Goal: Task Accomplishment & Management: Use online tool/utility

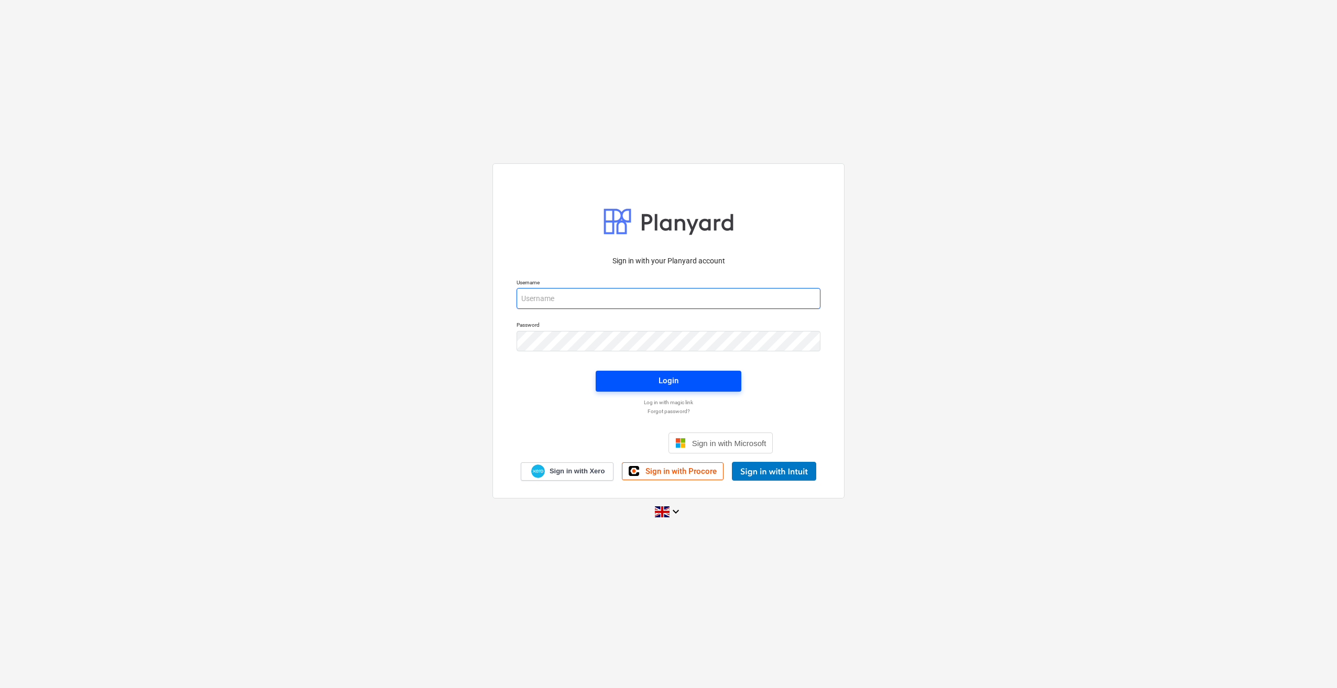
type input "[PERSON_NAME][EMAIL_ADDRESS][PERSON_NAME][DOMAIN_NAME]"
click at [666, 382] on div "Login" at bounding box center [668, 381] width 20 height 14
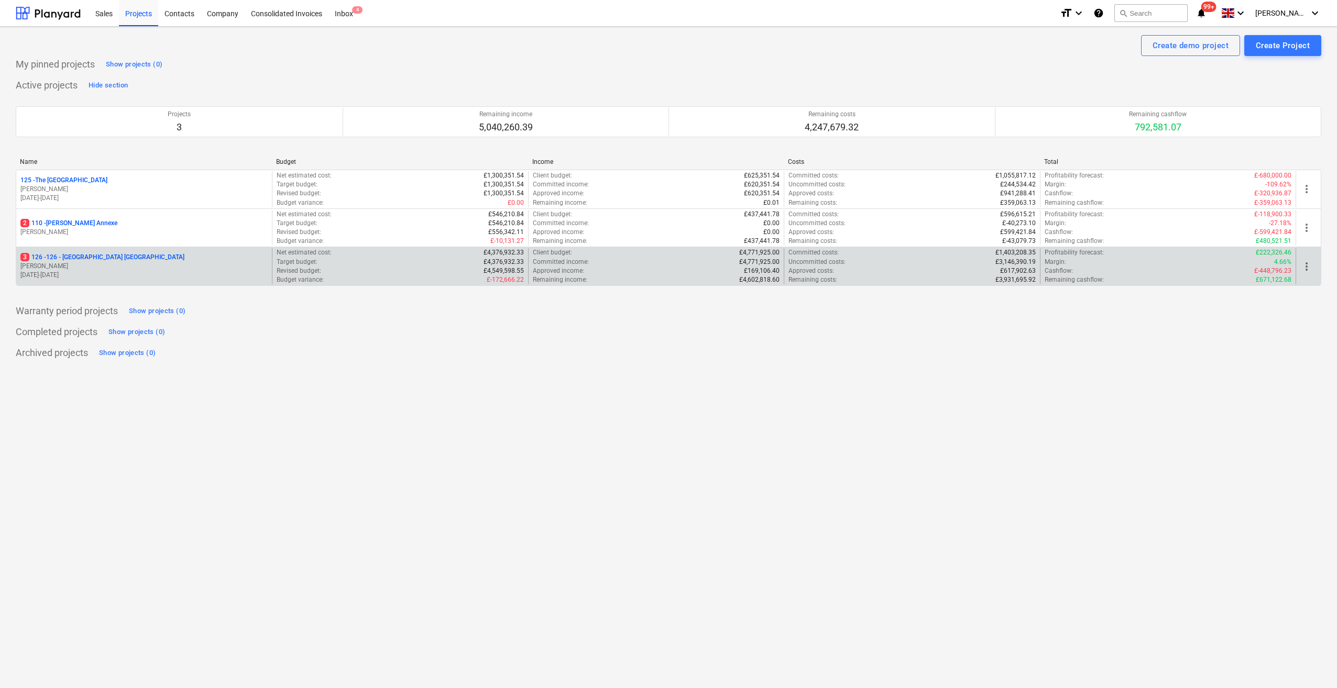
click at [79, 255] on p "3 126 - 126 - [GEOGRAPHIC_DATA] [GEOGRAPHIC_DATA]" at bounding box center [102, 257] width 164 height 9
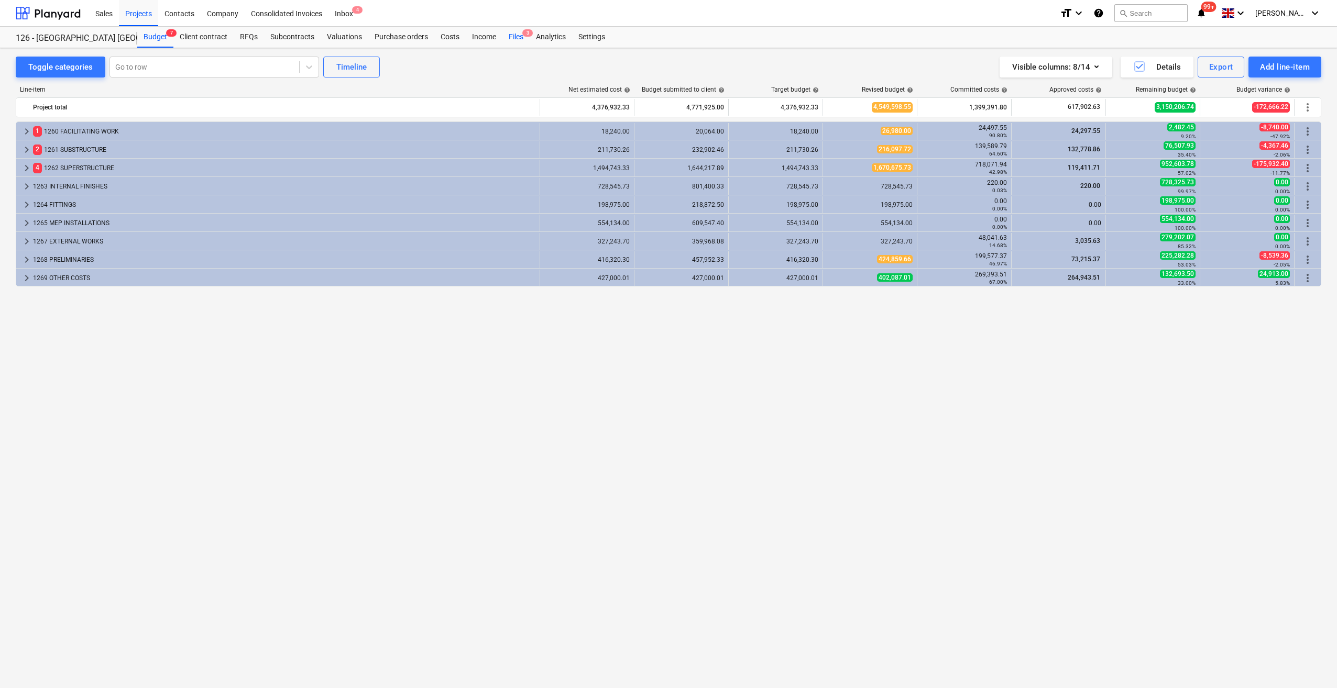
click at [515, 36] on div "Files 3" at bounding box center [515, 37] width 27 height 21
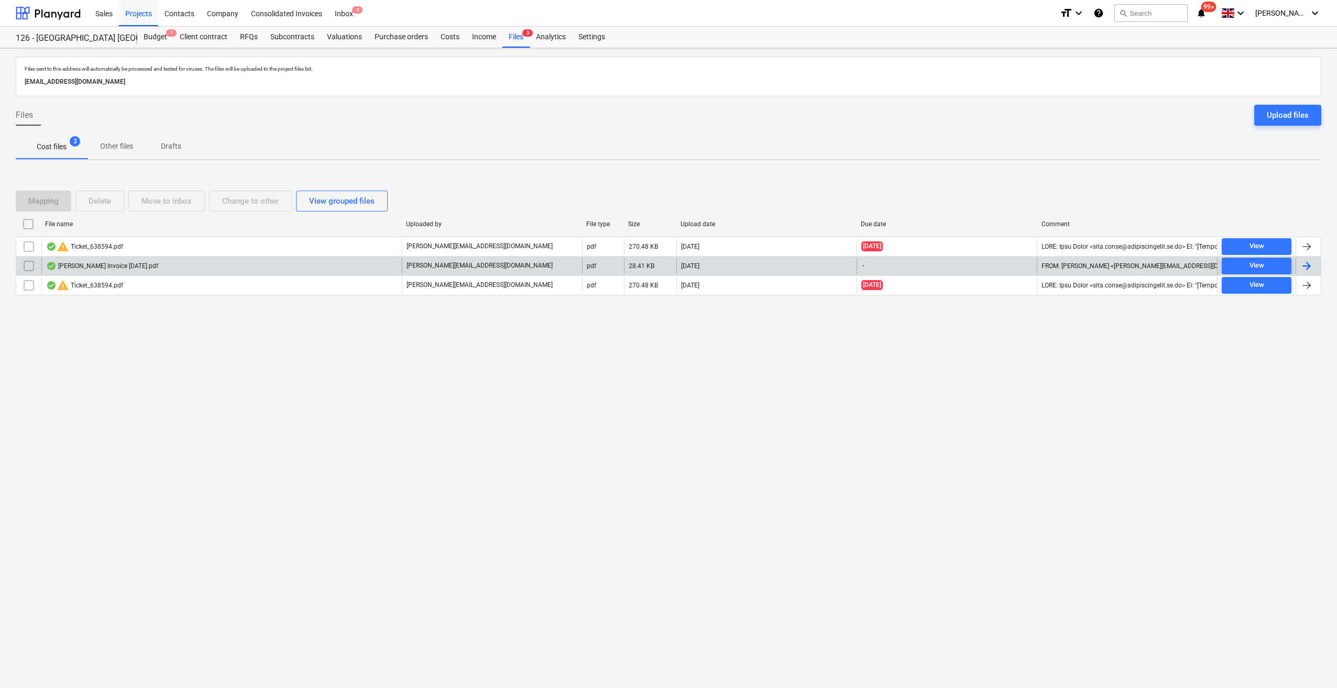
click at [1307, 265] on div at bounding box center [1306, 266] width 13 height 13
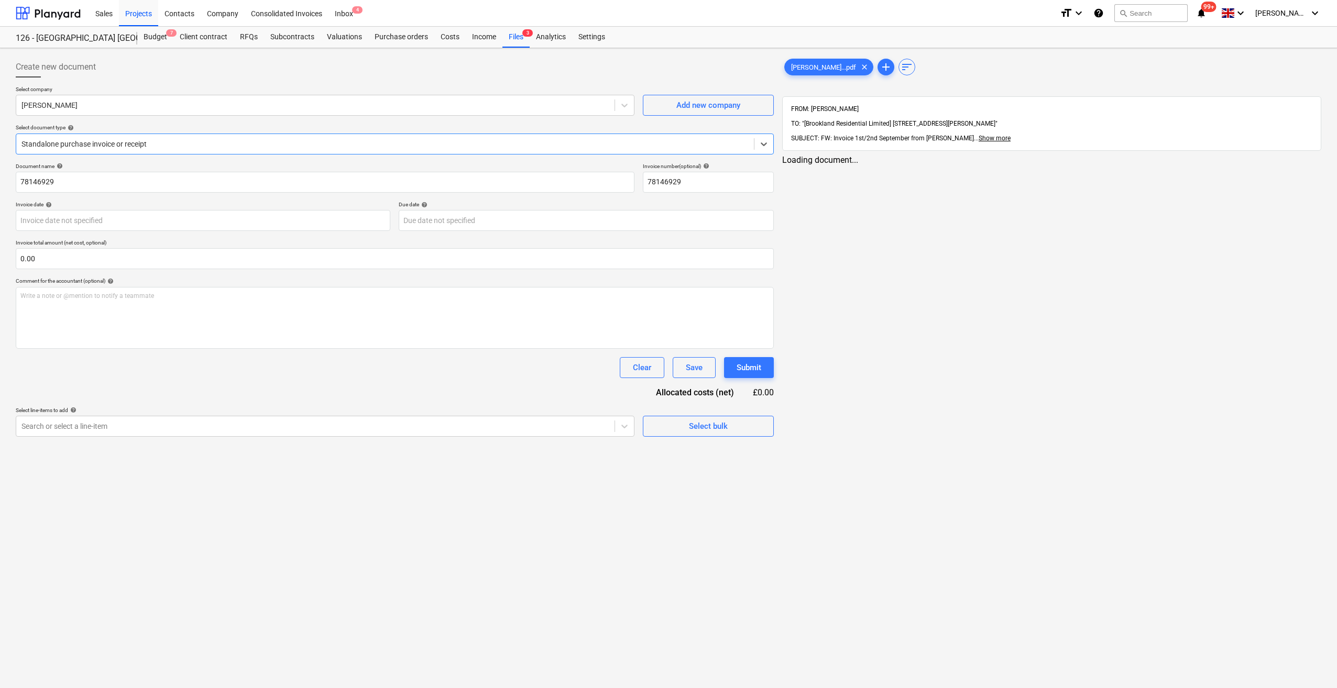
type input "78146929"
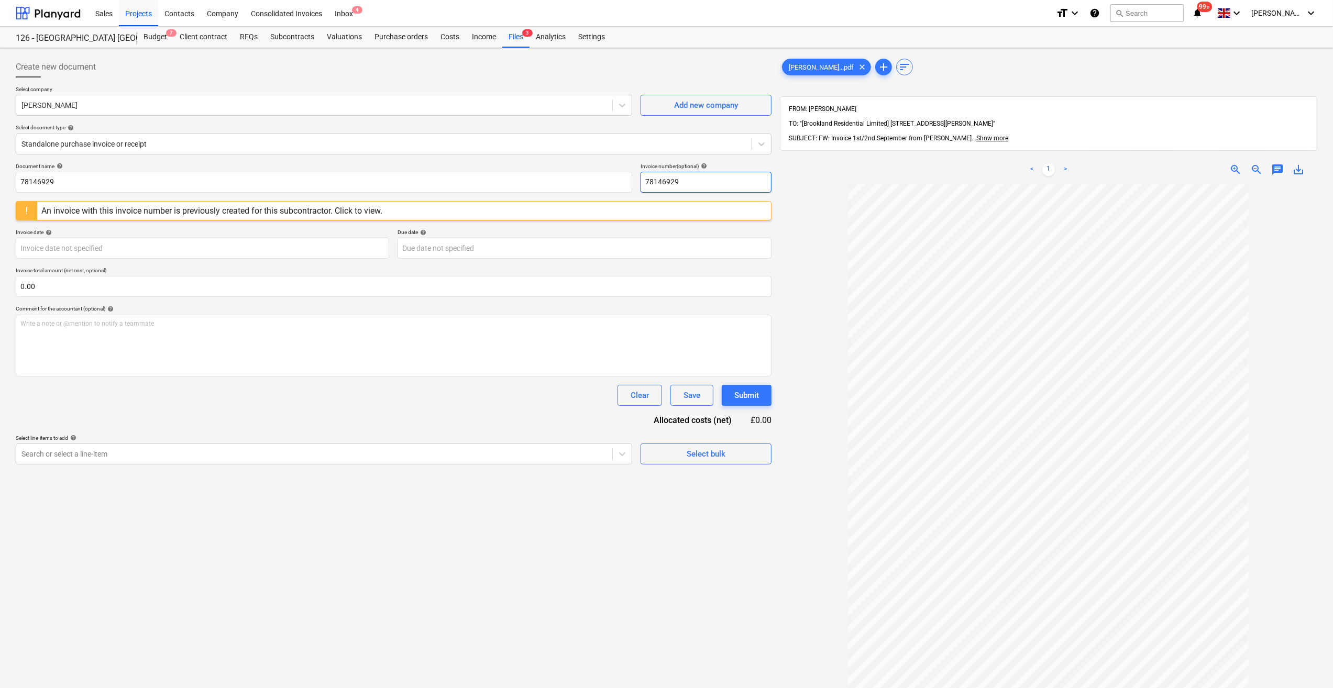
drag, startPoint x: 682, startPoint y: 178, endPoint x: 636, endPoint y: 181, distance: 45.7
click at [636, 181] on div "Document name help 78146929 Invoice number (optional) help 78146929" at bounding box center [394, 178] width 756 height 30
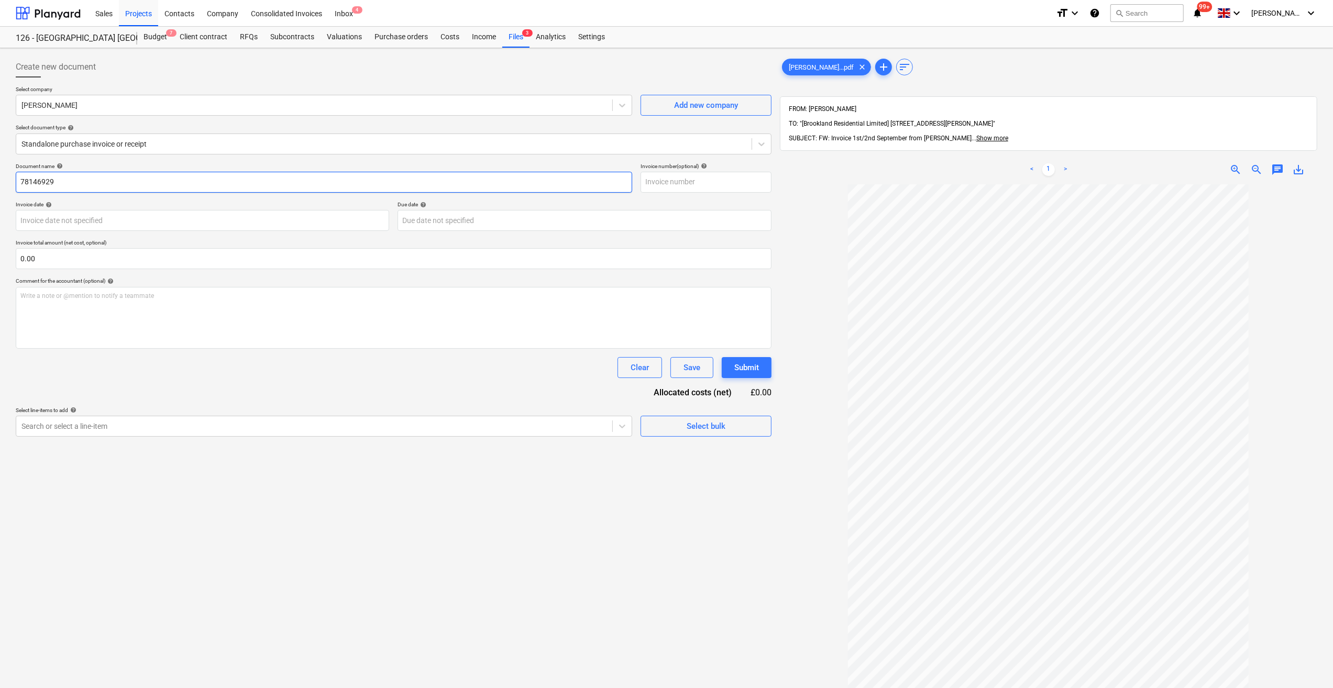
drag, startPoint x: 56, startPoint y: 181, endPoint x: 7, endPoint y: 185, distance: 48.3
click at [7, 185] on div "Create new document Select company [PERSON_NAME] Add new company Select documen…" at bounding box center [666, 450] width 1333 height 804
type input "Labour 01-05/09/25"
click at [81, 217] on body "Sales Projects Contacts Company Consolidated Invoices Inbox 4 format_size keybo…" at bounding box center [666, 344] width 1333 height 688
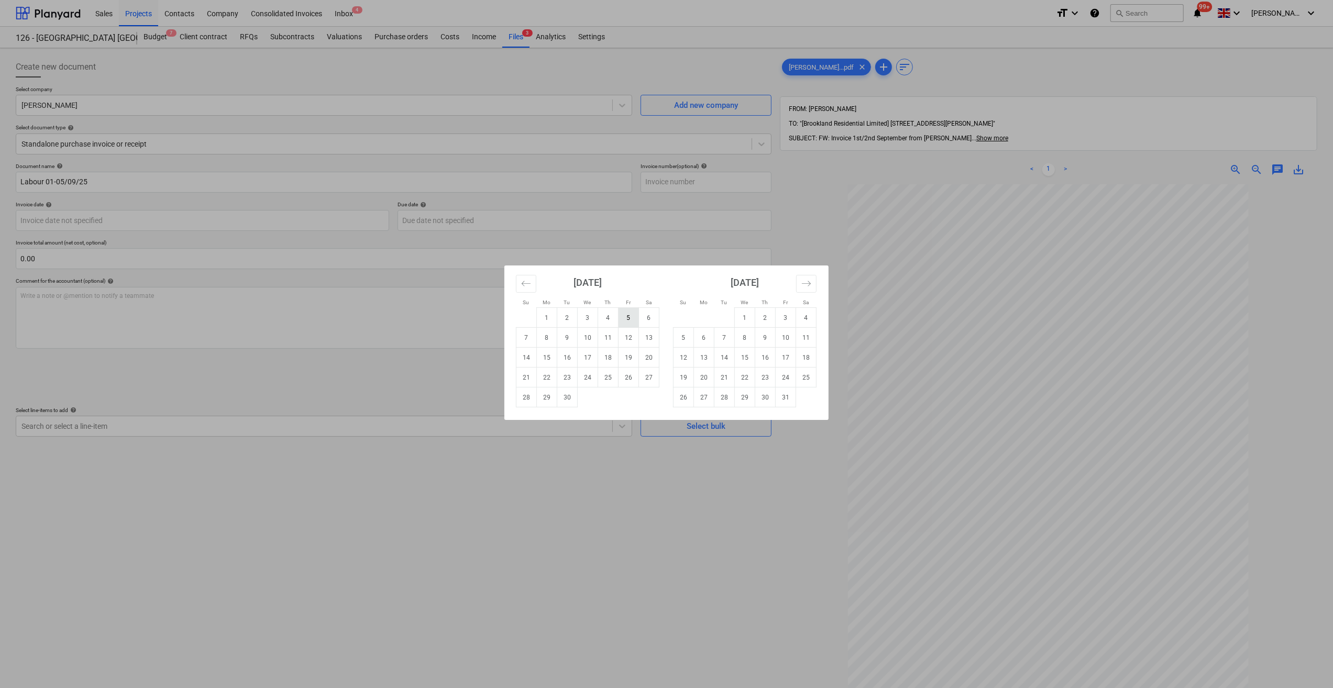
click at [634, 321] on td "5" at bounding box center [629, 318] width 20 height 20
type input "[DATE]"
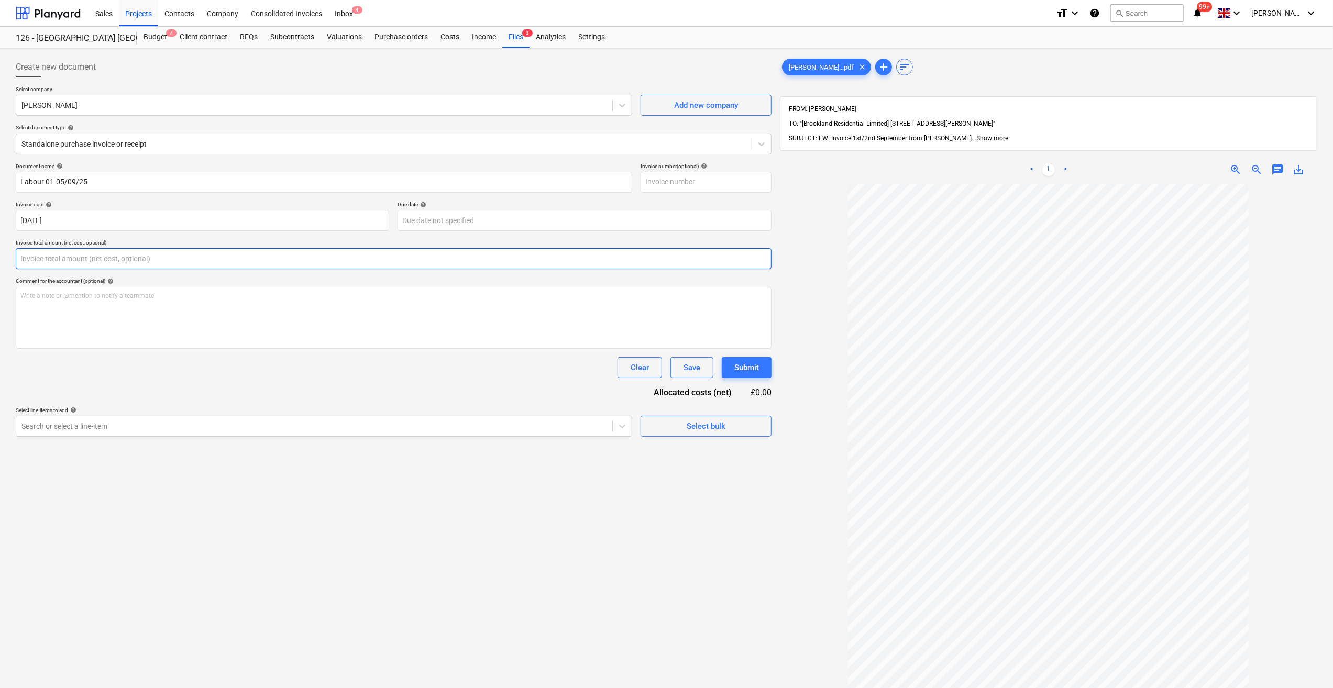
click at [56, 252] on input "text" at bounding box center [394, 258] width 756 height 21
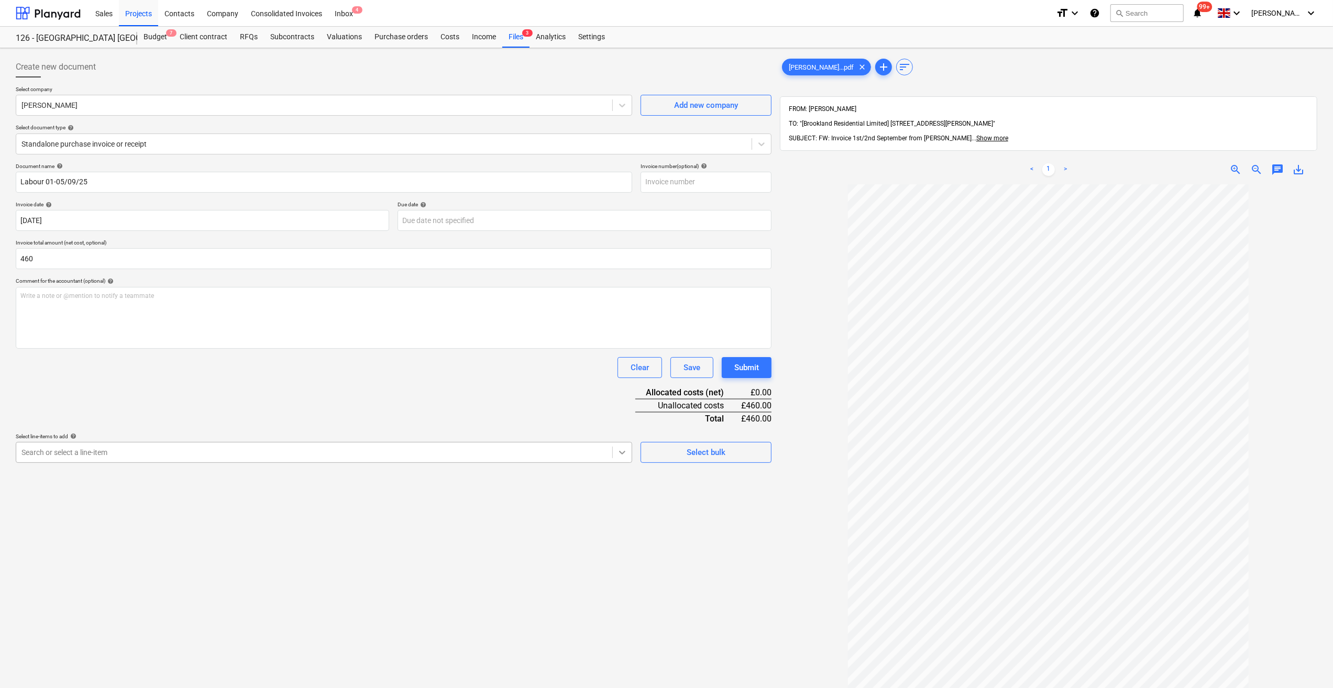
type input "460.00"
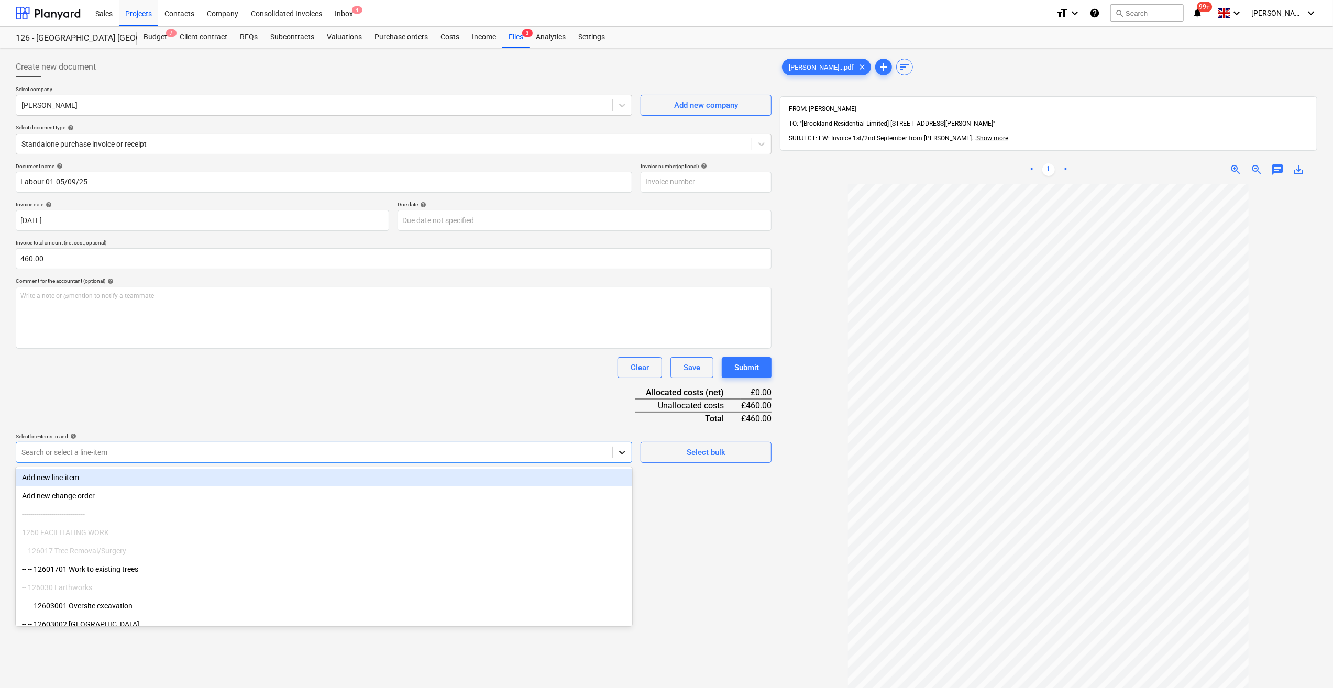
click at [623, 455] on icon at bounding box center [622, 452] width 10 height 10
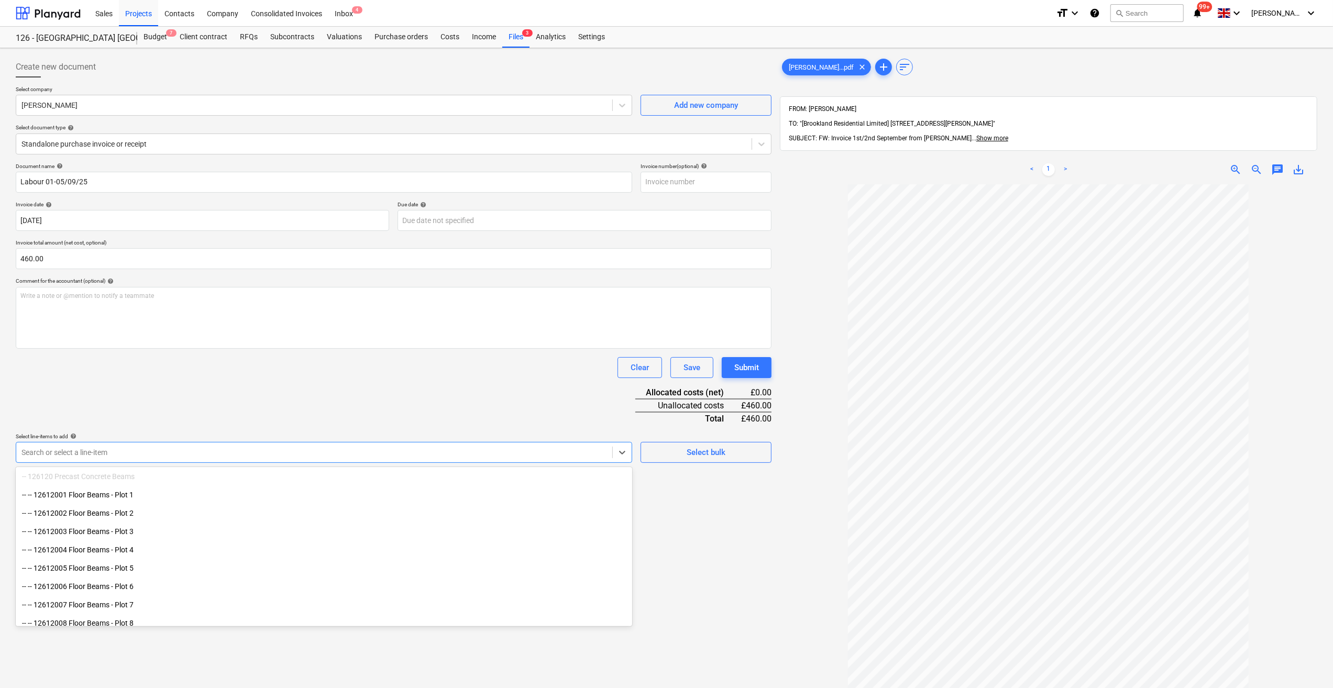
scroll to position [105, 0]
click at [628, 478] on div "-- 126030 Earthworks" at bounding box center [324, 482] width 617 height 17
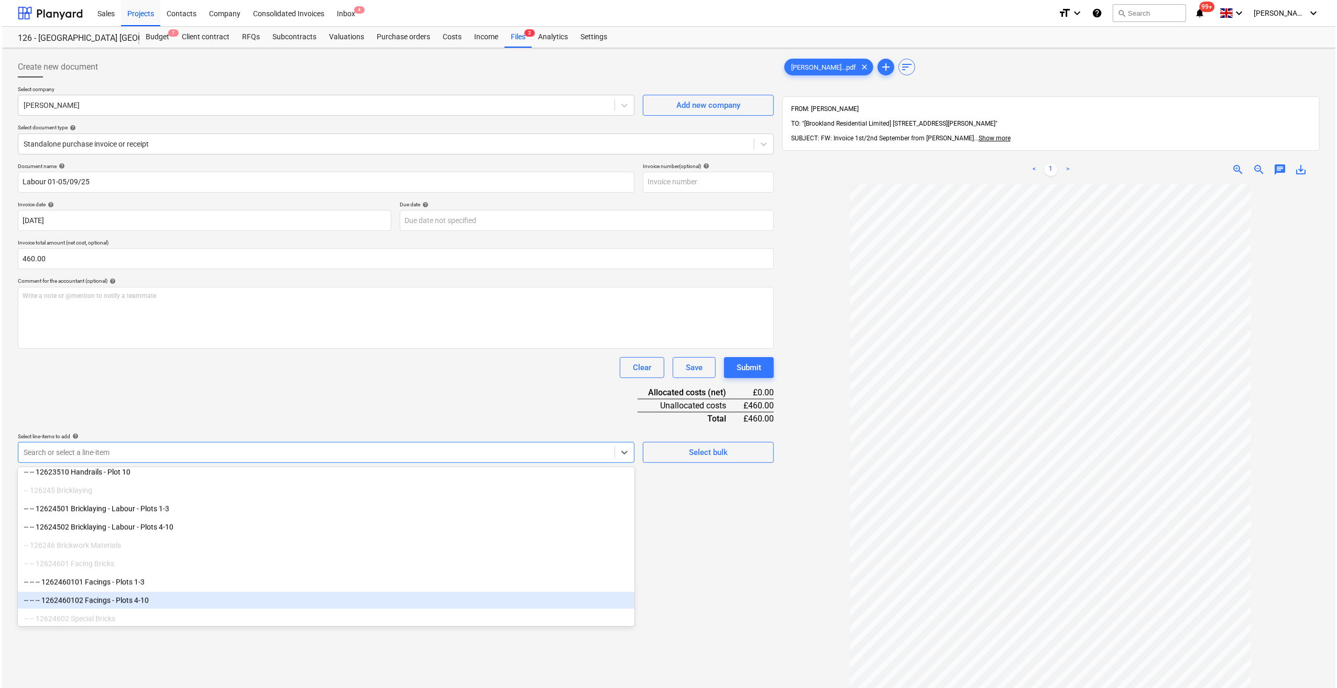
scroll to position [2515, 0]
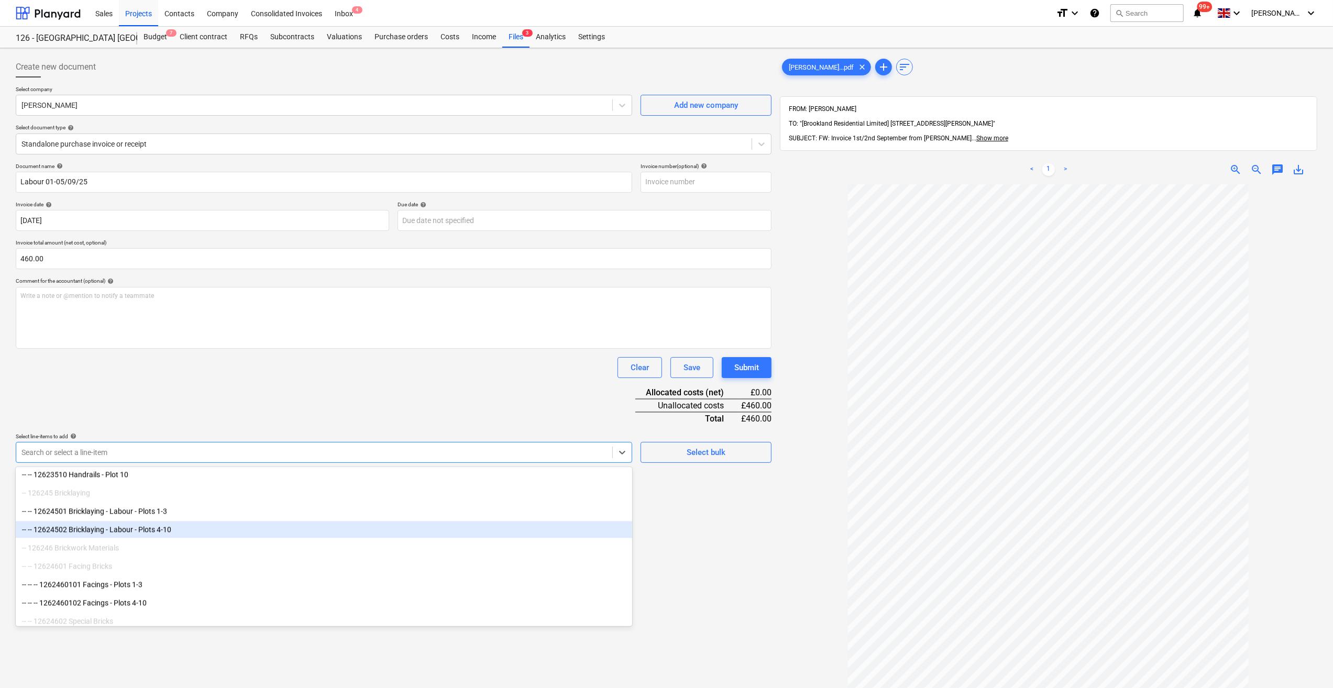
click at [134, 528] on div "-- -- 12624502 Bricklaying - Labour - Plots 4-10" at bounding box center [324, 529] width 617 height 17
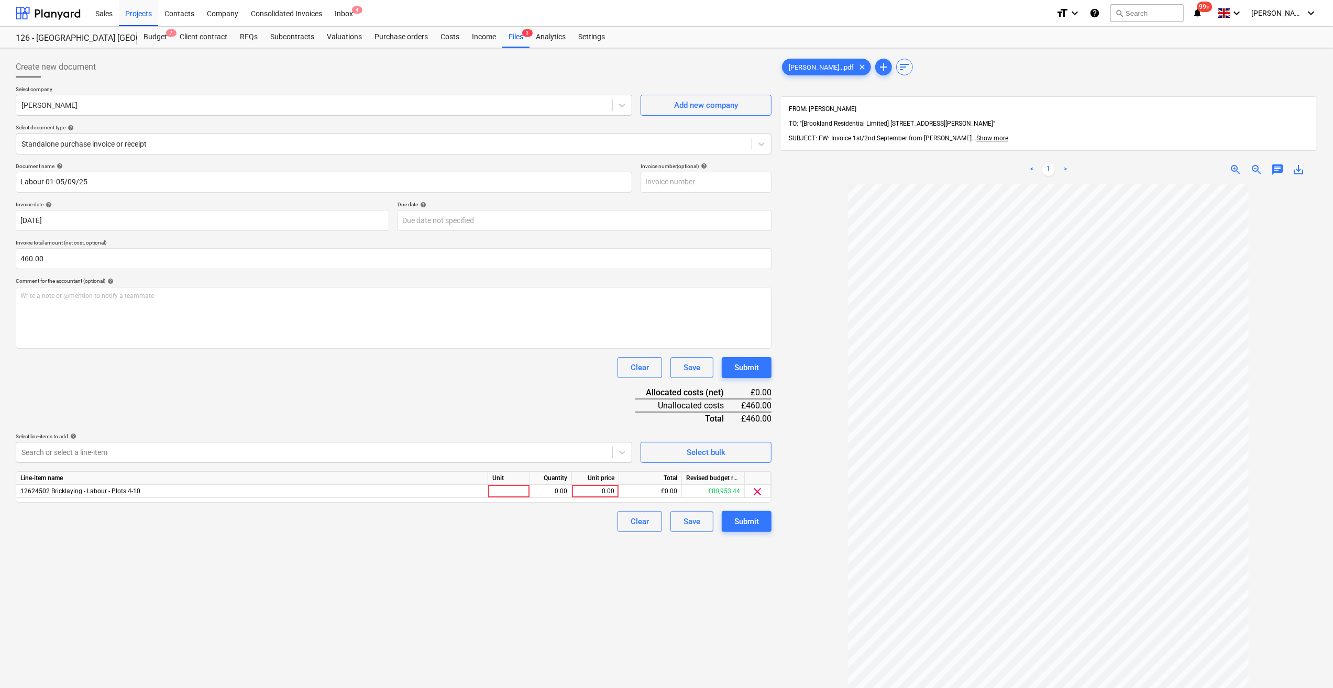
click at [788, 608] on div at bounding box center [1048, 513] width 537 height 659
click at [502, 488] on div at bounding box center [509, 491] width 42 height 13
type input "Day"
click at [538, 493] on div "0.00" at bounding box center [550, 491] width 33 height 13
type input "2"
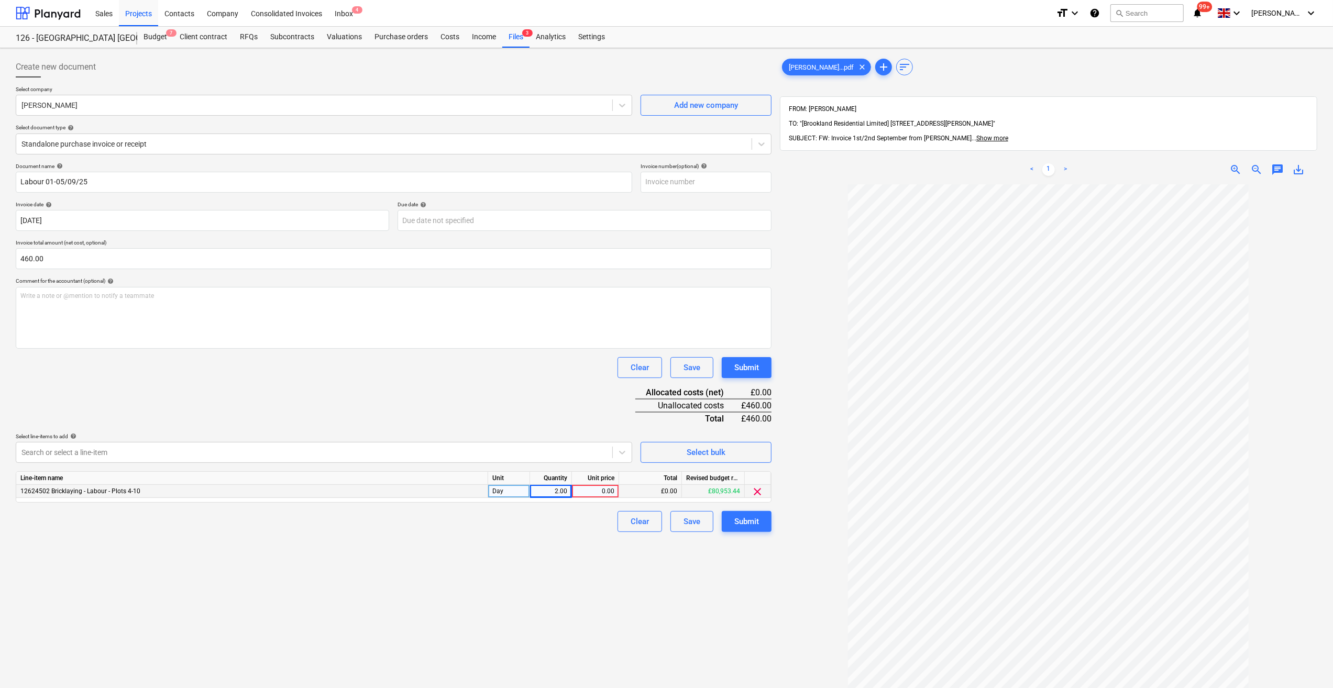
click at [574, 491] on div "0.00" at bounding box center [595, 491] width 47 height 13
type input "230"
click at [540, 524] on div "Clear Save Submit" at bounding box center [394, 521] width 756 height 21
click at [750, 524] on div "Submit" at bounding box center [746, 522] width 25 height 14
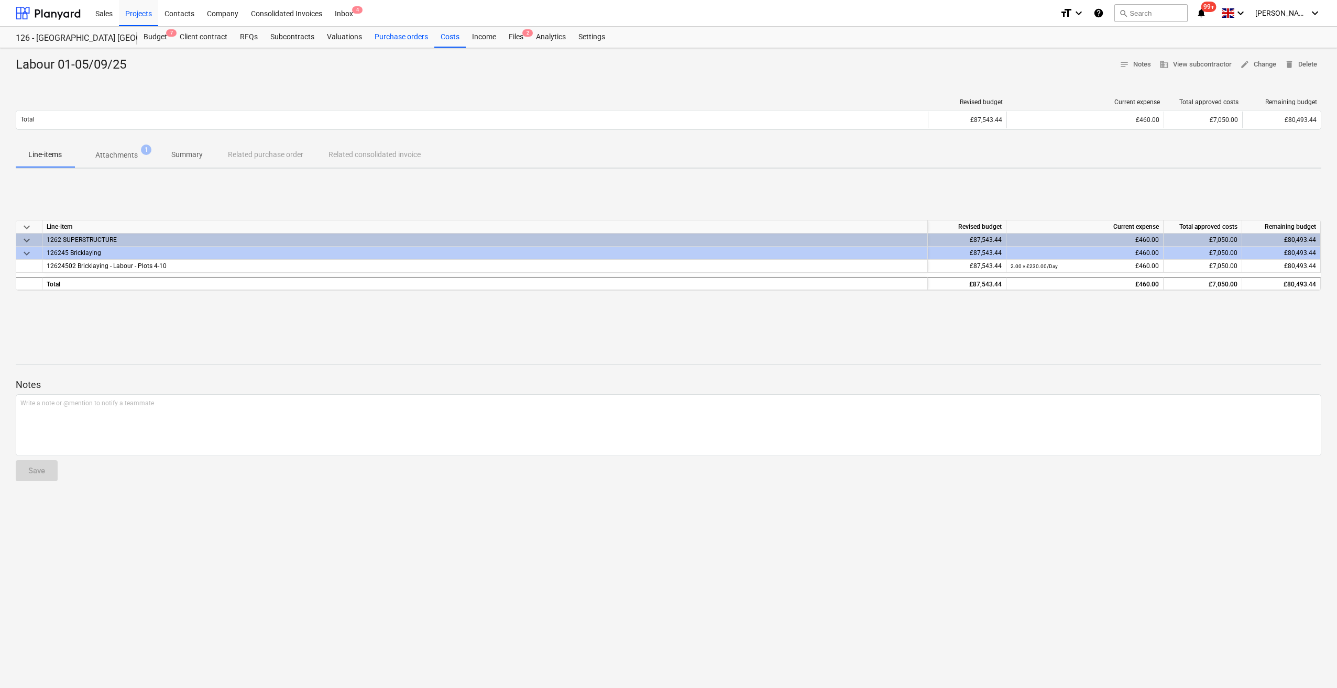
click at [395, 37] on div "Purchase orders" at bounding box center [401, 37] width 66 height 21
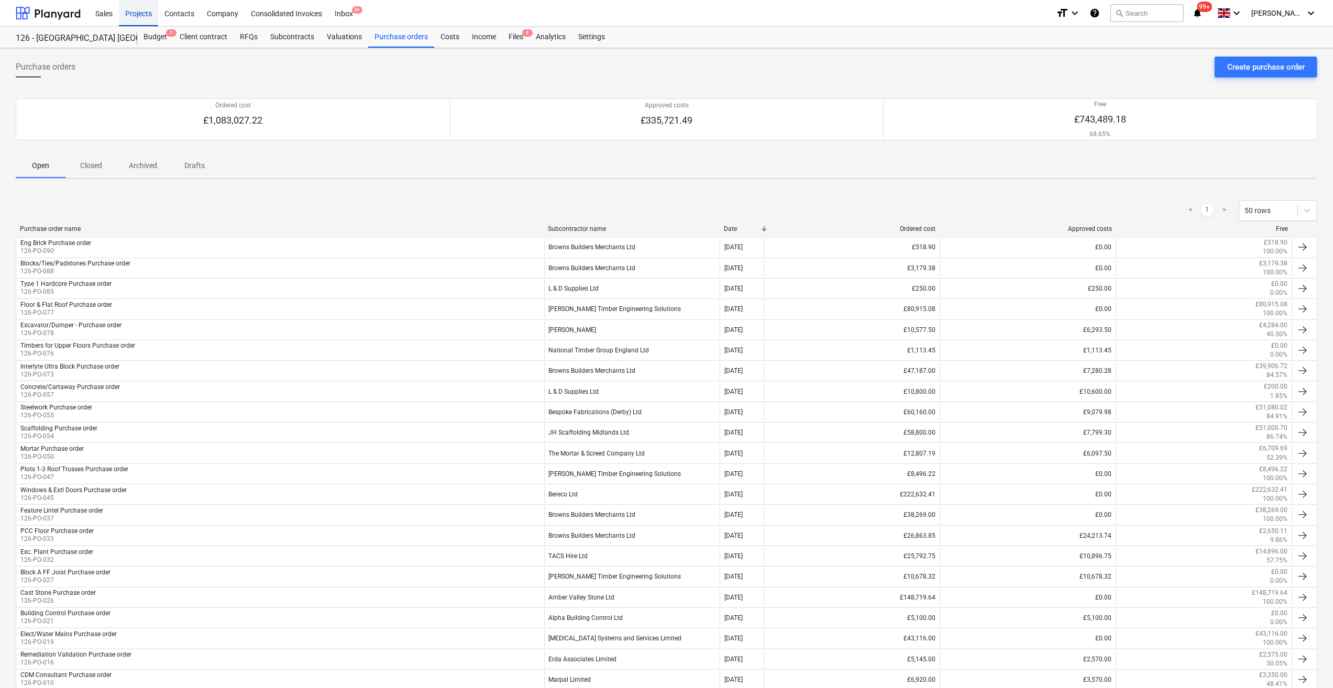
click at [142, 18] on div "Projects" at bounding box center [138, 12] width 39 height 27
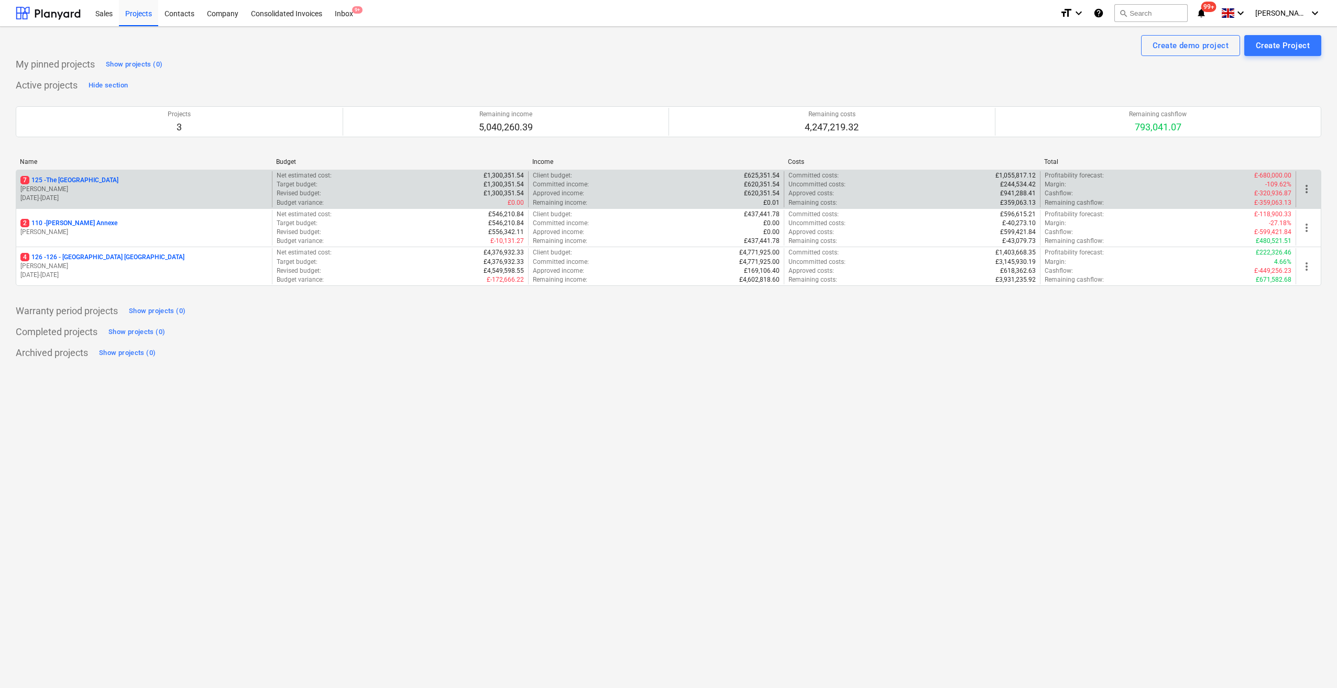
click at [67, 178] on p "7 125 - [GEOGRAPHIC_DATA]" at bounding box center [69, 180] width 98 height 9
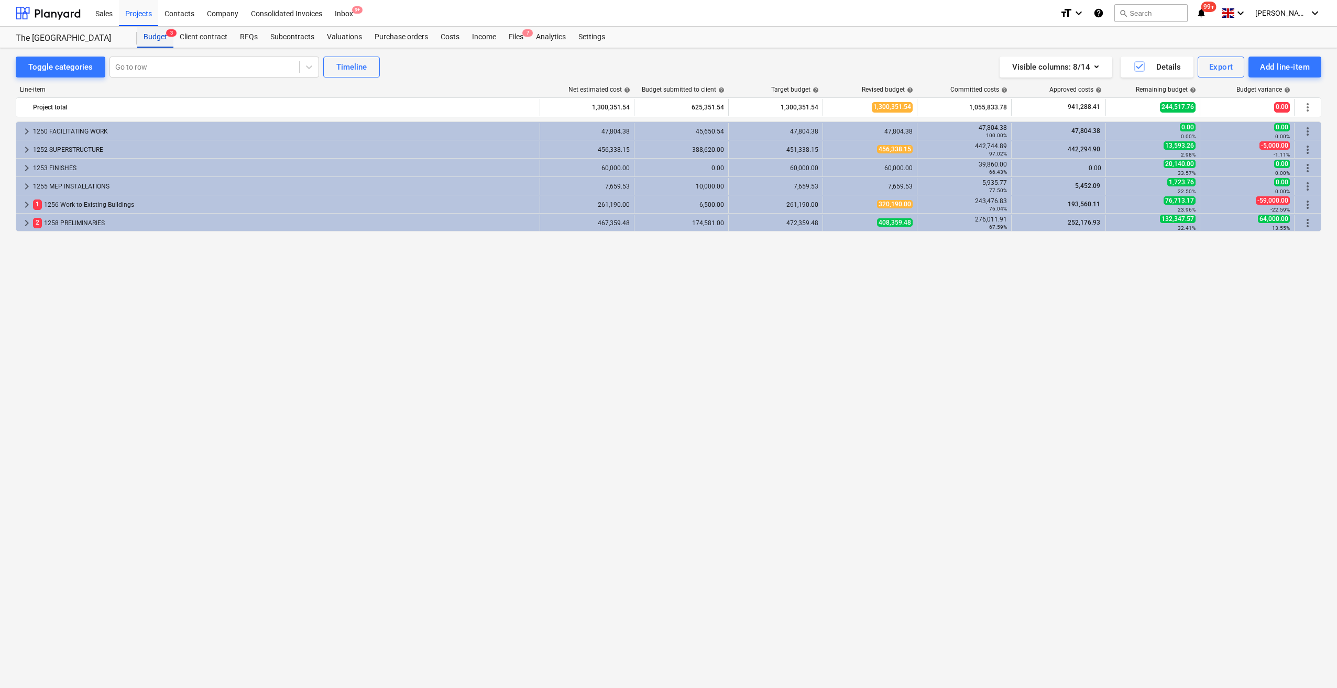
click at [160, 37] on div "Budget 3" at bounding box center [155, 37] width 36 height 21
click at [400, 36] on div "Purchase orders" at bounding box center [401, 37] width 66 height 21
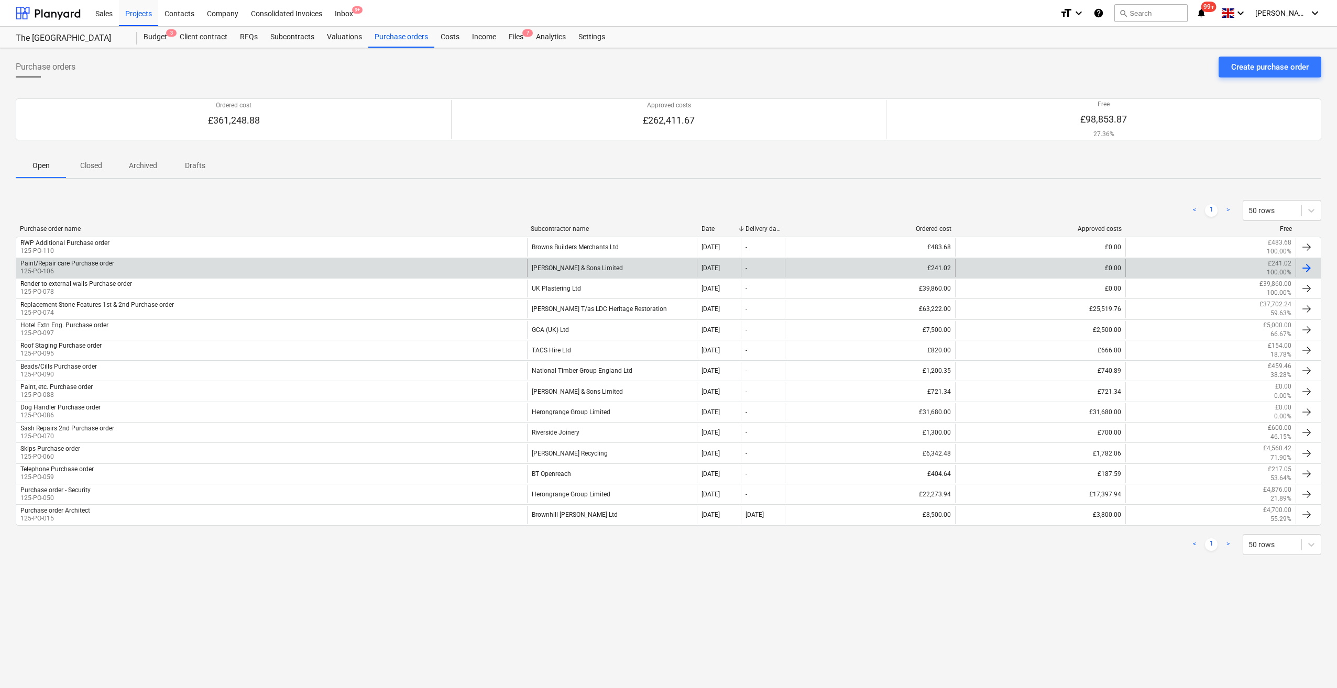
click at [44, 263] on div "Paint/Repair care Purchase order" at bounding box center [67, 263] width 94 height 7
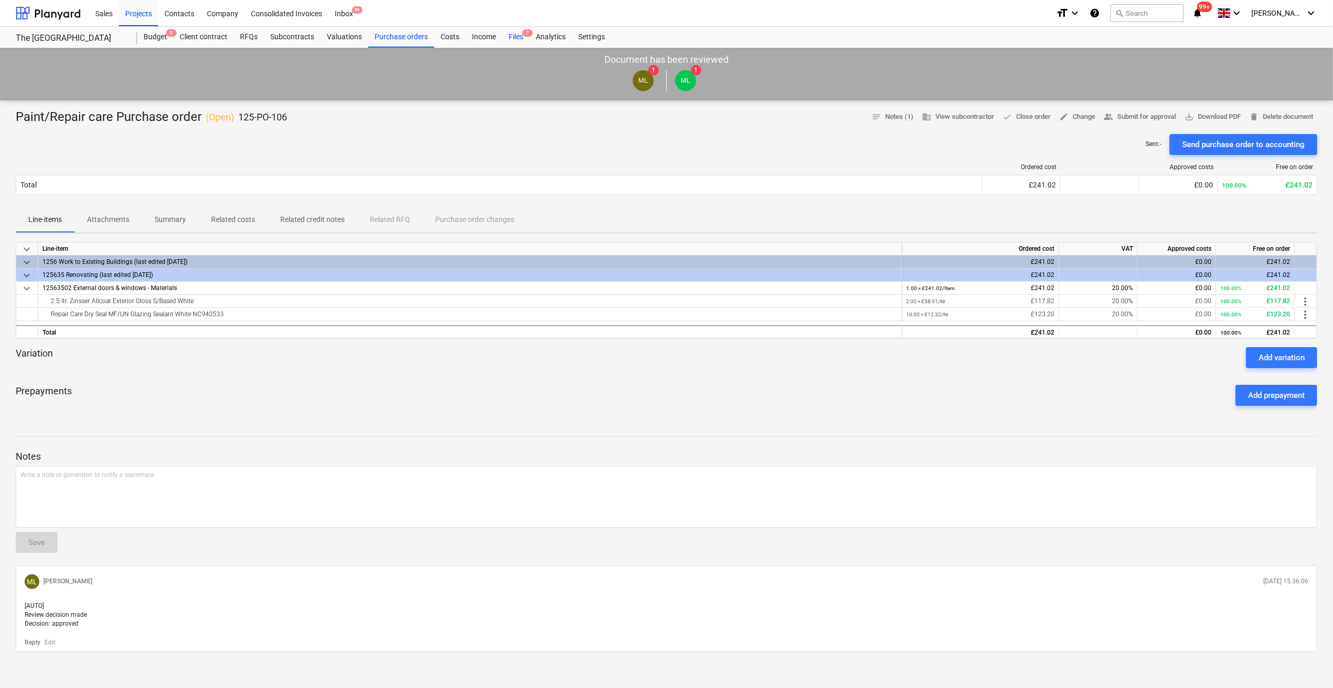
click at [514, 38] on div "Files 7" at bounding box center [515, 37] width 27 height 21
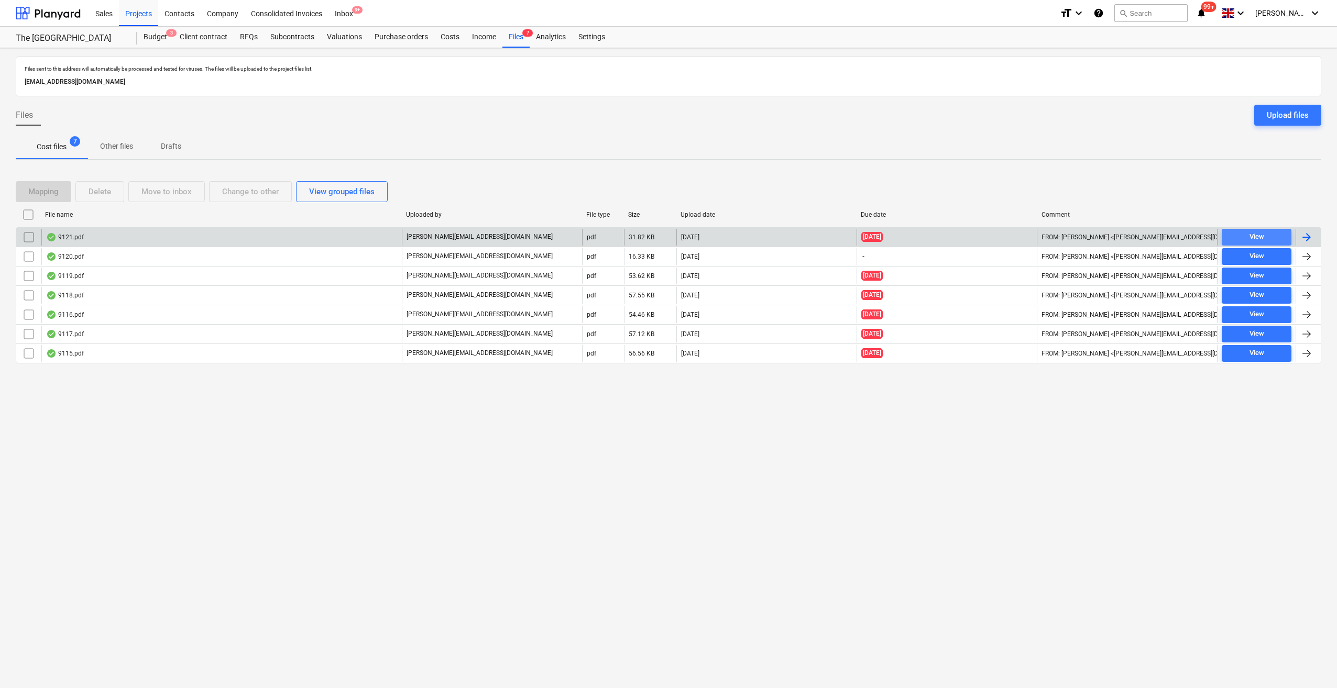
click at [1255, 239] on div "View" at bounding box center [1256, 237] width 15 height 12
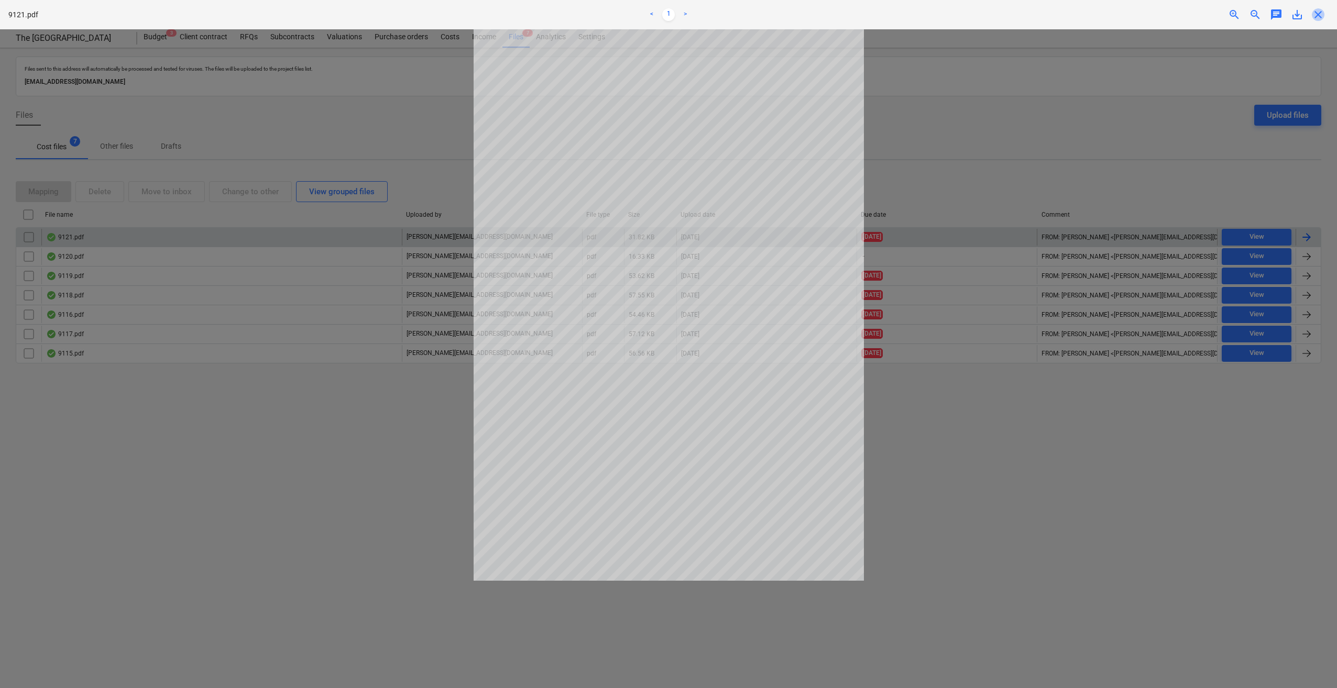
click at [1320, 15] on span "close" at bounding box center [1318, 14] width 13 height 13
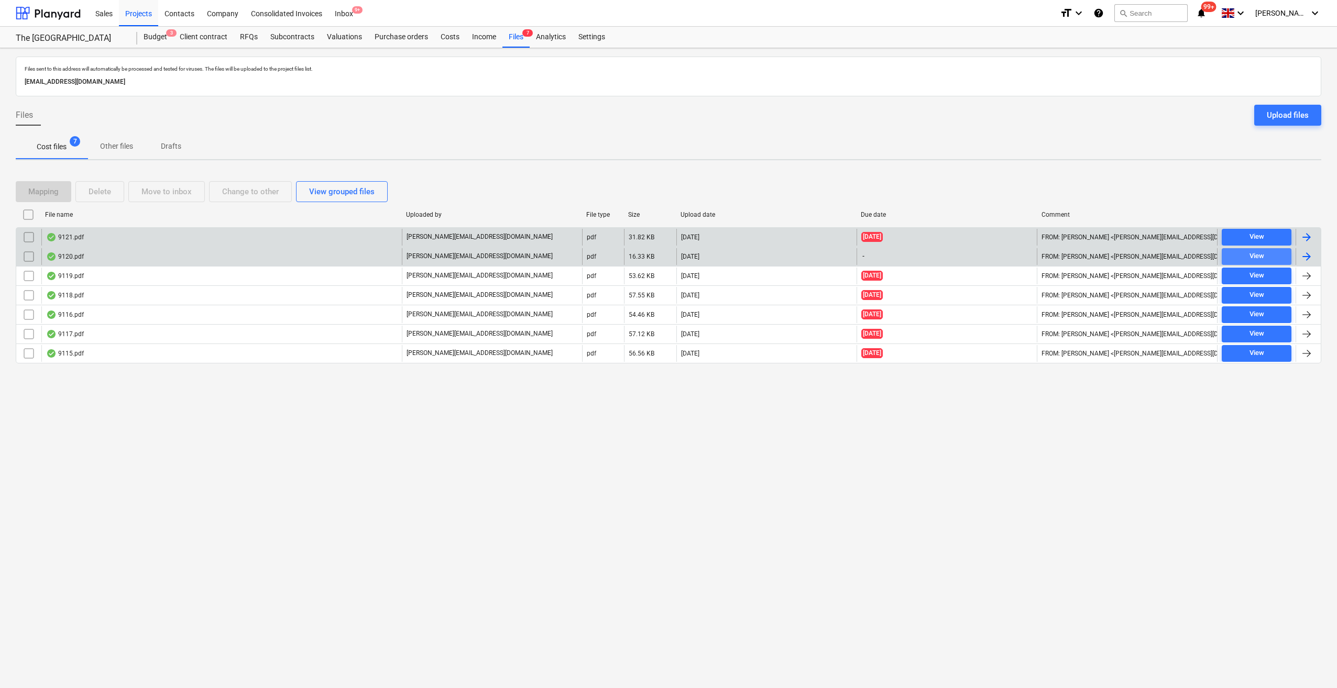
click at [1256, 254] on div "View" at bounding box center [1256, 256] width 15 height 12
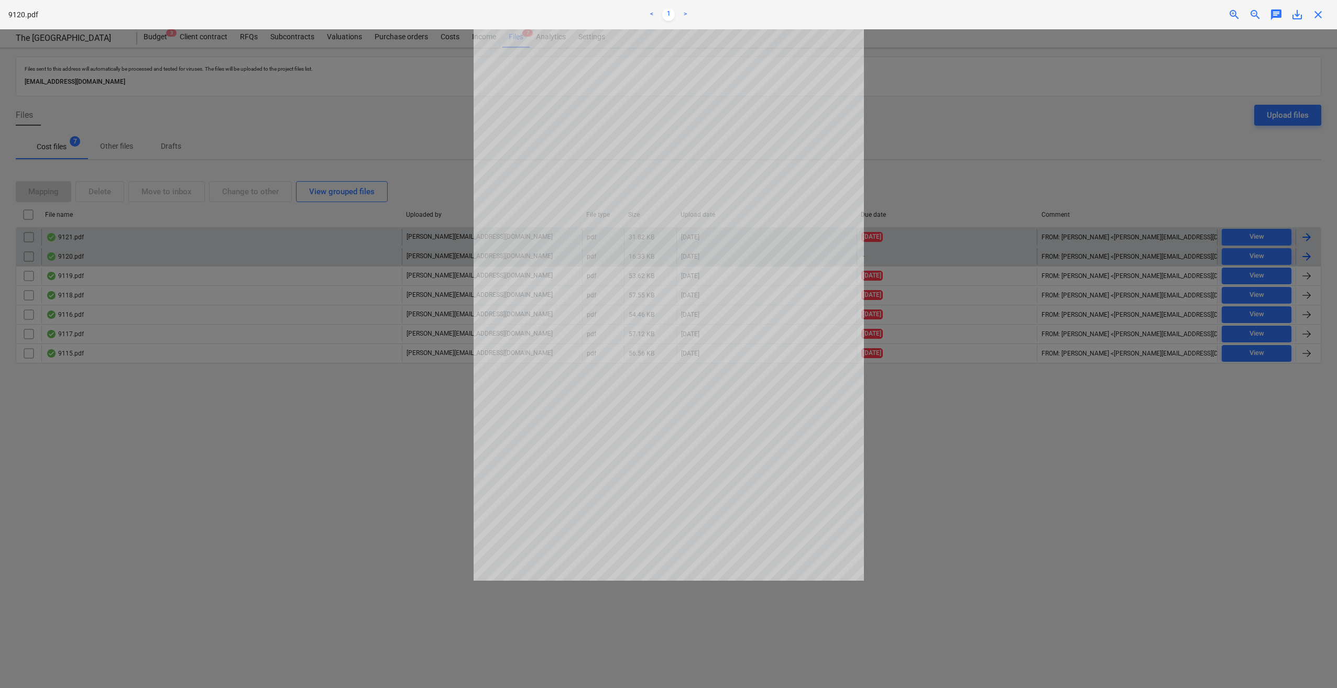
click at [1317, 17] on span "close" at bounding box center [1318, 14] width 13 height 13
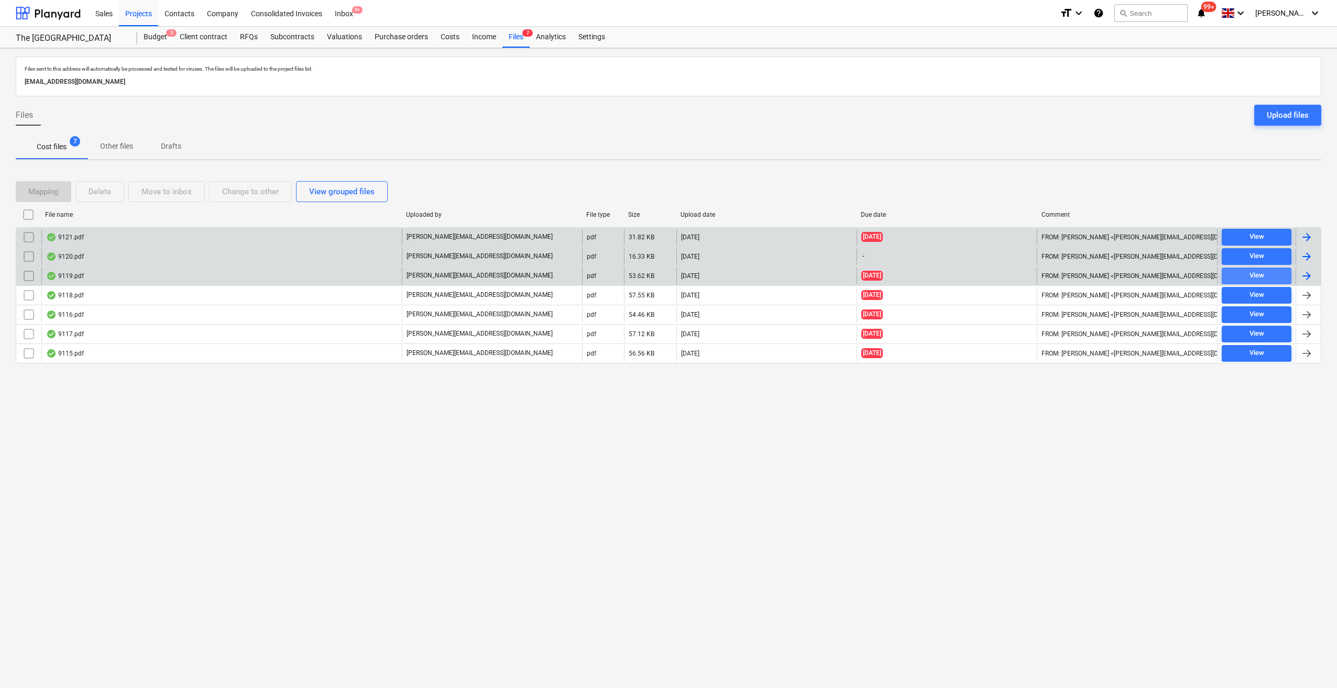
click at [1266, 273] on span "View" at bounding box center [1256, 276] width 61 height 12
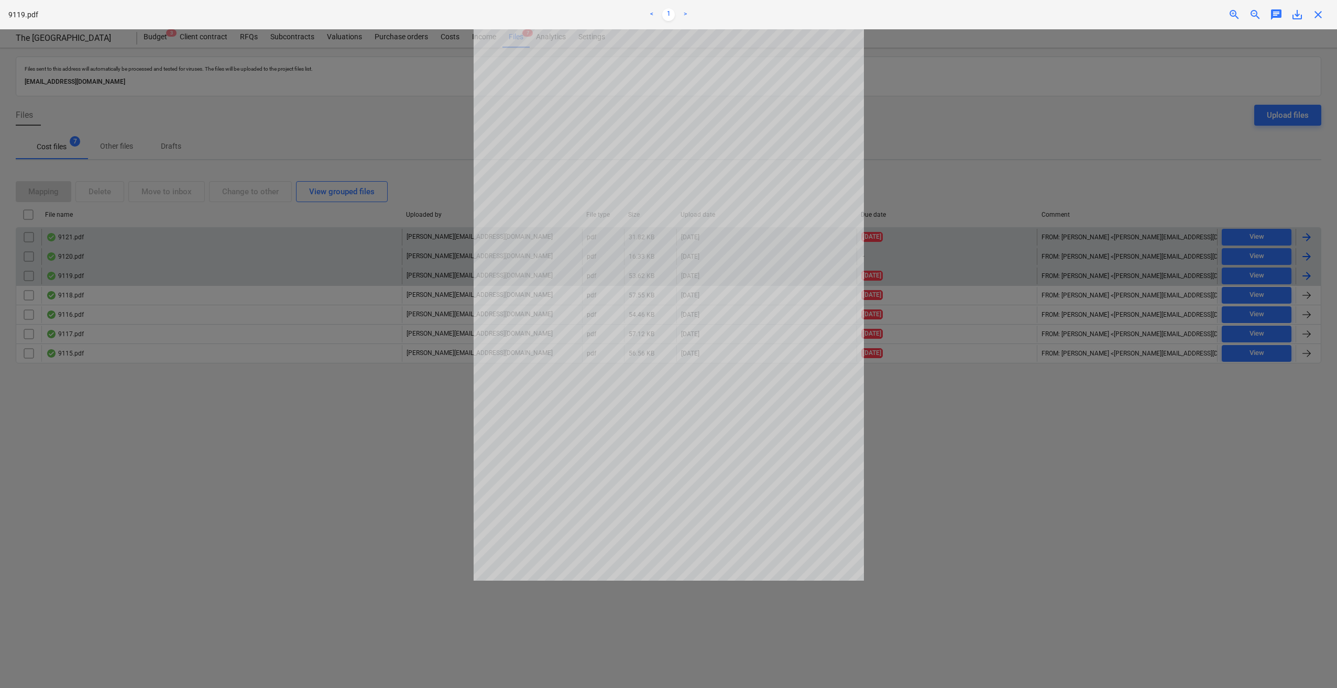
click at [1316, 17] on span "close" at bounding box center [1318, 14] width 13 height 13
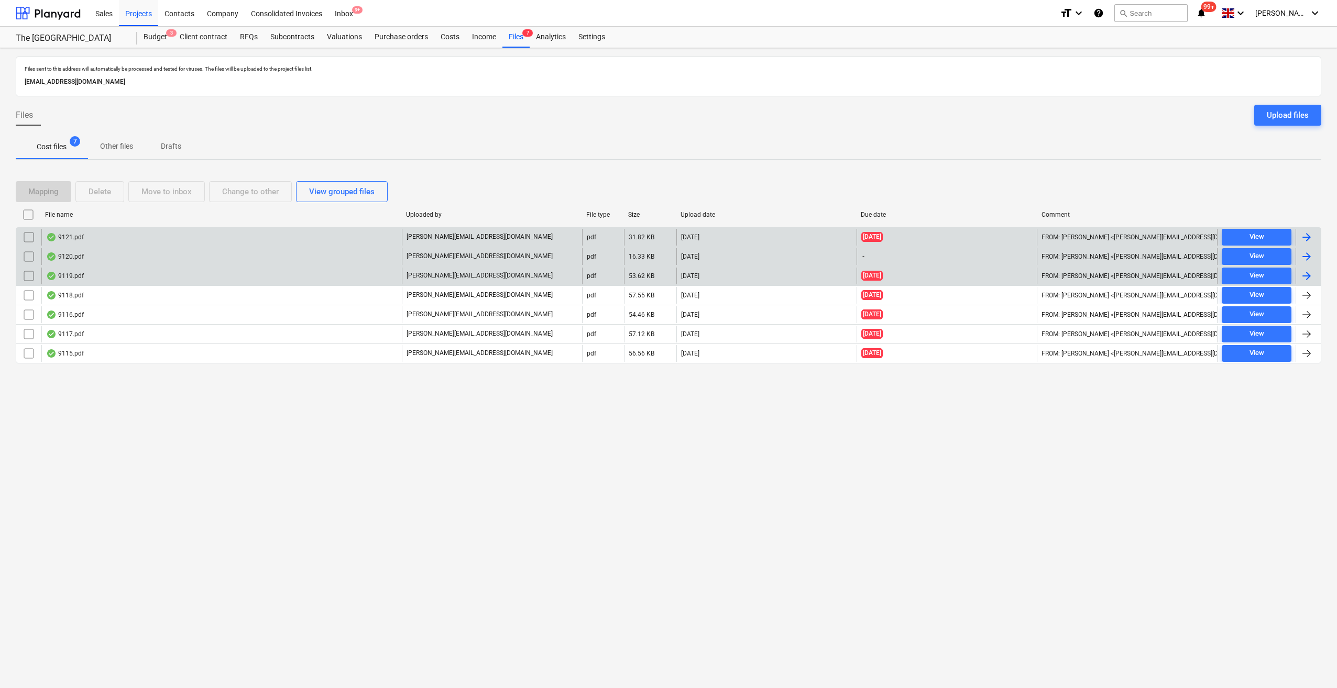
click at [1309, 274] on div at bounding box center [1306, 276] width 13 height 13
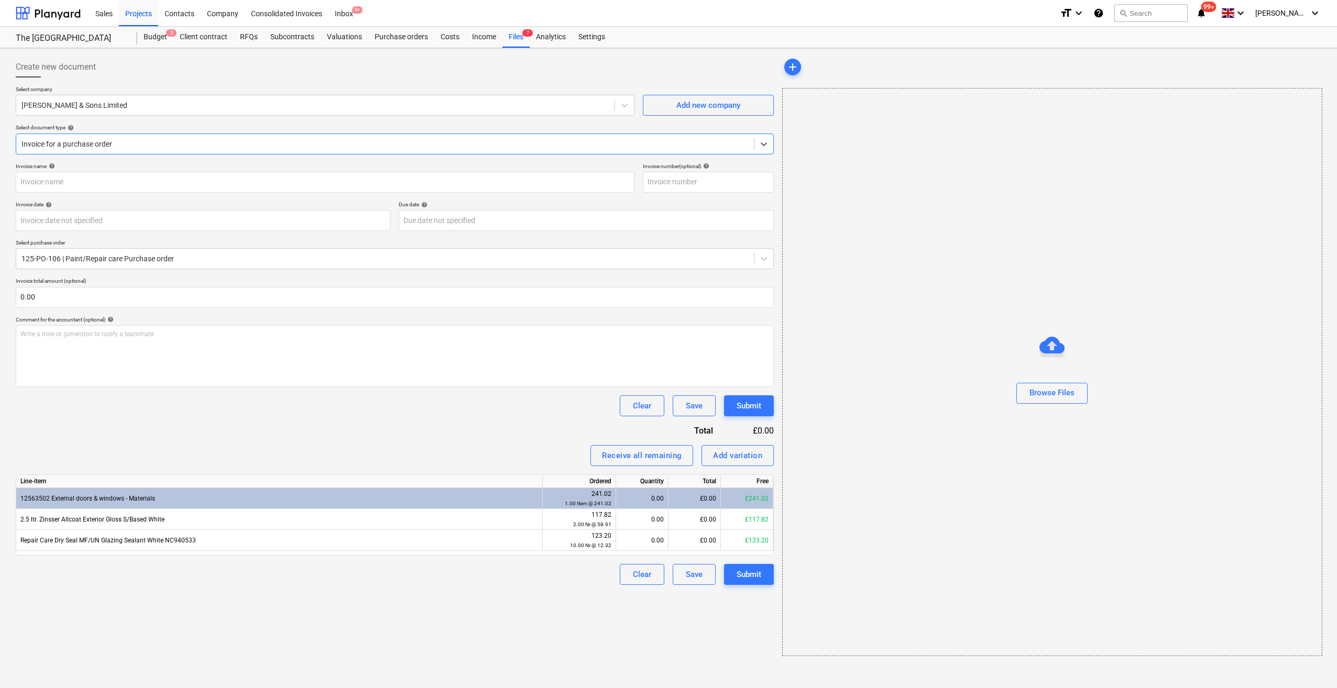
type input "345971"
type input "[DATE]"
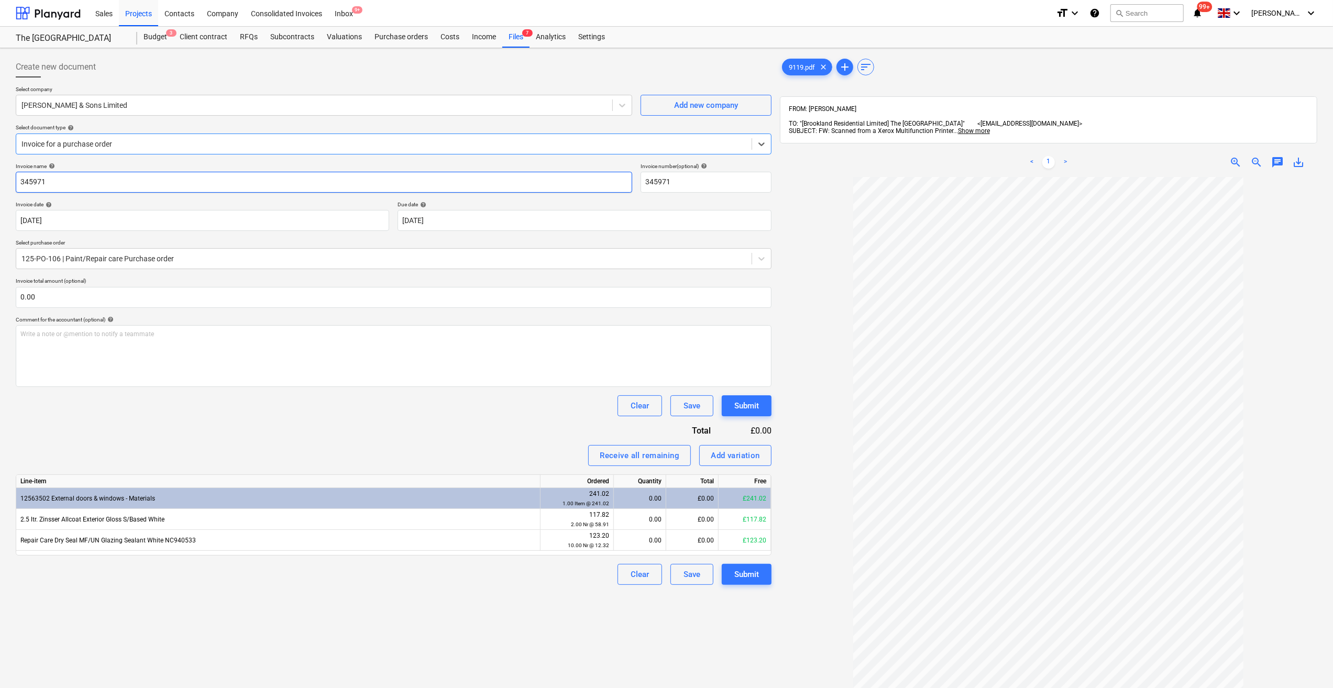
click at [22, 184] on input "345971" at bounding box center [324, 182] width 617 height 21
click at [19, 179] on input "345971" at bounding box center [324, 182] width 617 height 21
type input "Zinsser Gloss - 345971"
click at [82, 298] on input "text" at bounding box center [394, 297] width 756 height 21
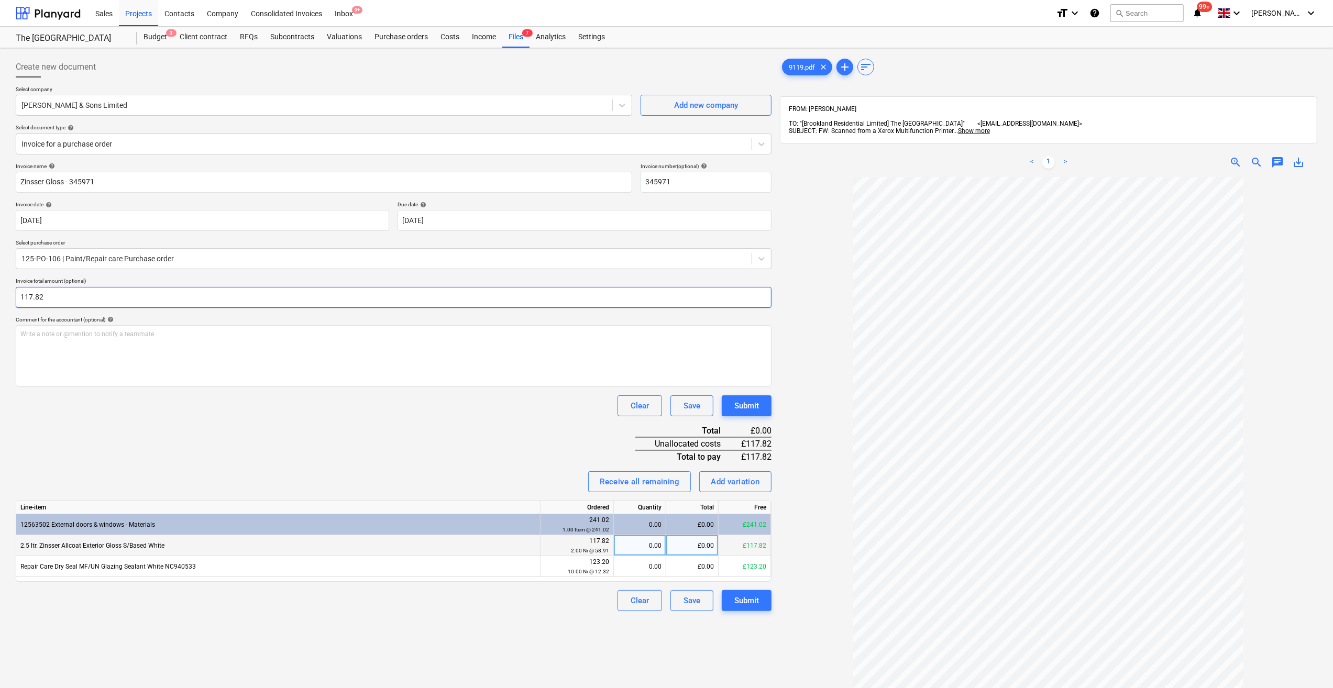
type input "117.82"
click at [653, 543] on div "0.00" at bounding box center [639, 545] width 43 height 21
type input "2"
click at [549, 602] on div "Clear Save Submit" at bounding box center [394, 600] width 756 height 21
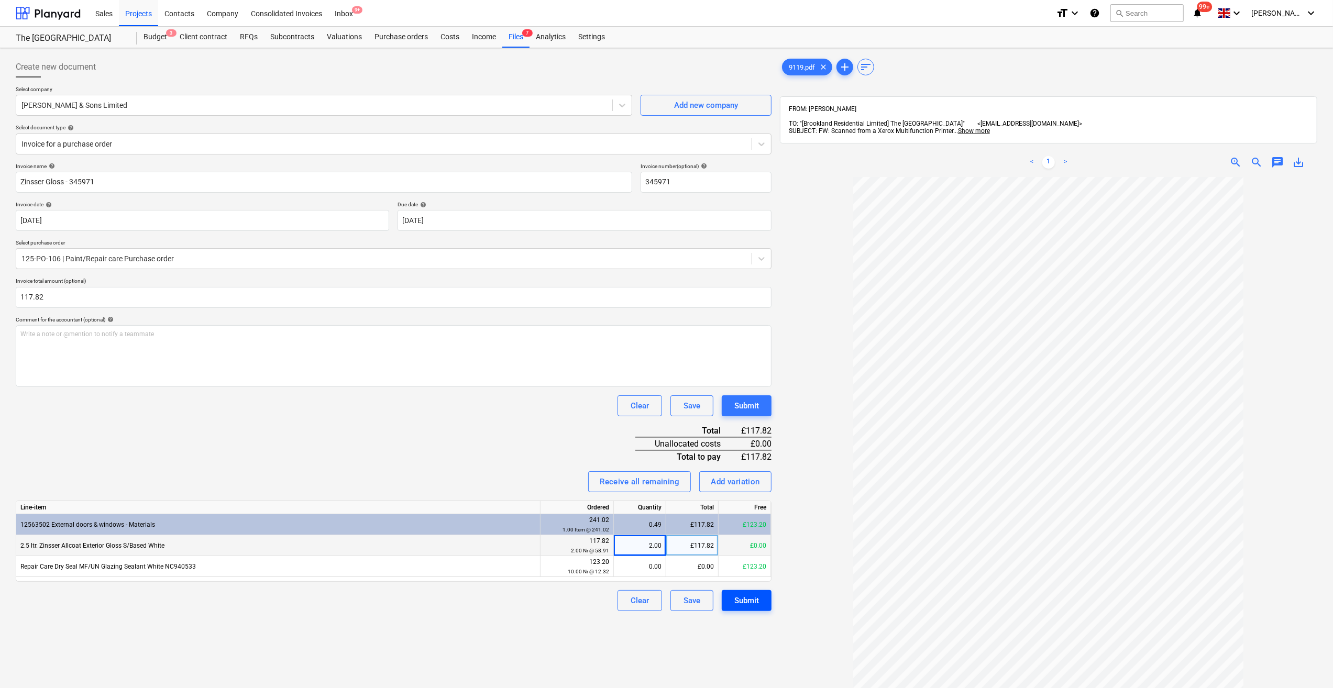
click at [745, 604] on div "Submit" at bounding box center [746, 601] width 25 height 14
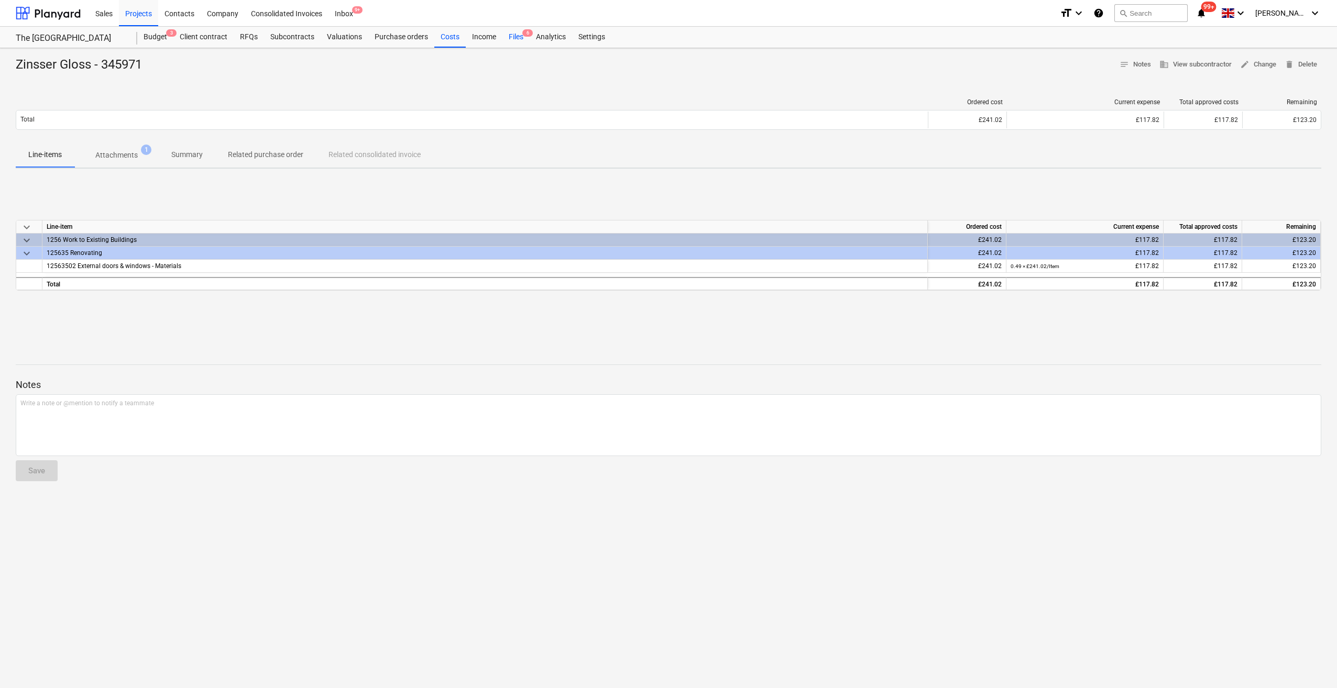
click at [513, 38] on div "Files 6" at bounding box center [515, 37] width 27 height 21
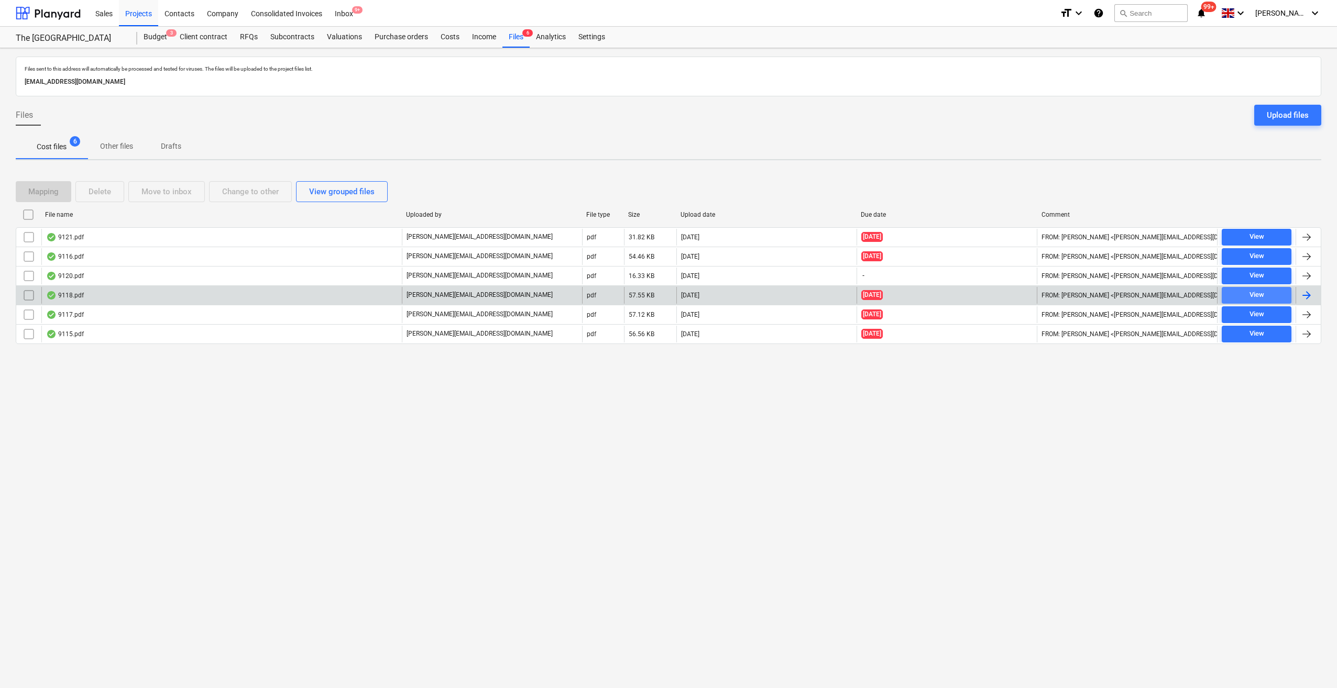
click at [1267, 294] on span "View" at bounding box center [1256, 295] width 61 height 12
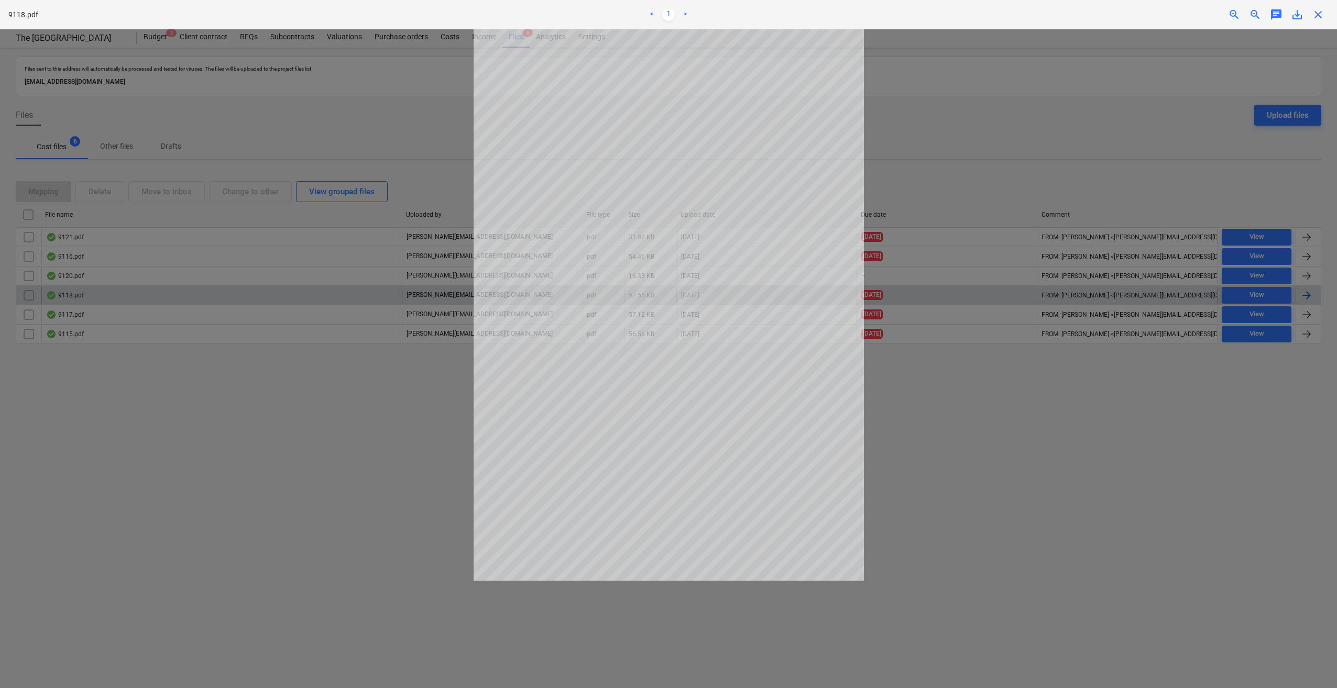
click at [1318, 26] on div "9118.pdf < 1 > zoom_in zoom_out chat 0 save_alt close" at bounding box center [668, 14] width 1337 height 29
click at [1318, 13] on span "close" at bounding box center [1318, 14] width 13 height 13
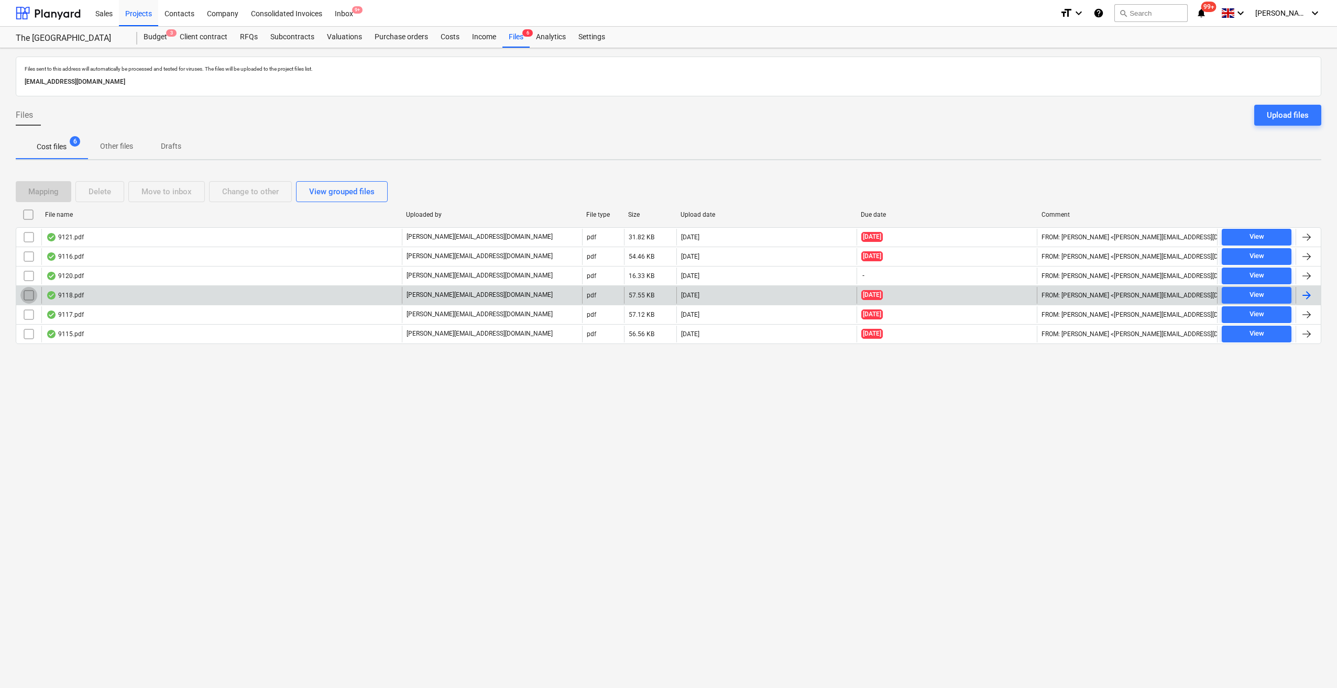
click at [21, 298] on input "checkbox" at bounding box center [28, 295] width 17 height 17
click at [92, 193] on div "Delete" at bounding box center [100, 192] width 23 height 14
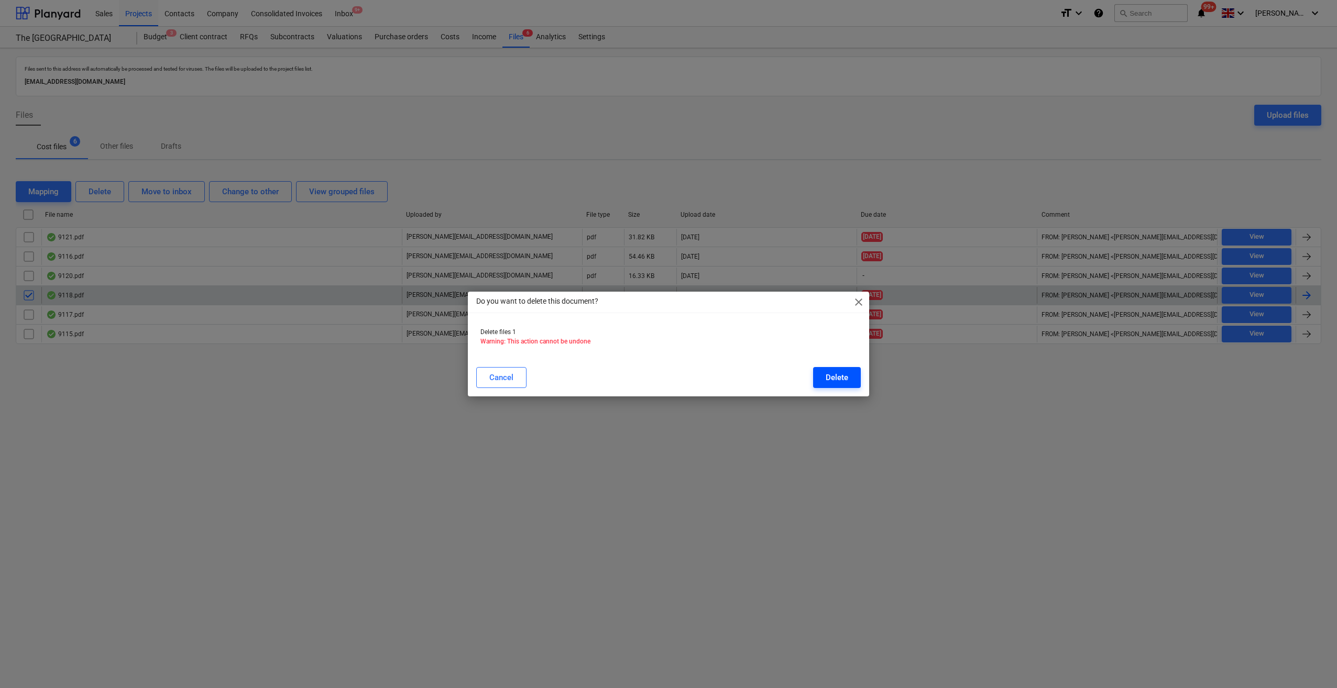
click at [827, 374] on div "Delete" at bounding box center [837, 378] width 23 height 14
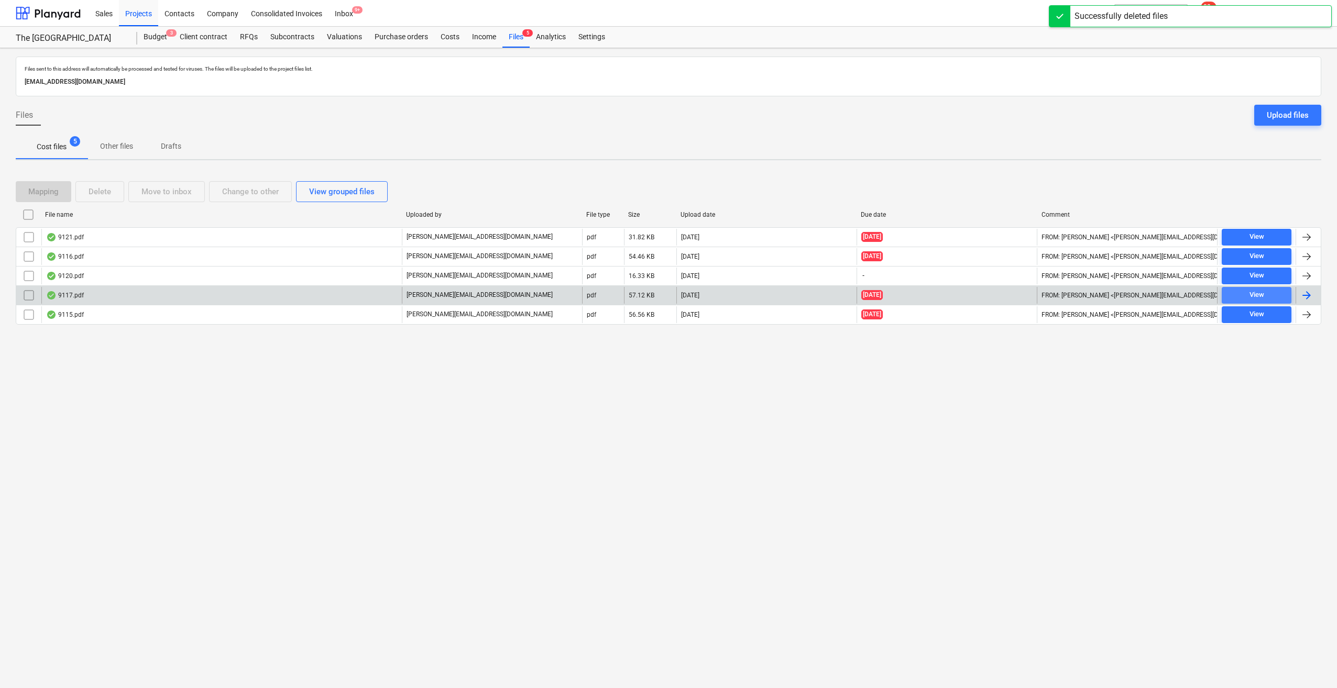
click at [1247, 294] on span "View" at bounding box center [1256, 295] width 61 height 12
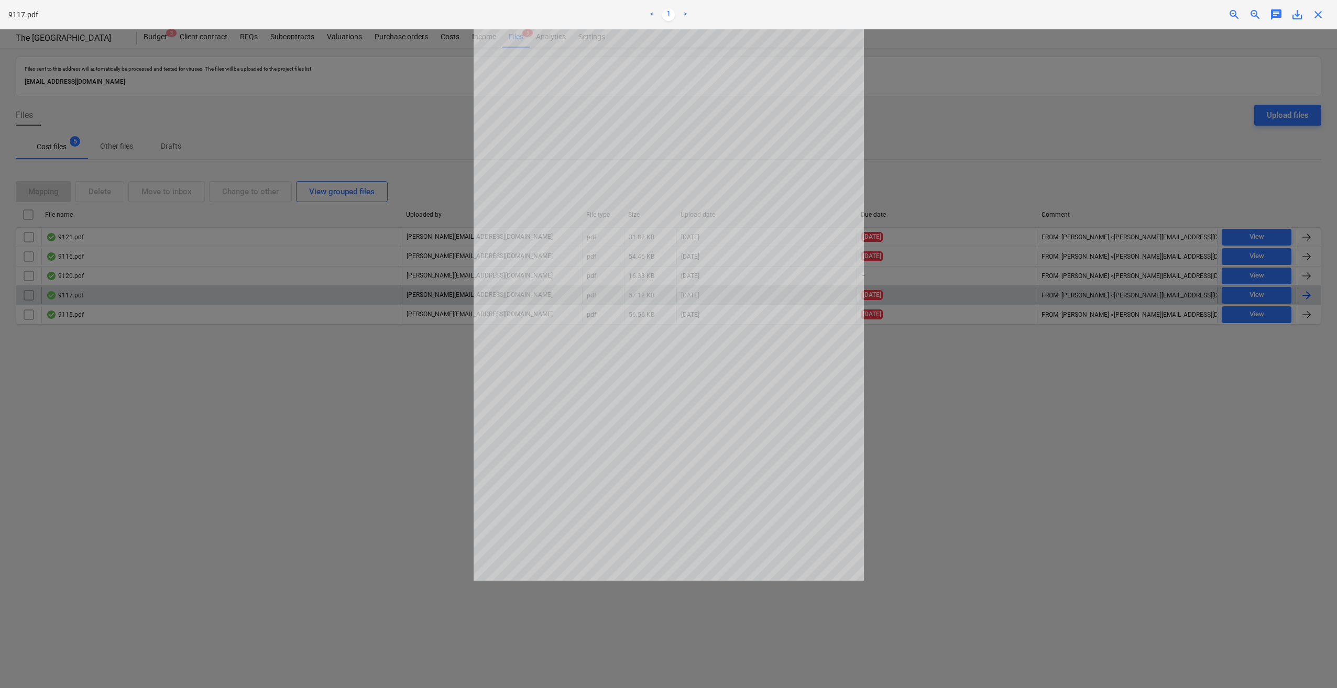
click at [1316, 13] on span "close" at bounding box center [1318, 14] width 13 height 13
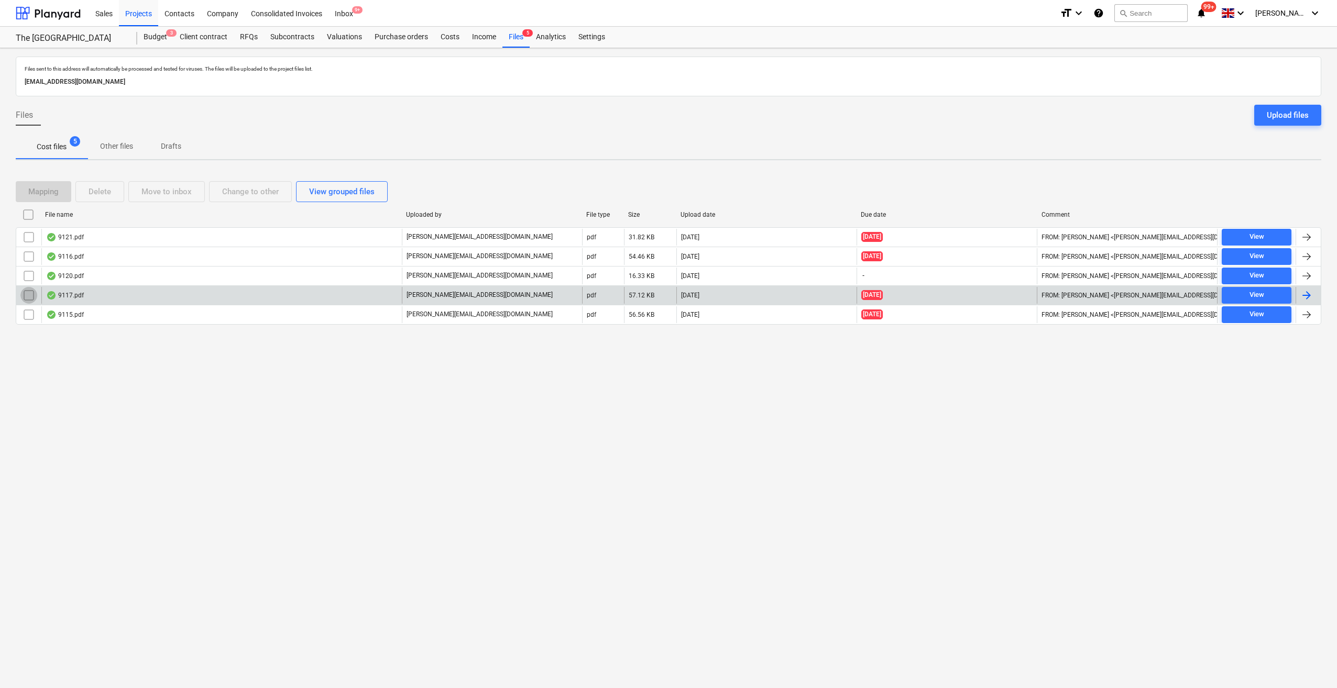
click at [23, 291] on input "checkbox" at bounding box center [28, 295] width 17 height 17
click at [94, 188] on div "Delete" at bounding box center [100, 192] width 23 height 14
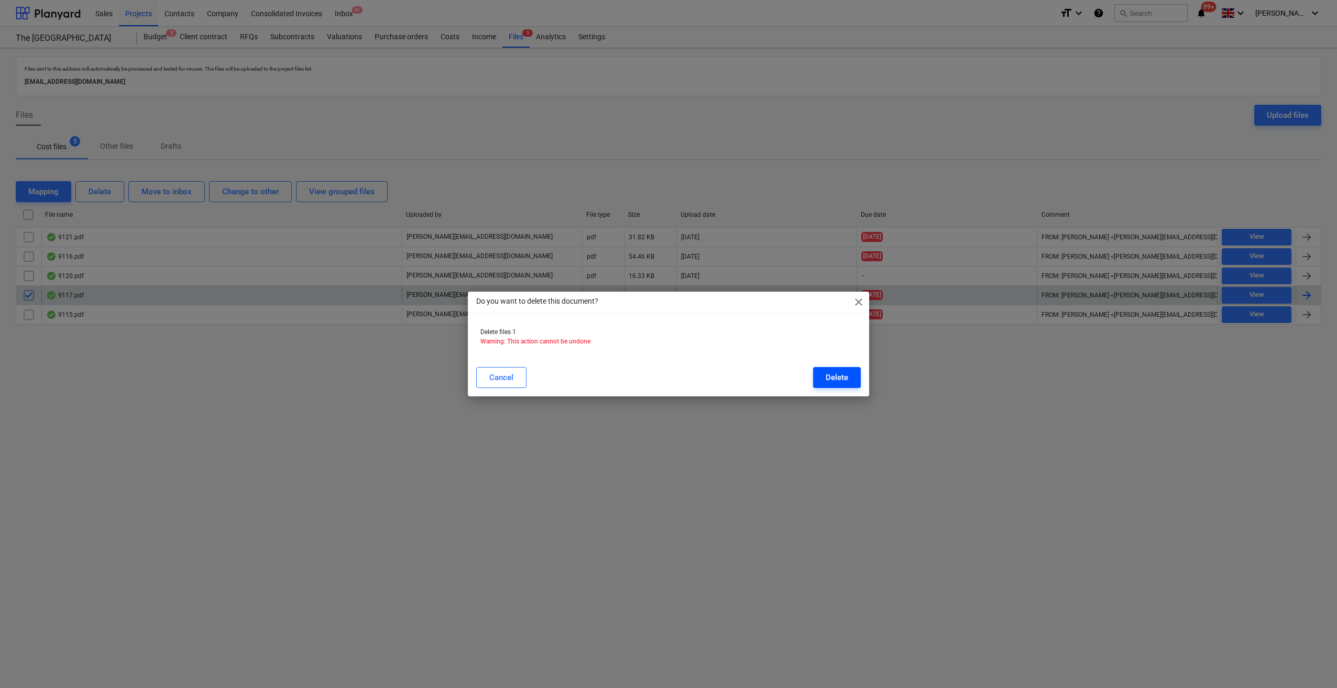
click at [845, 377] on div "Delete" at bounding box center [837, 378] width 23 height 14
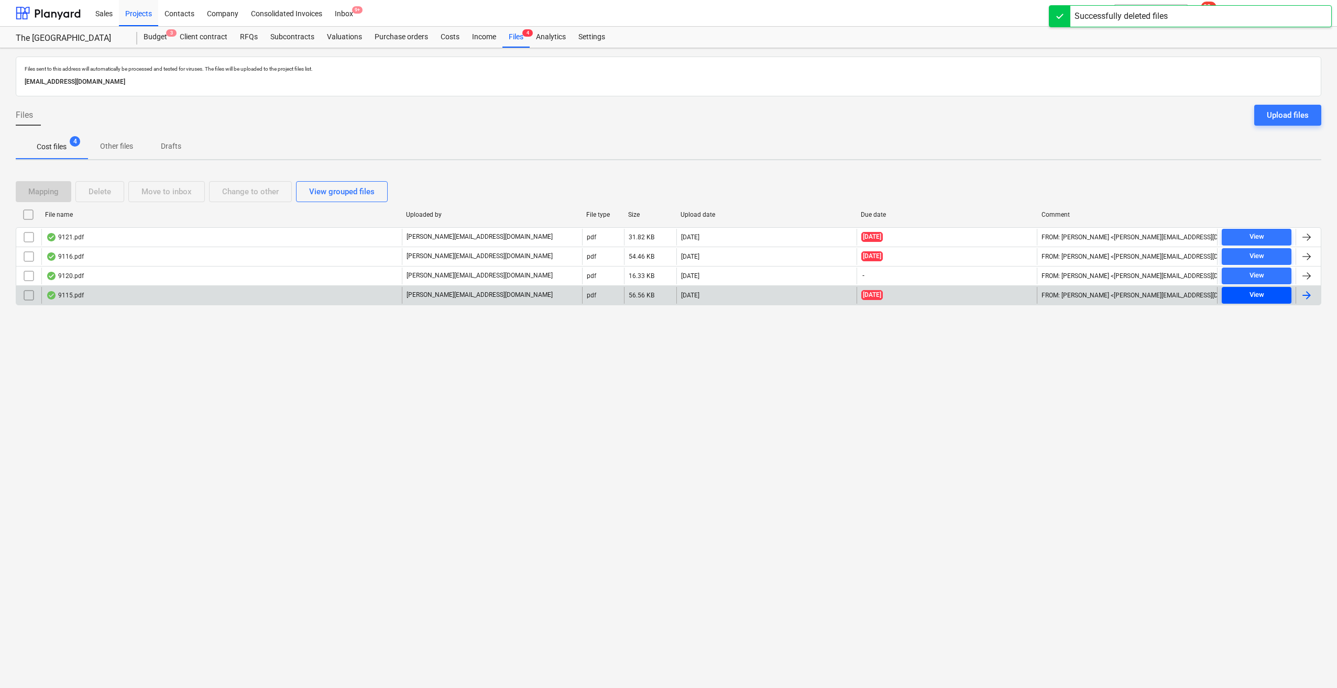
click at [1250, 295] on div "View" at bounding box center [1256, 295] width 15 height 12
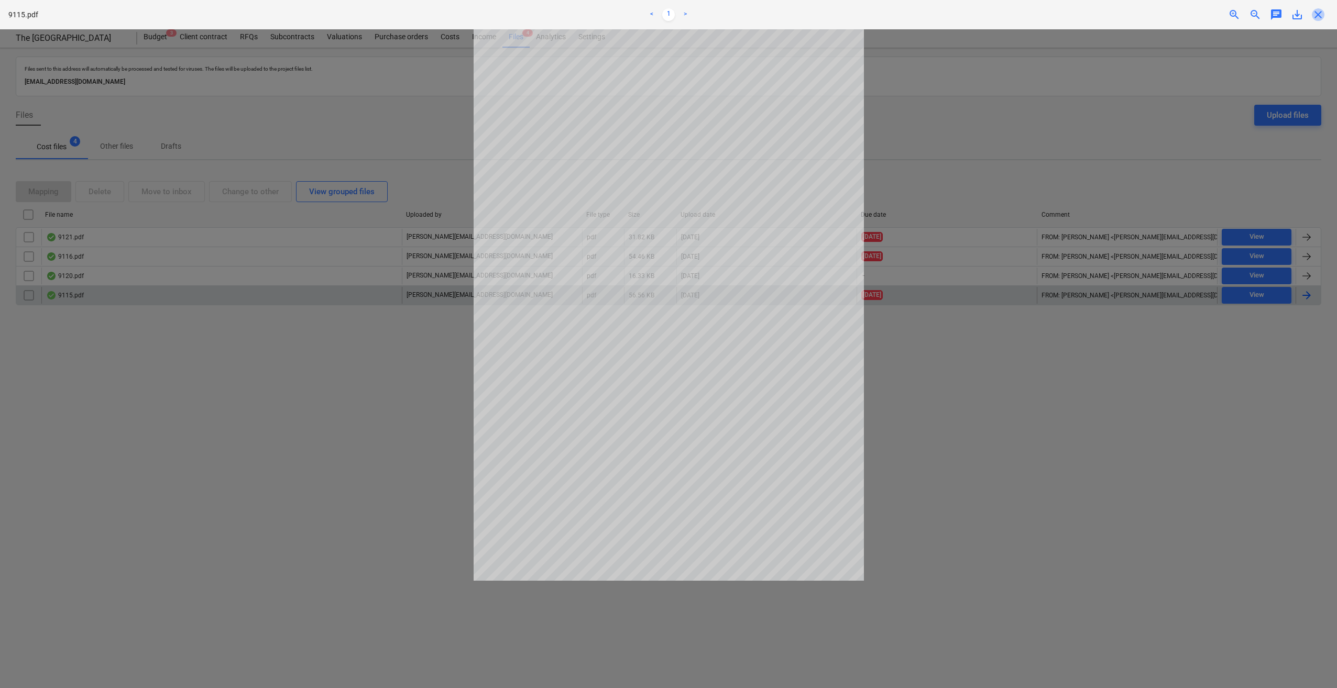
click at [1320, 20] on span "close" at bounding box center [1318, 14] width 13 height 13
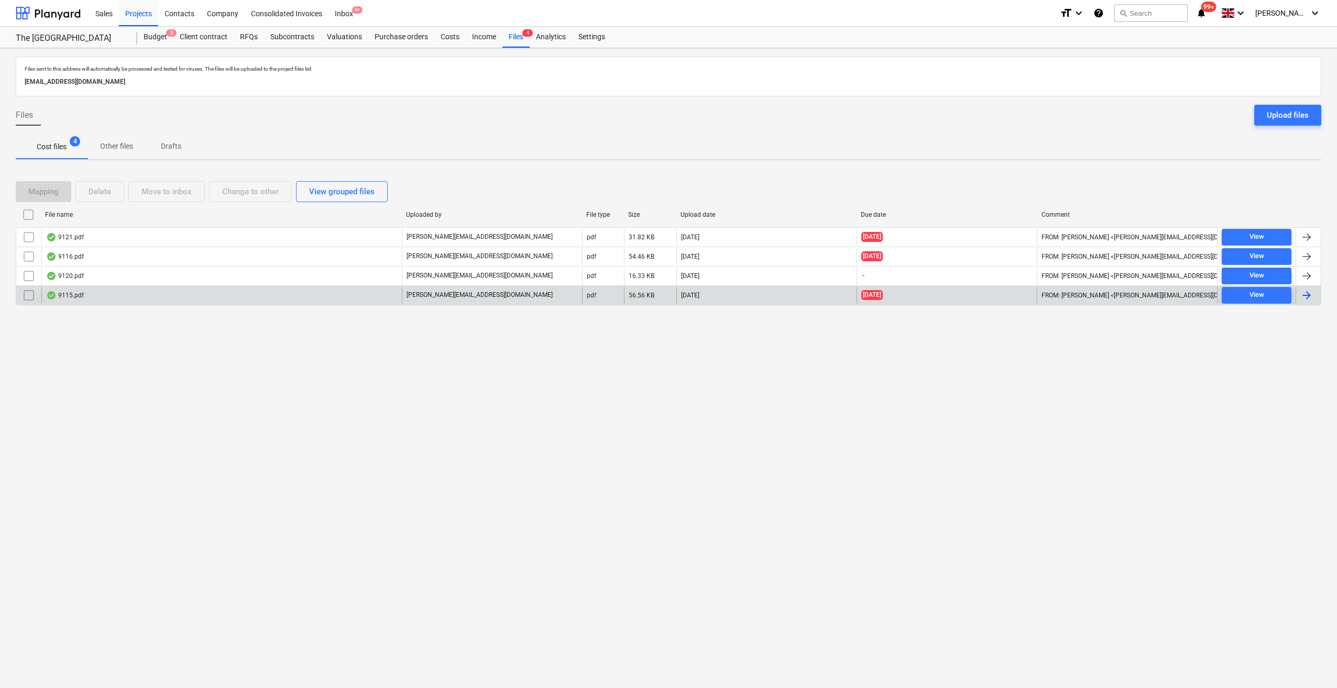
click at [27, 292] on input "checkbox" at bounding box center [28, 295] width 17 height 17
click at [100, 190] on div "Delete" at bounding box center [100, 192] width 23 height 14
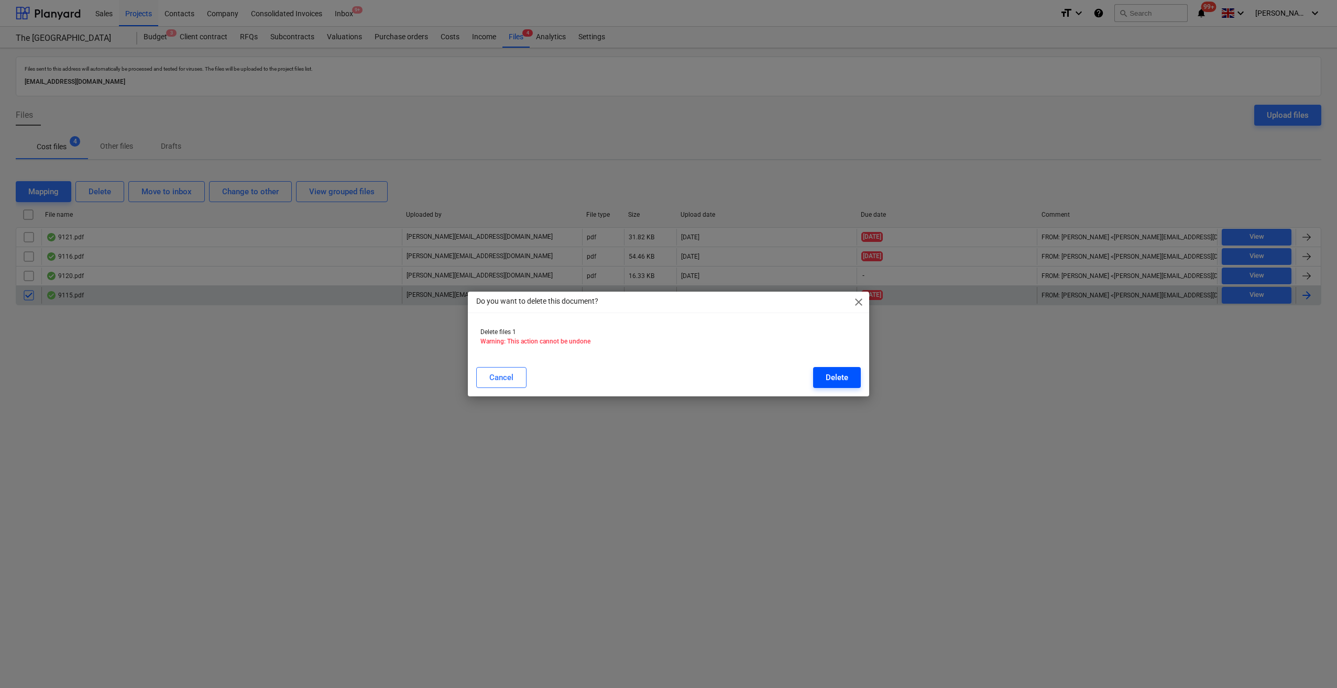
click at [823, 375] on button "Delete" at bounding box center [837, 377] width 48 height 21
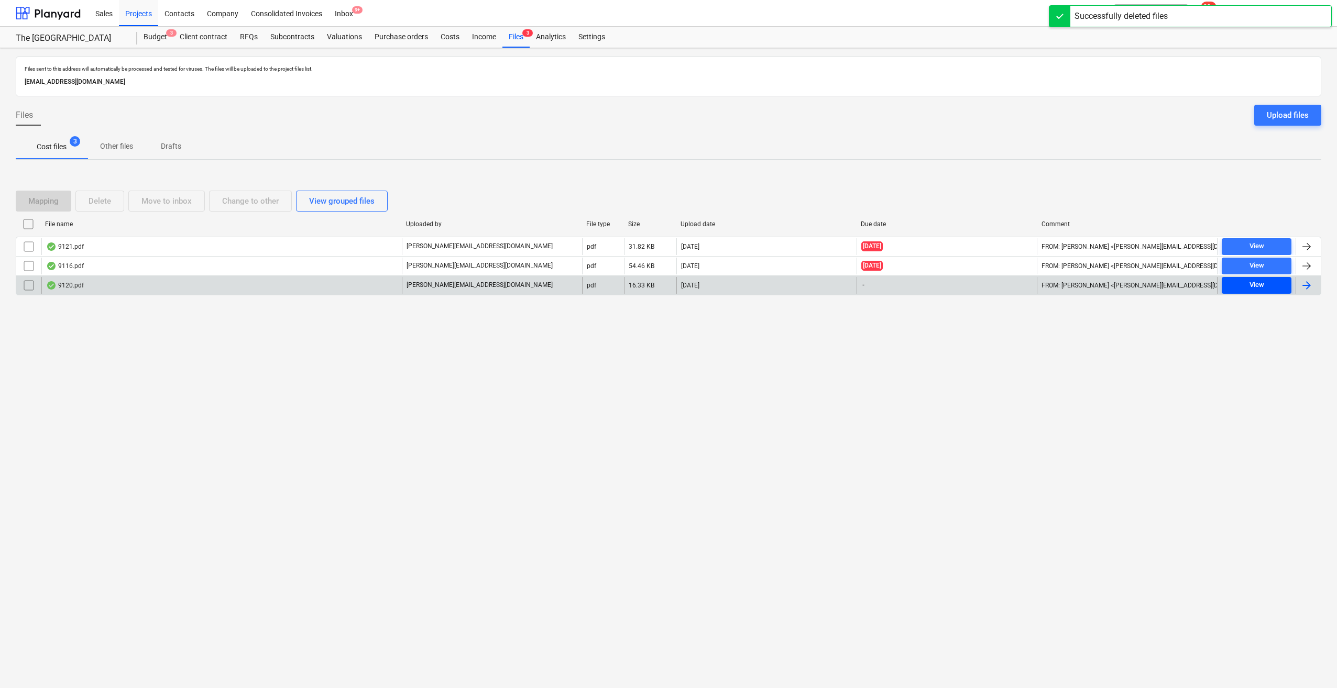
click at [1253, 286] on div "View" at bounding box center [1256, 285] width 15 height 12
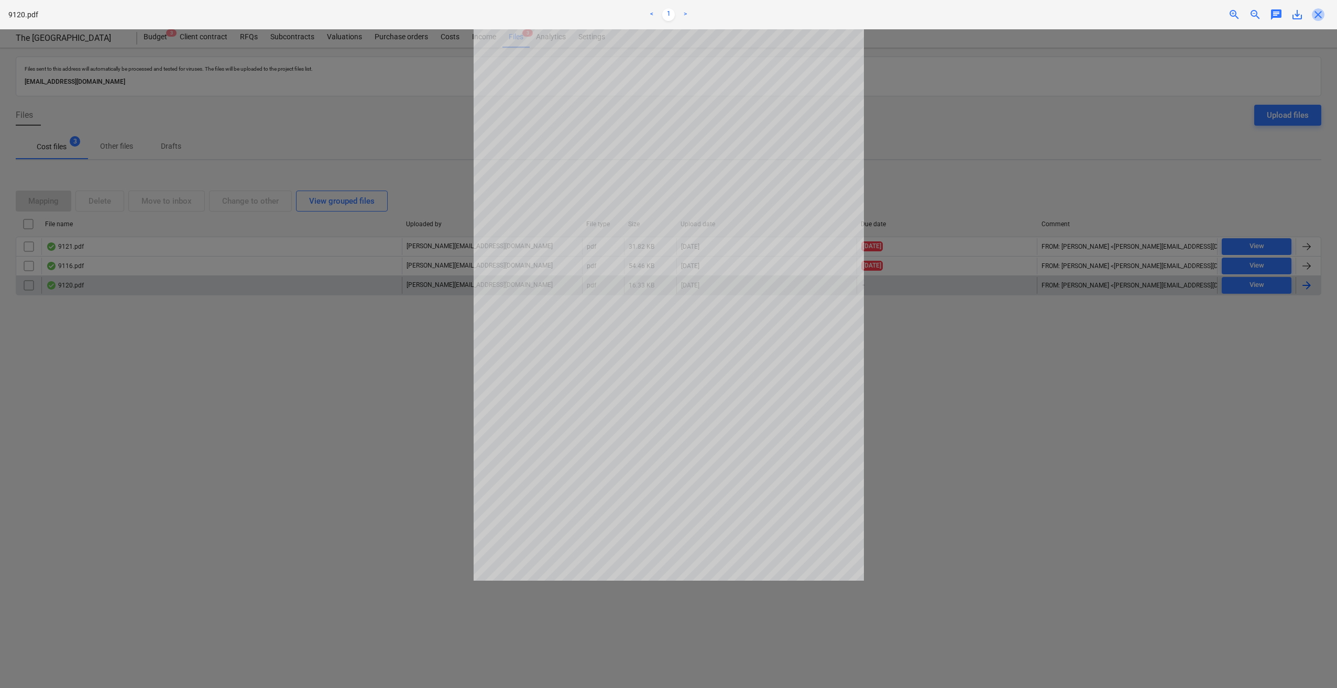
click at [1316, 16] on span "close" at bounding box center [1318, 14] width 13 height 13
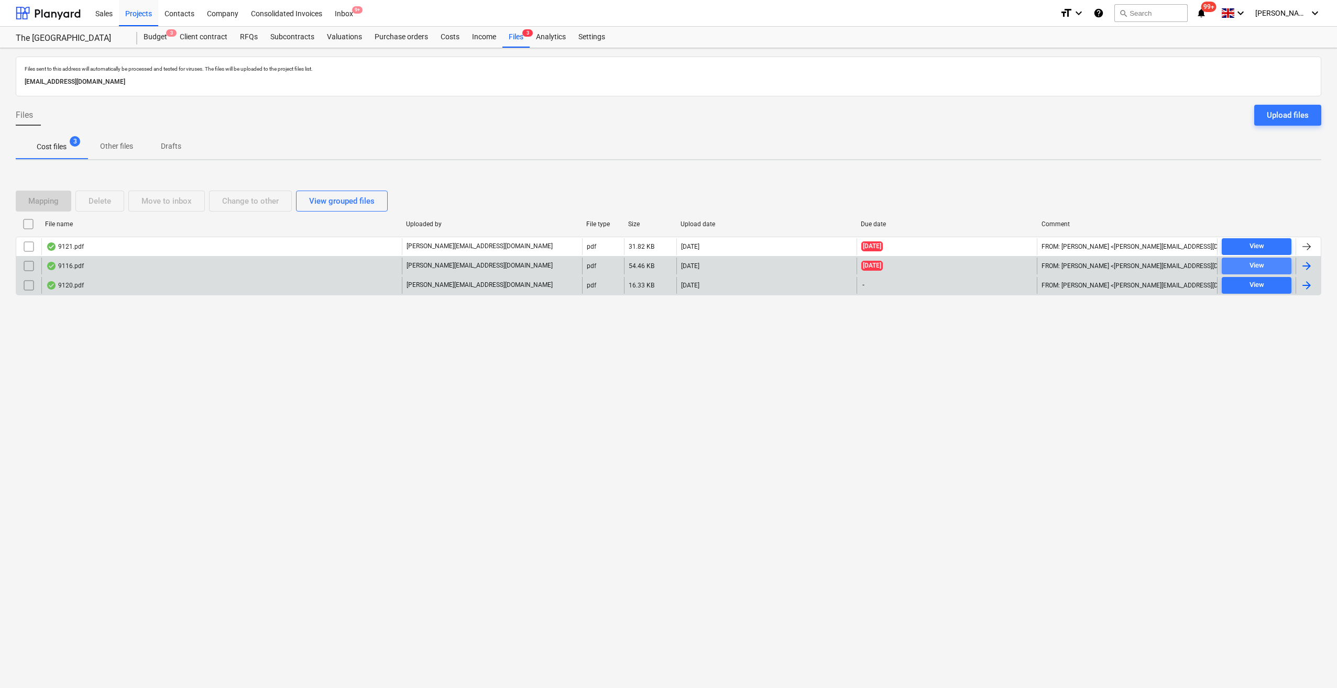
click at [1266, 264] on span "View" at bounding box center [1256, 266] width 61 height 12
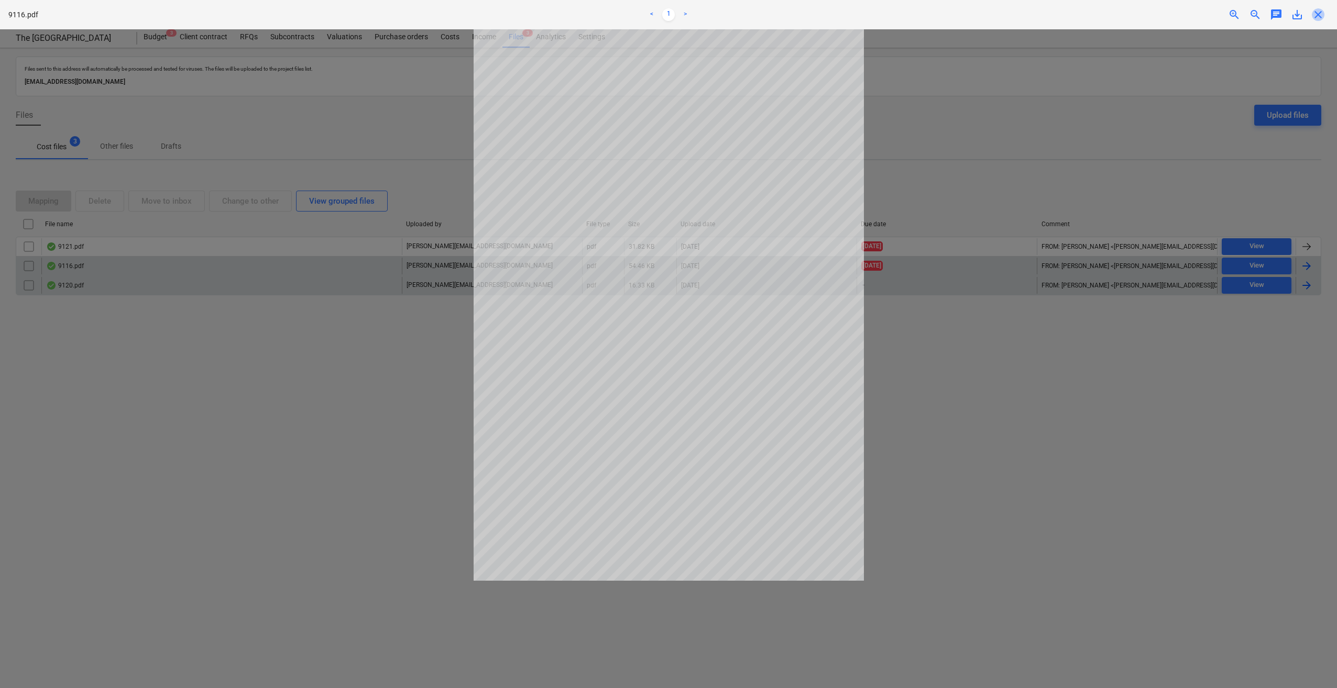
click at [1317, 20] on span "close" at bounding box center [1318, 14] width 13 height 13
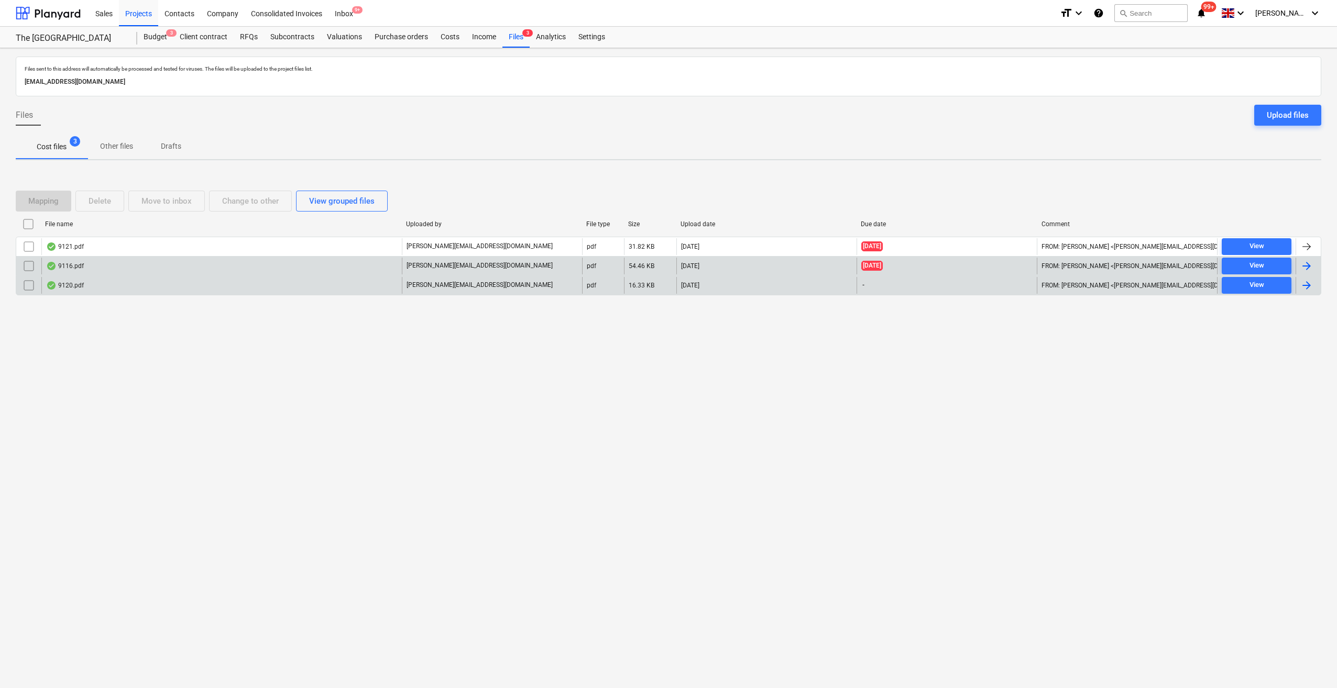
click at [1303, 268] on div at bounding box center [1306, 266] width 13 height 13
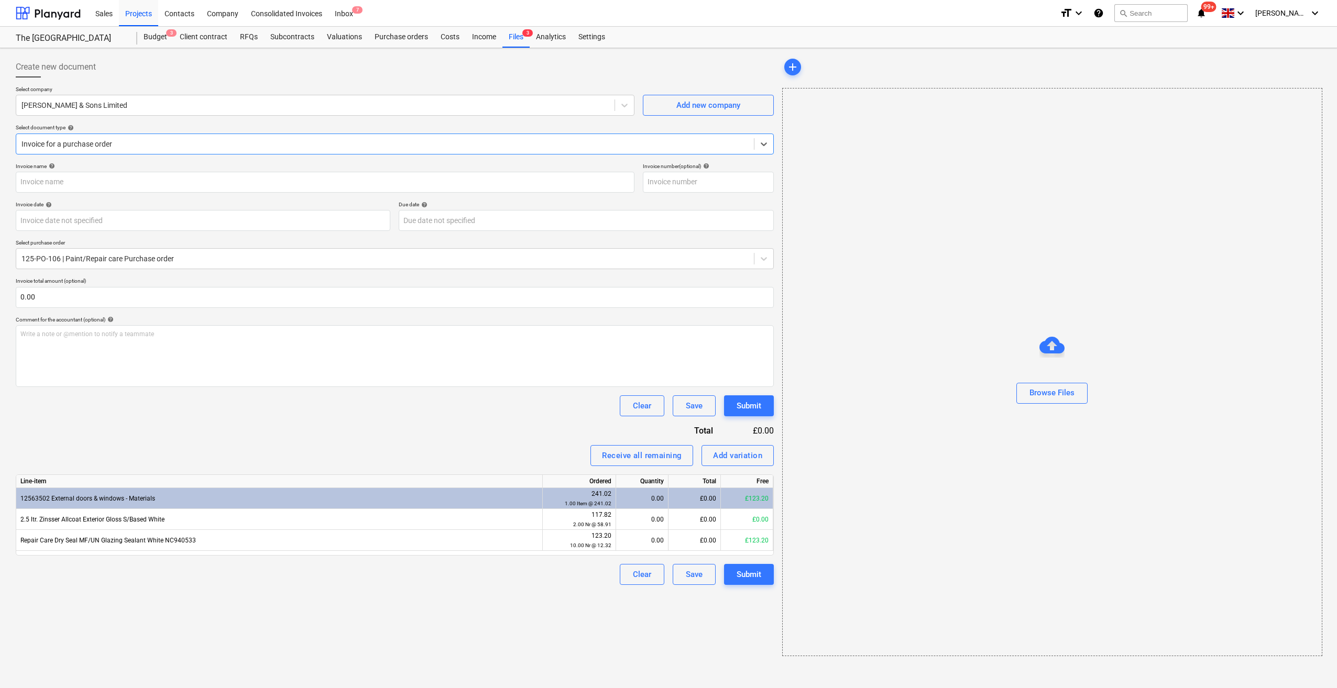
type input "345974"
type input "[DATE]"
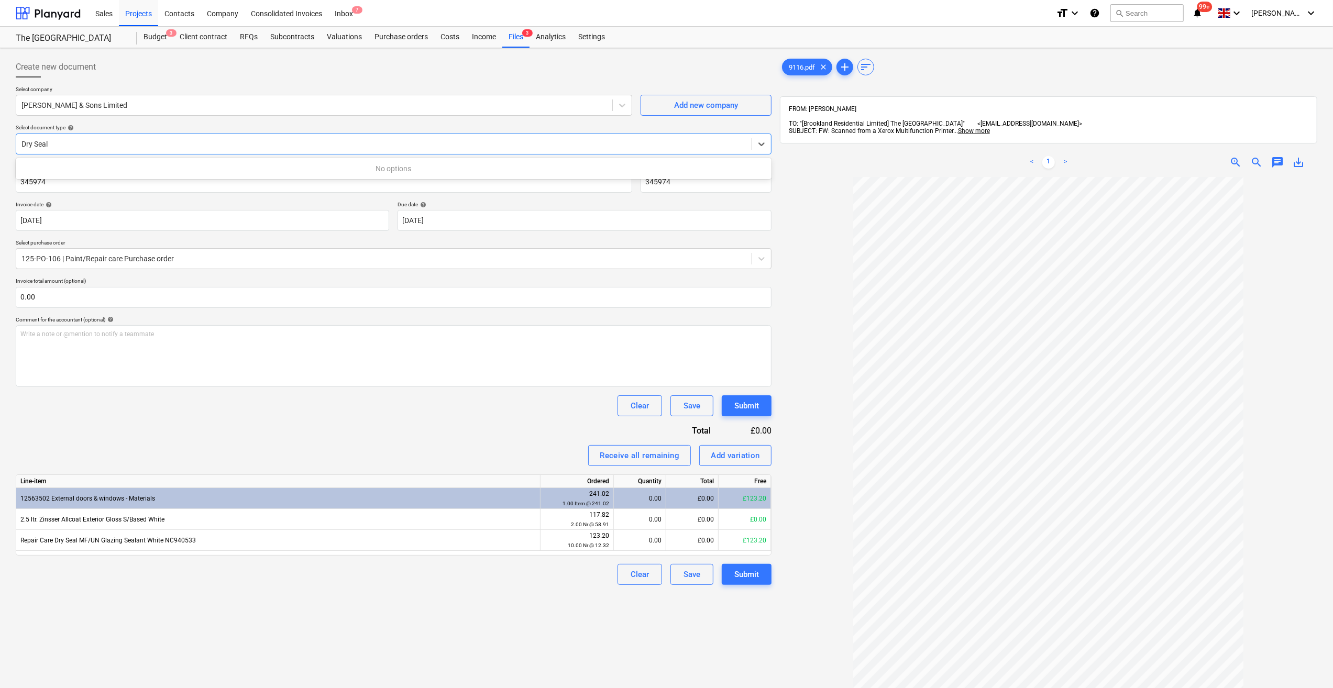
type input "Dry Seal"
click at [0, 179] on html "Sales Projects Contacts Company Consolidated Invoices Inbox 7 format_size keybo…" at bounding box center [666, 344] width 1333 height 688
click at [18, 181] on input "345974" at bounding box center [324, 182] width 617 height 21
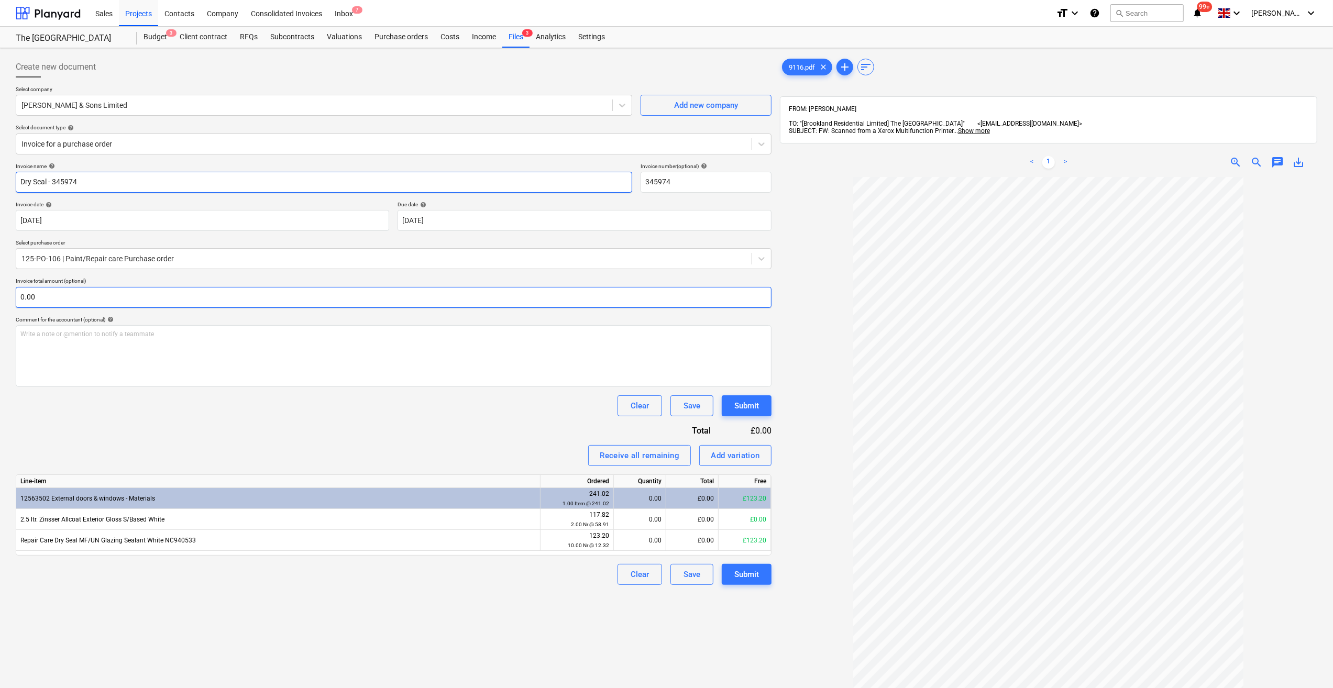
type input "Dry Seal - 345974"
click at [39, 300] on input "text" at bounding box center [394, 297] width 756 height 21
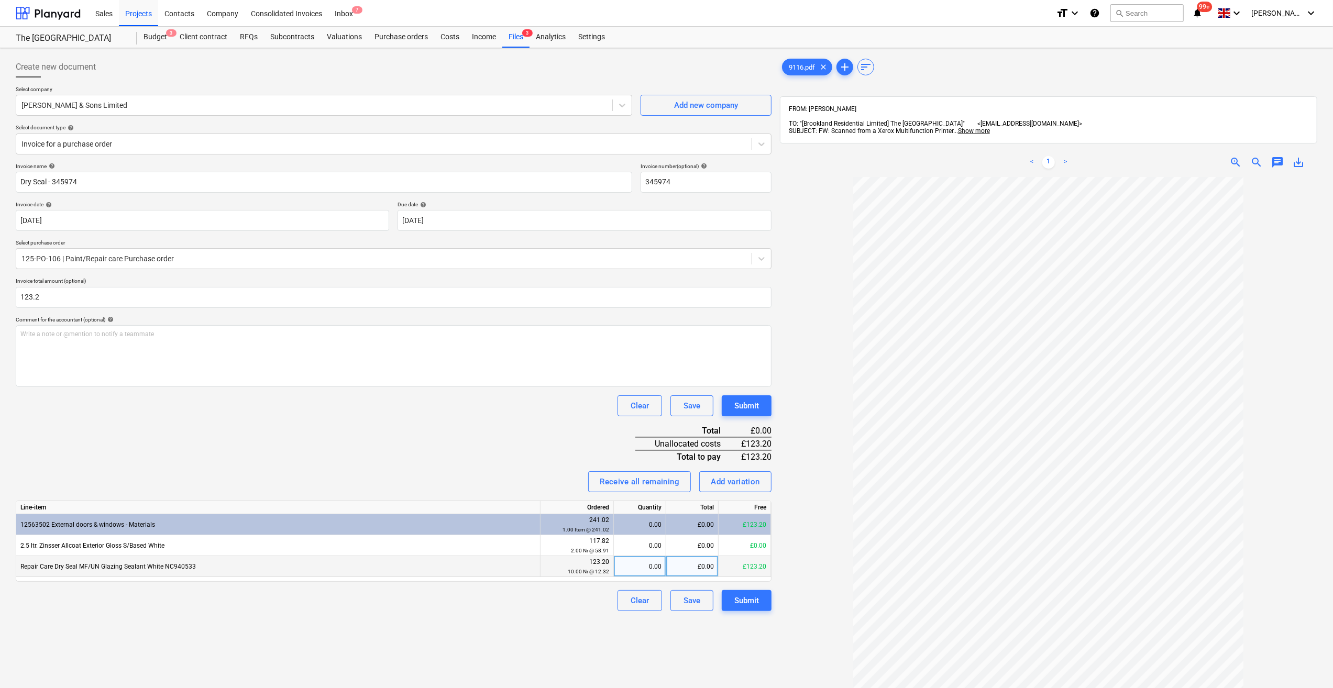
type input "123.20"
click at [647, 567] on div "0.00" at bounding box center [639, 566] width 43 height 21
type input "10"
click at [578, 627] on div "Create new document Select company [PERSON_NAME] & Sons Limited Add new company…" at bounding box center [394, 446] width 764 height 788
click at [755, 597] on div "Submit" at bounding box center [746, 601] width 25 height 14
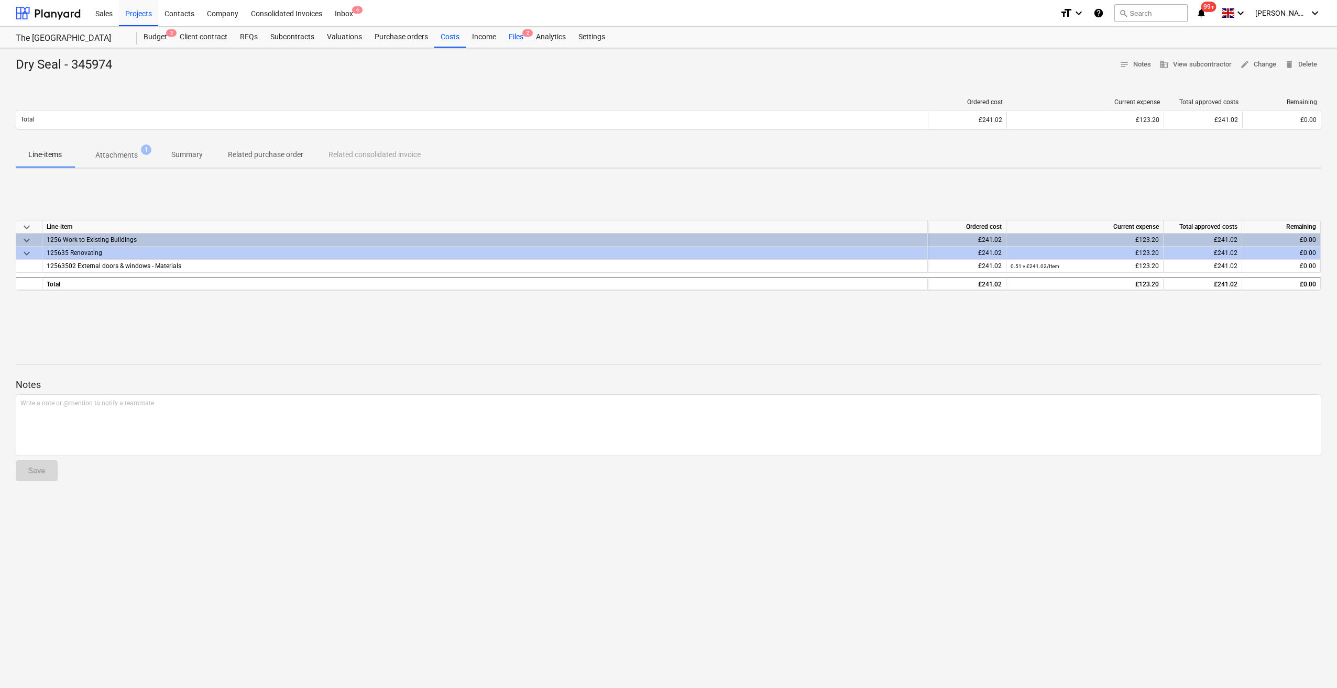
click at [510, 42] on div "Files 2" at bounding box center [515, 37] width 27 height 21
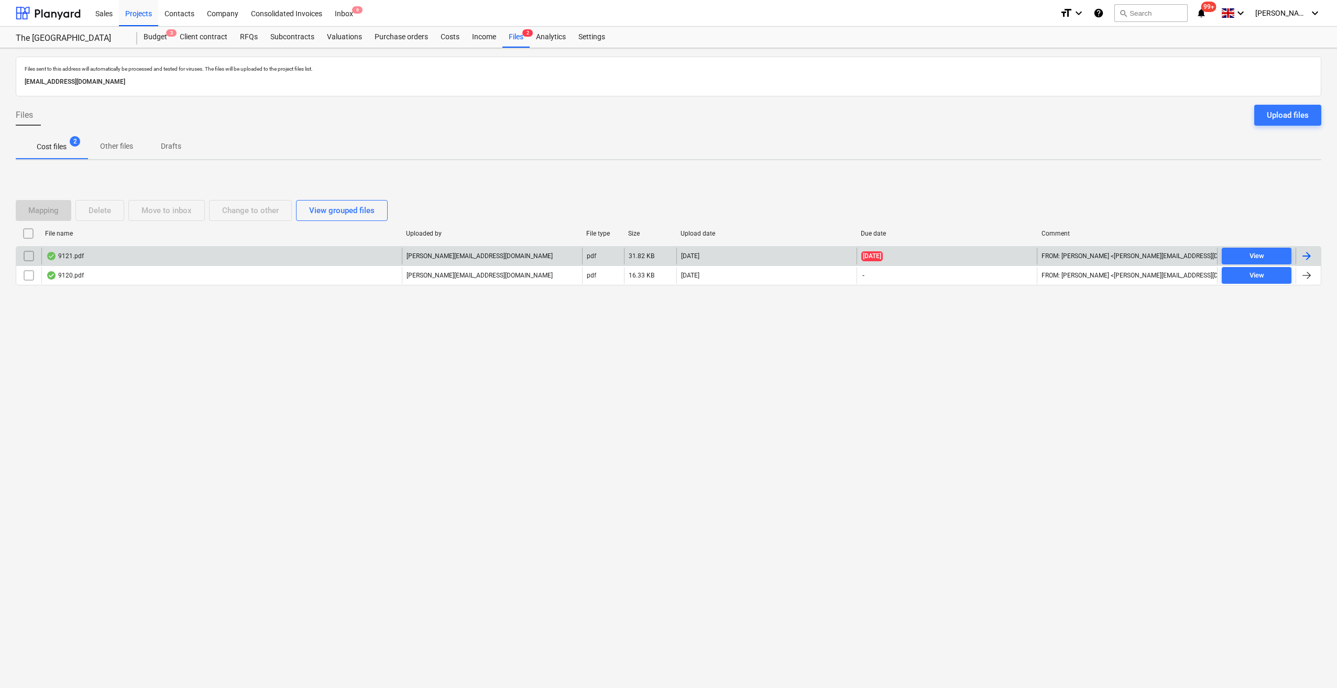
click at [1307, 256] on div at bounding box center [1306, 256] width 13 height 13
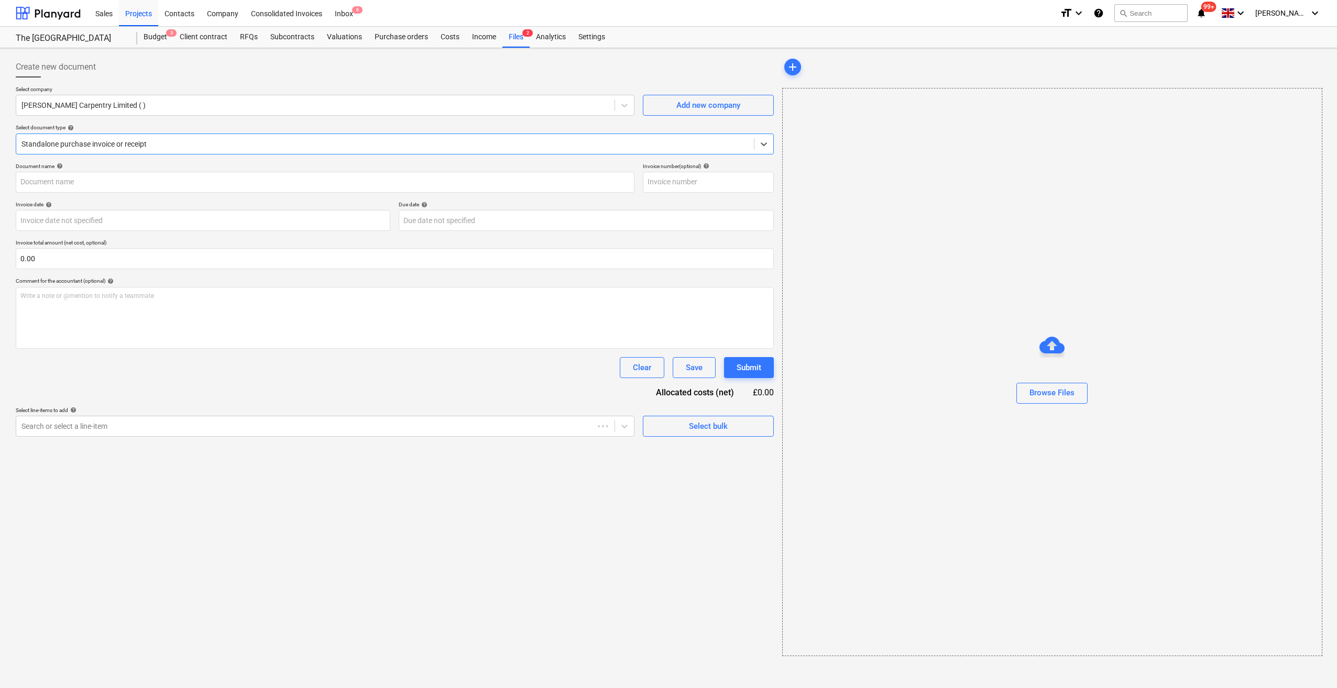
type input "508"
type input "[DATE]"
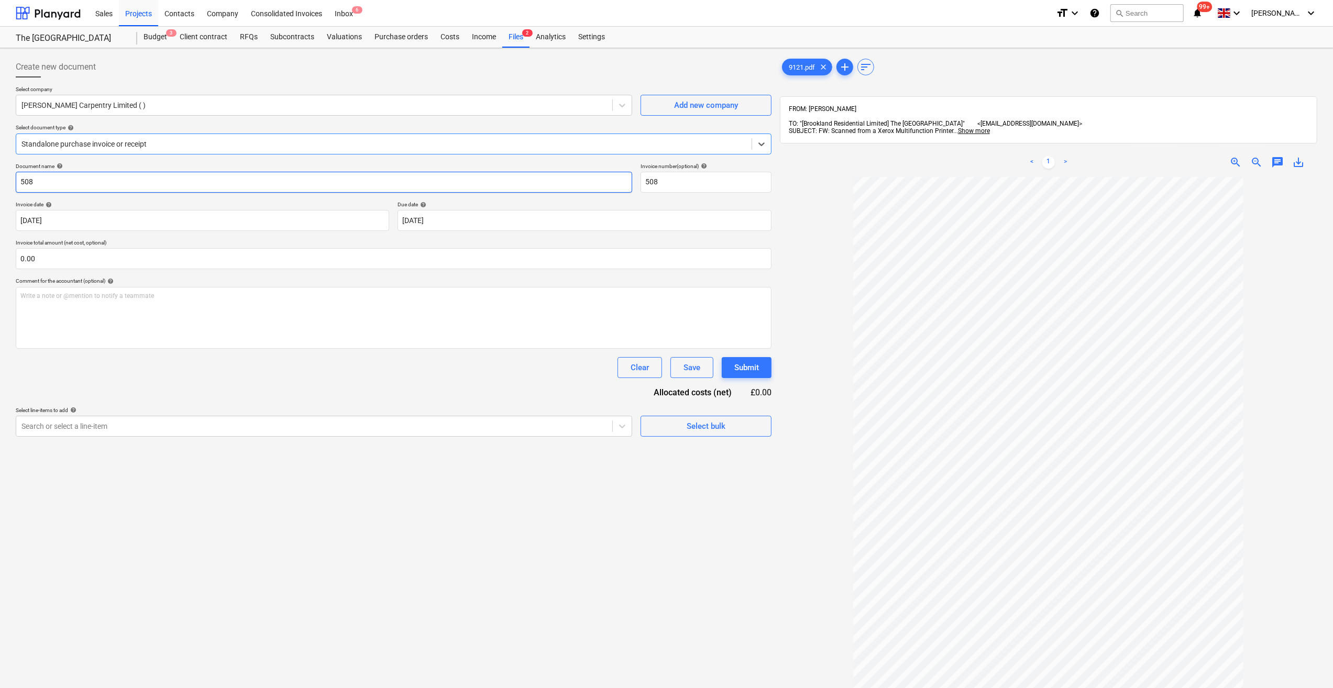
click at [21, 183] on input "508" at bounding box center [324, 182] width 617 height 21
type input "Labour 01-05/09/25 - 508"
click at [74, 262] on input "text" at bounding box center [394, 258] width 756 height 21
type input "900.00"
click at [698, 457] on div "Select bulk" at bounding box center [706, 453] width 39 height 14
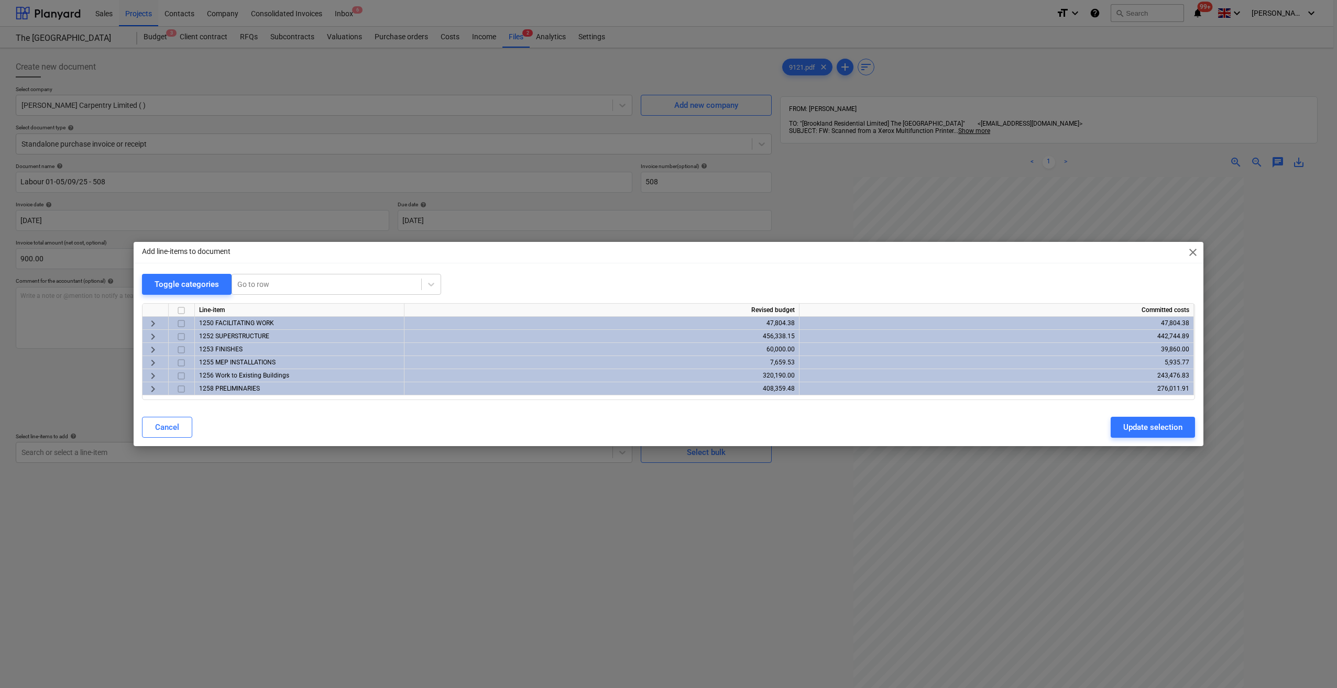
click at [154, 335] on span "keyboard_arrow_right" at bounding box center [153, 337] width 13 height 13
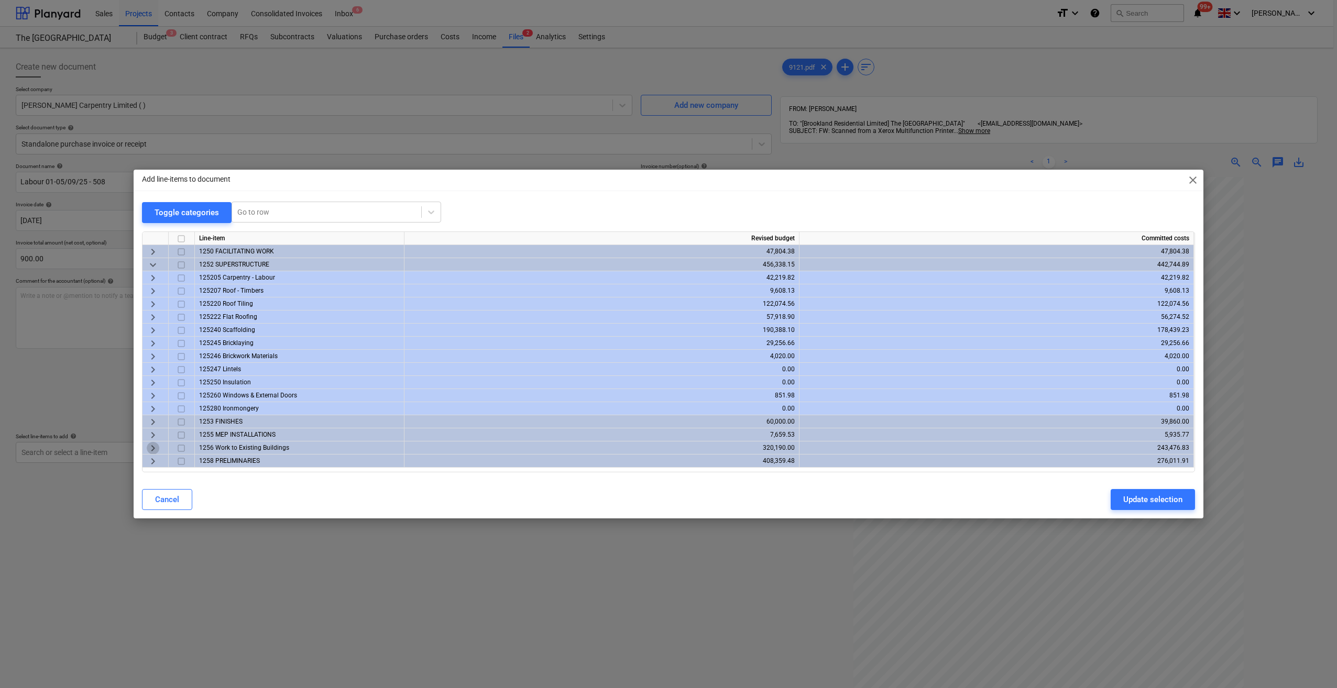
click at [153, 451] on span "keyboard_arrow_right" at bounding box center [153, 448] width 13 height 13
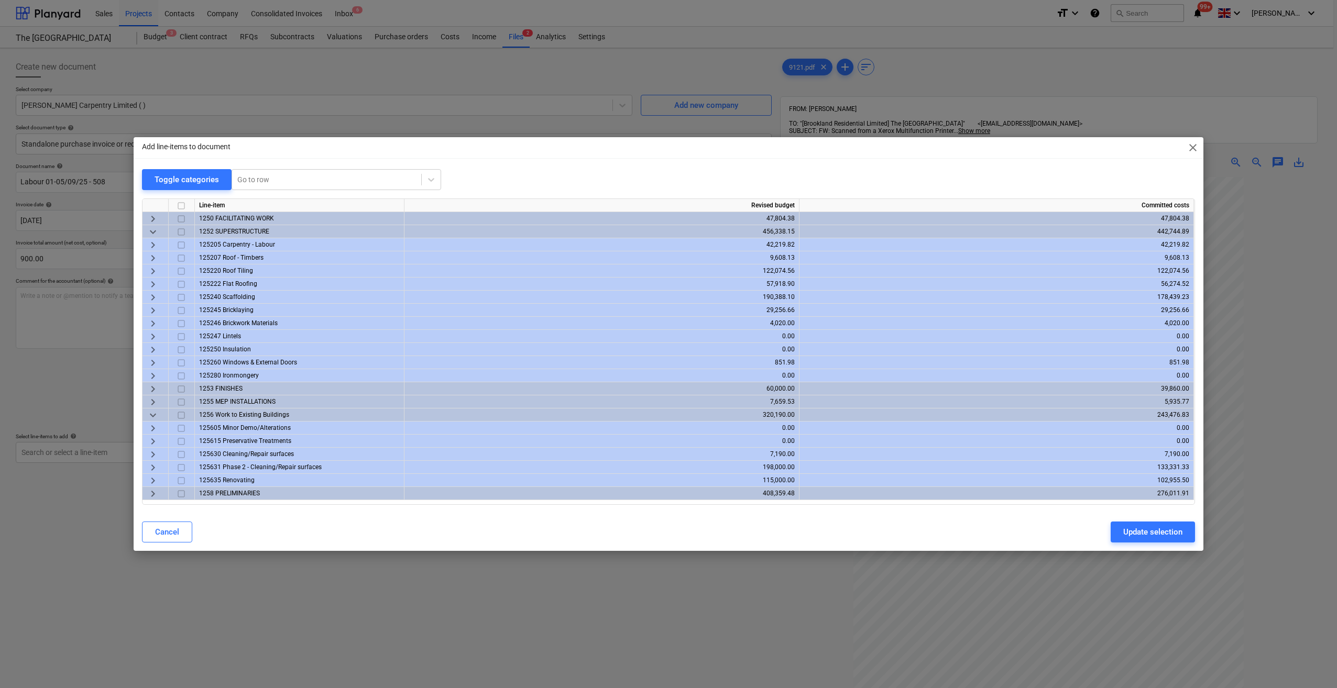
click at [240, 480] on span "125635 Renovating" at bounding box center [227, 480] width 56 height 7
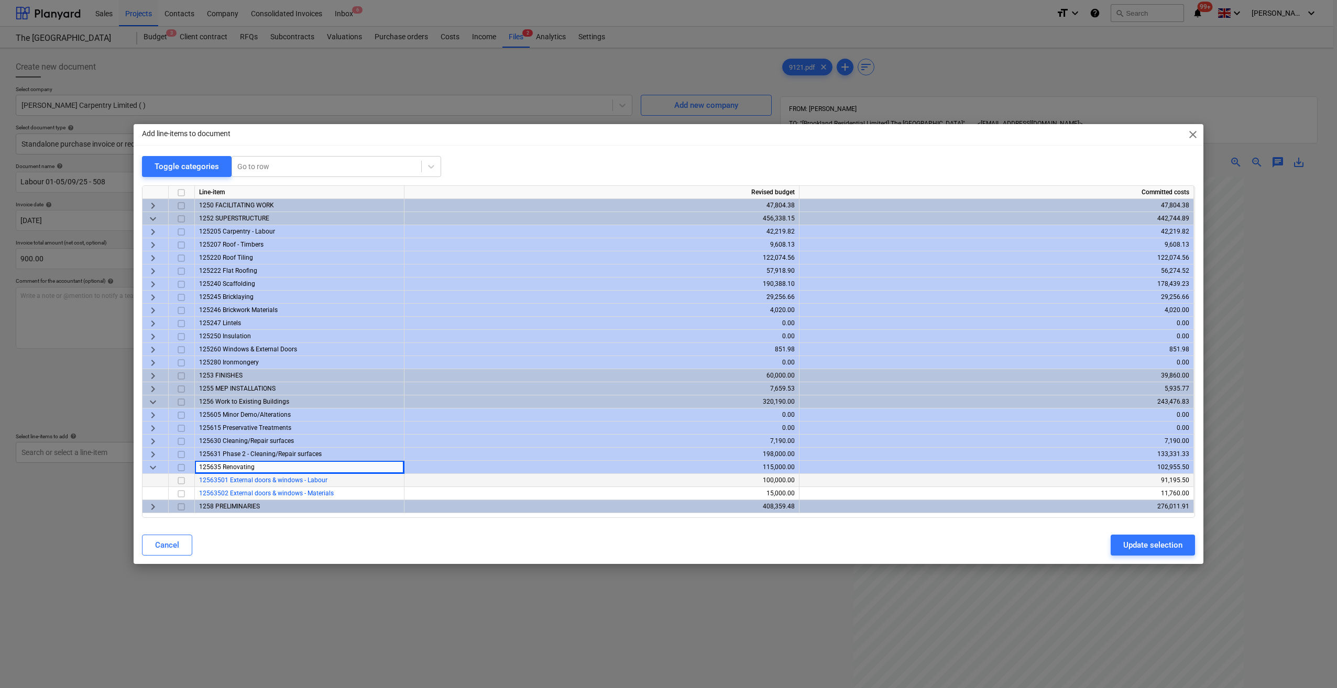
click at [246, 481] on span "12563501 External doors & windows - Labour" at bounding box center [263, 480] width 128 height 7
click at [184, 480] on input "checkbox" at bounding box center [181, 481] width 13 height 13
click at [153, 387] on span "keyboard_arrow_right" at bounding box center [153, 389] width 13 height 13
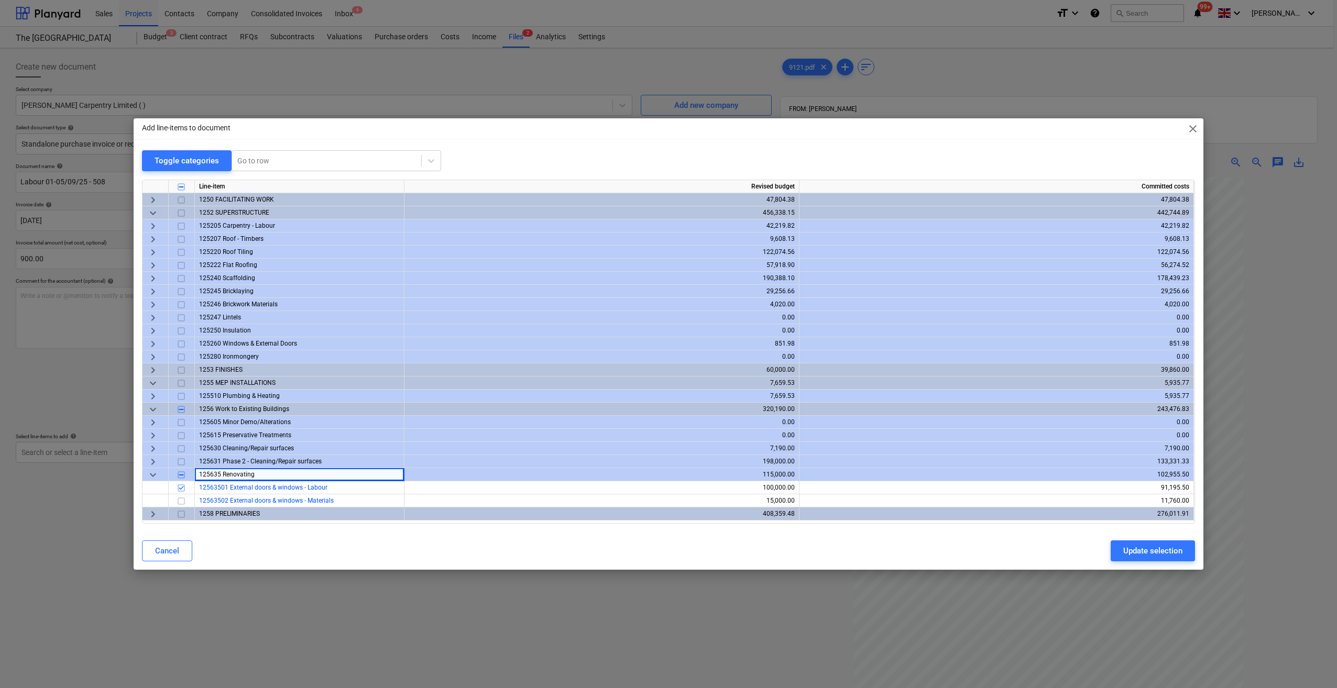
click at [153, 395] on span "keyboard_arrow_right" at bounding box center [153, 396] width 13 height 13
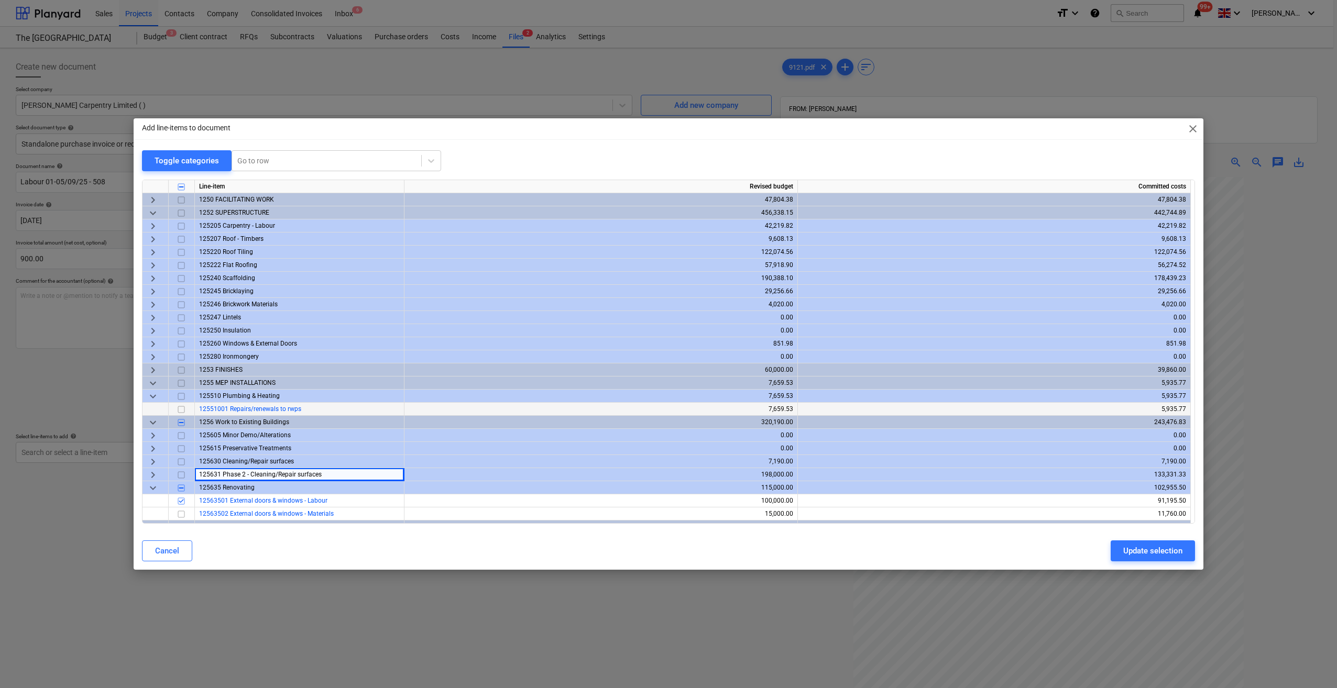
click at [180, 410] on input "checkbox" at bounding box center [181, 409] width 13 height 13
click at [1140, 551] on div "Update selection" at bounding box center [1152, 551] width 59 height 14
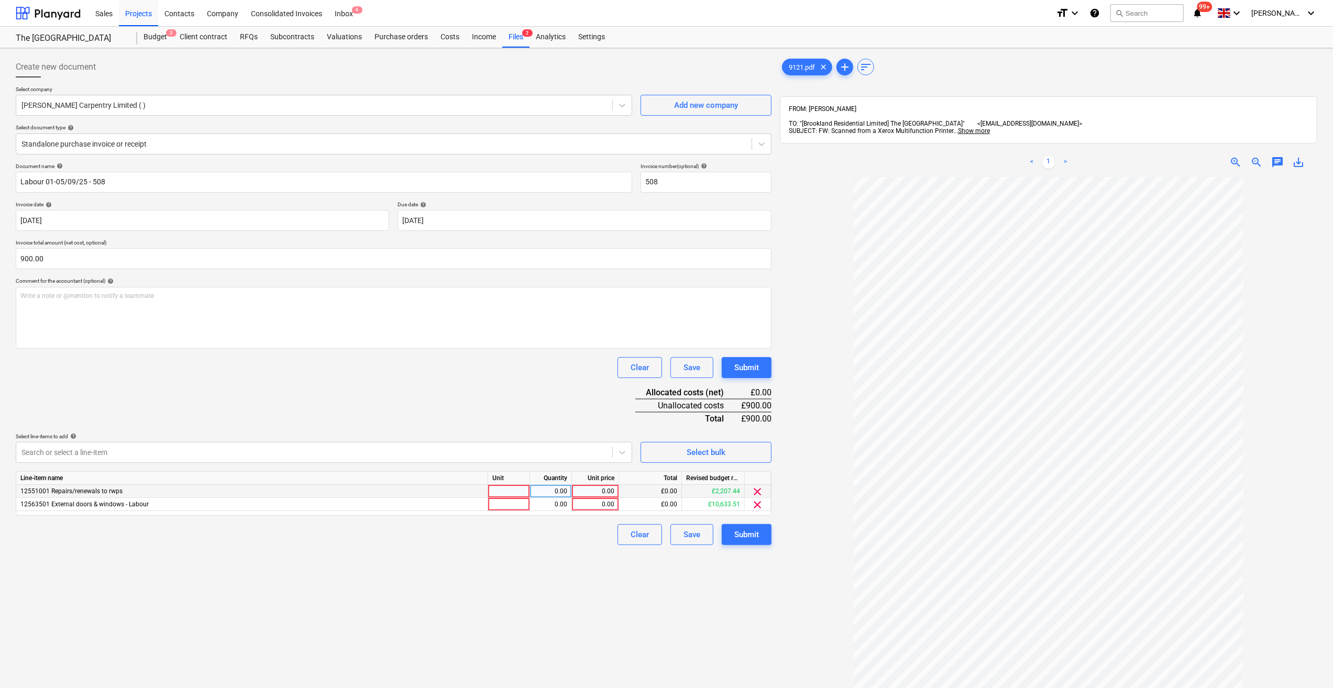
click at [507, 493] on div at bounding box center [509, 491] width 42 height 13
type input "Day"
click at [501, 504] on div at bounding box center [509, 504] width 42 height 13
type input "Day"
click at [563, 493] on div "0.00" at bounding box center [550, 491] width 33 height 13
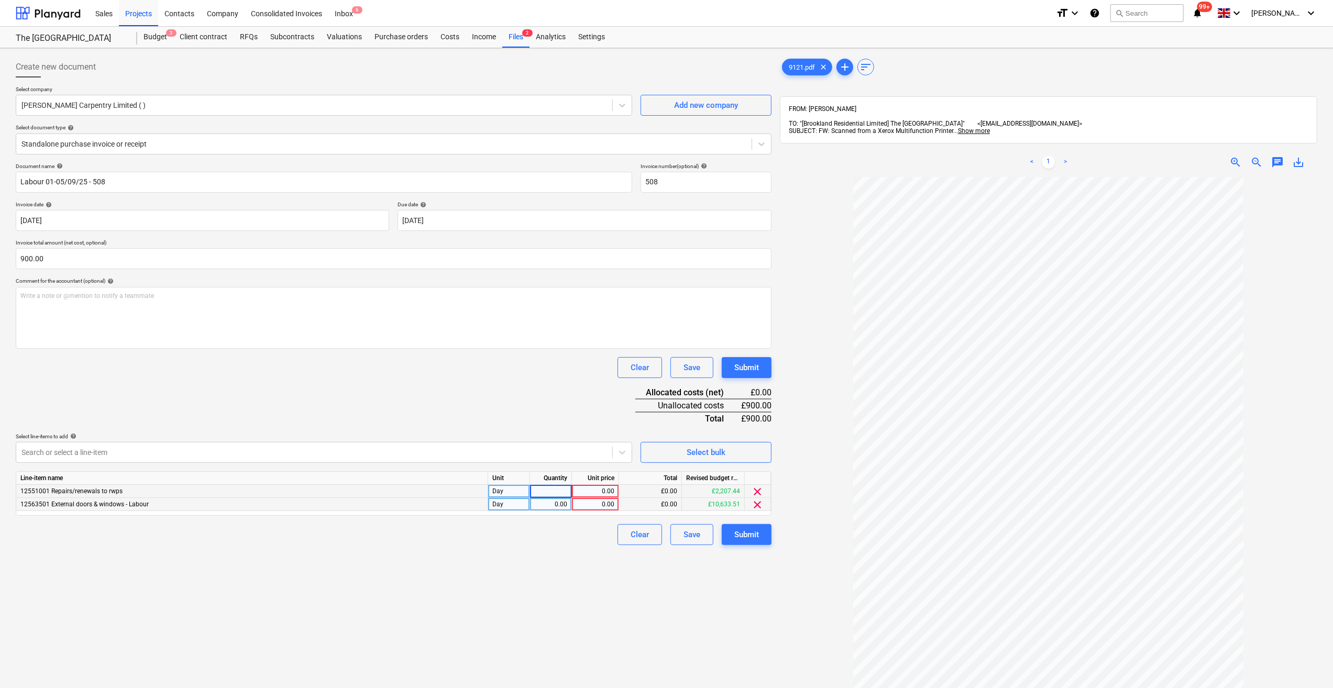
type input "1"
click at [565, 506] on div "0.00" at bounding box center [550, 504] width 33 height 13
type input "3"
click at [560, 519] on div "Document name help Labour 01-05/09/25 - 508 Invoice number (optional) help 508 …" at bounding box center [394, 354] width 756 height 382
click at [610, 493] on div "0.00" at bounding box center [595, 491] width 38 height 13
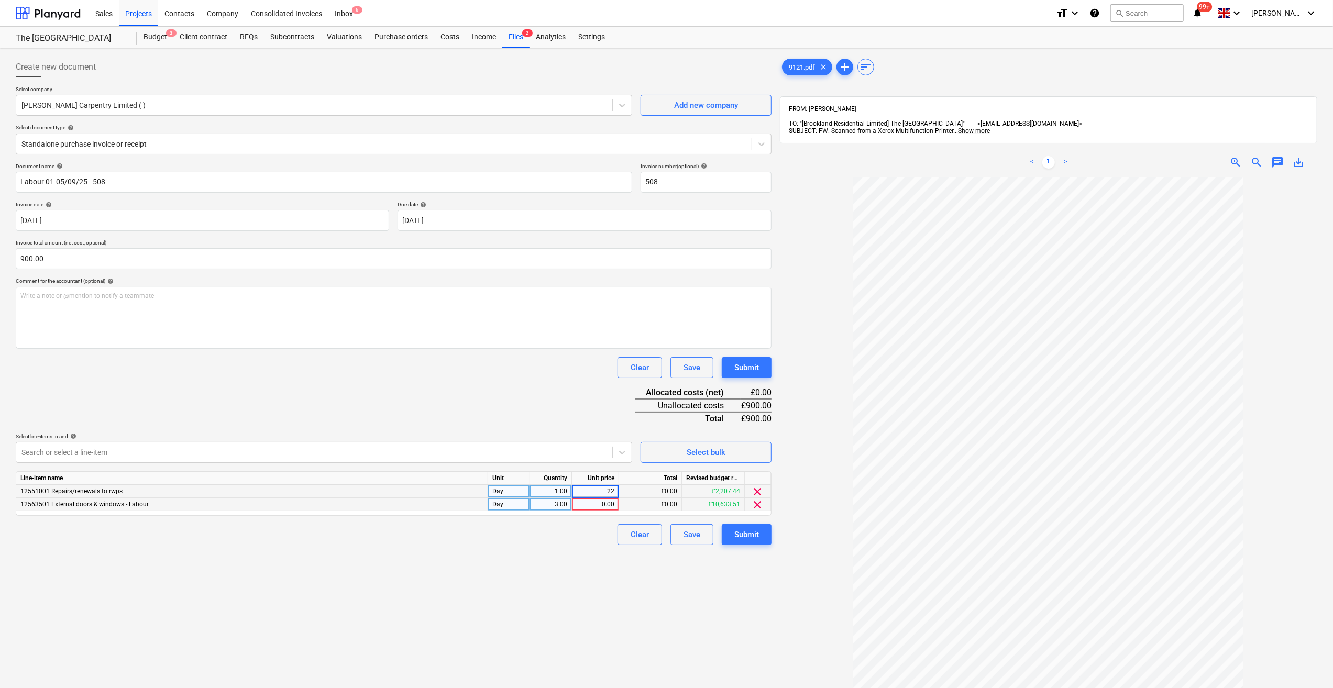
type input "225"
click at [585, 502] on div "0.00" at bounding box center [595, 504] width 38 height 13
type input "225"
click at [541, 545] on div "Clear Save Submit" at bounding box center [394, 534] width 756 height 21
click at [743, 535] on div "Submit" at bounding box center [746, 535] width 25 height 14
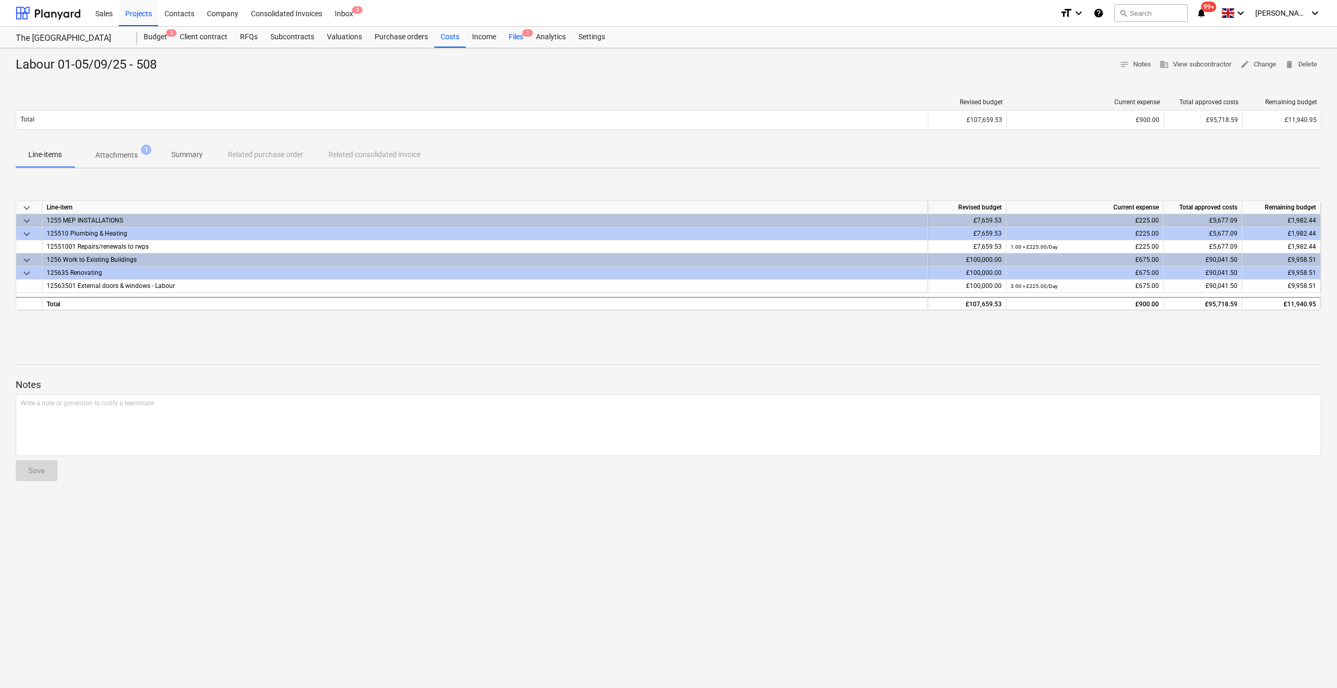
click at [516, 39] on div "Files 1" at bounding box center [515, 37] width 27 height 21
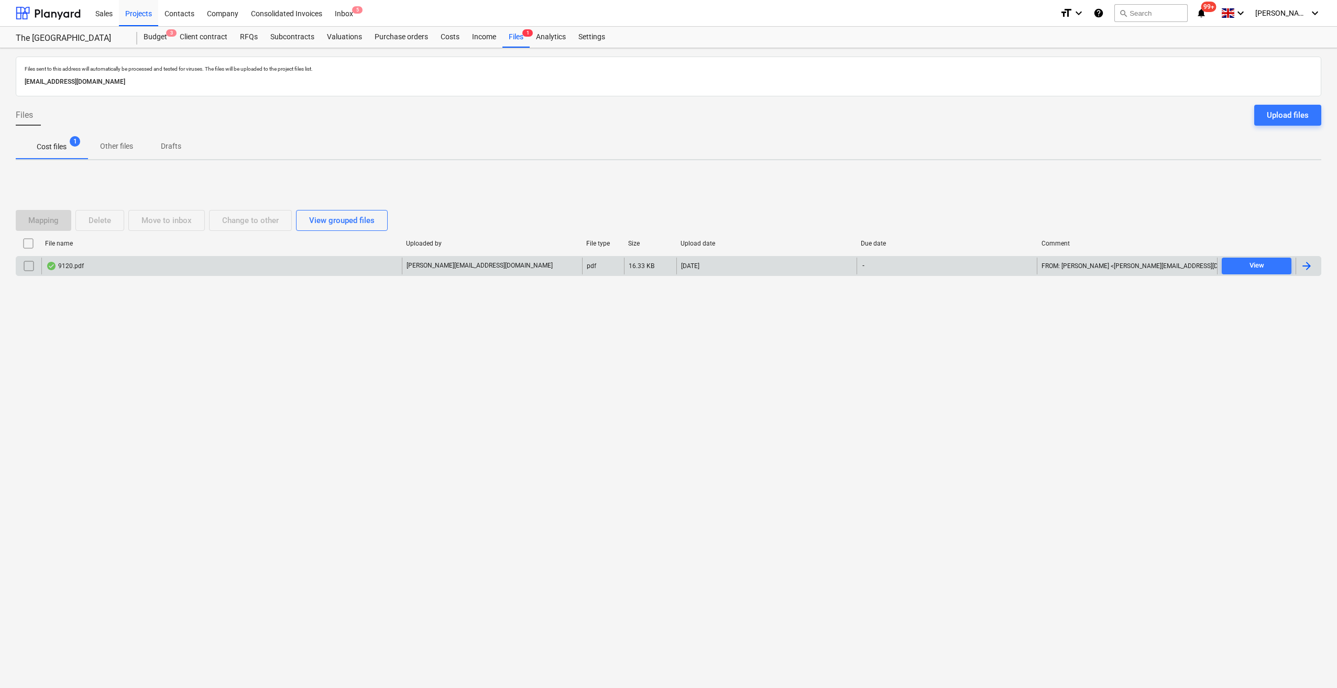
click at [1304, 263] on div at bounding box center [1306, 266] width 13 height 13
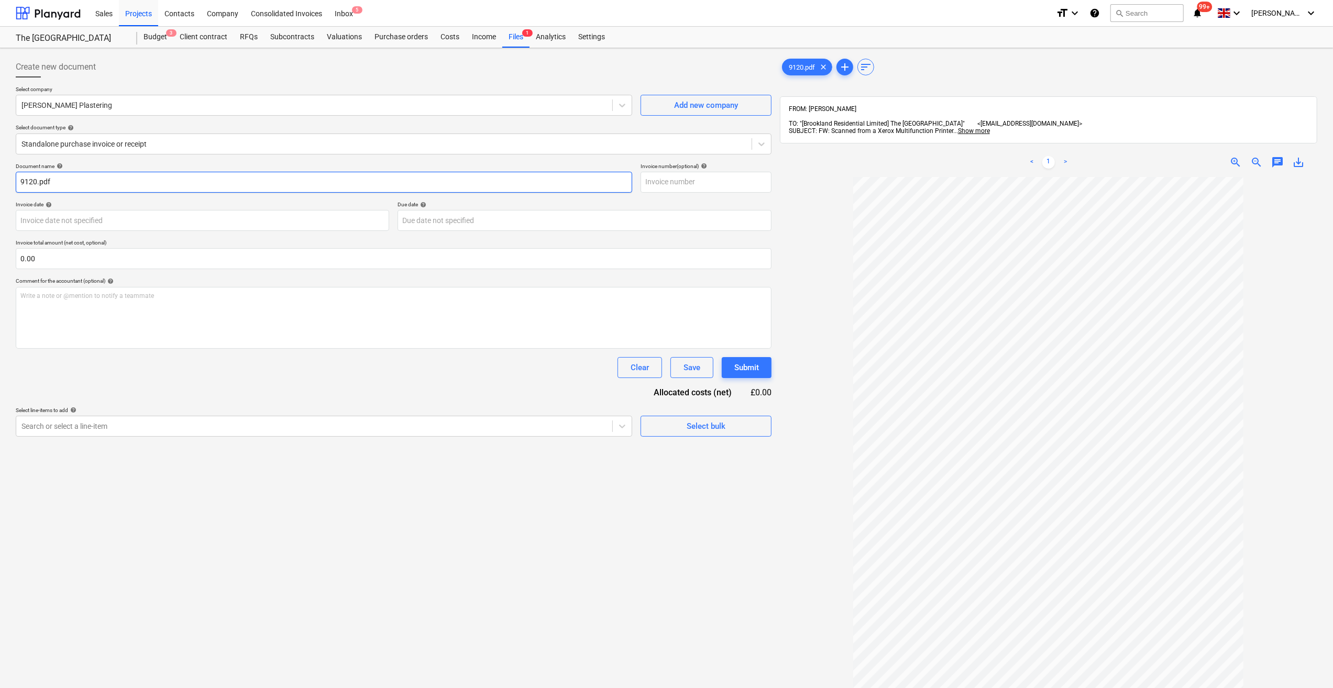
drag, startPoint x: 53, startPoint y: 182, endPoint x: 17, endPoint y: 186, distance: 36.3
click at [20, 182] on input "9120.pdf" at bounding box center [324, 182] width 617 height 21
type input "Labour 01-05/09/25"
click at [696, 184] on input "text" at bounding box center [706, 182] width 131 height 21
type input "INV179"
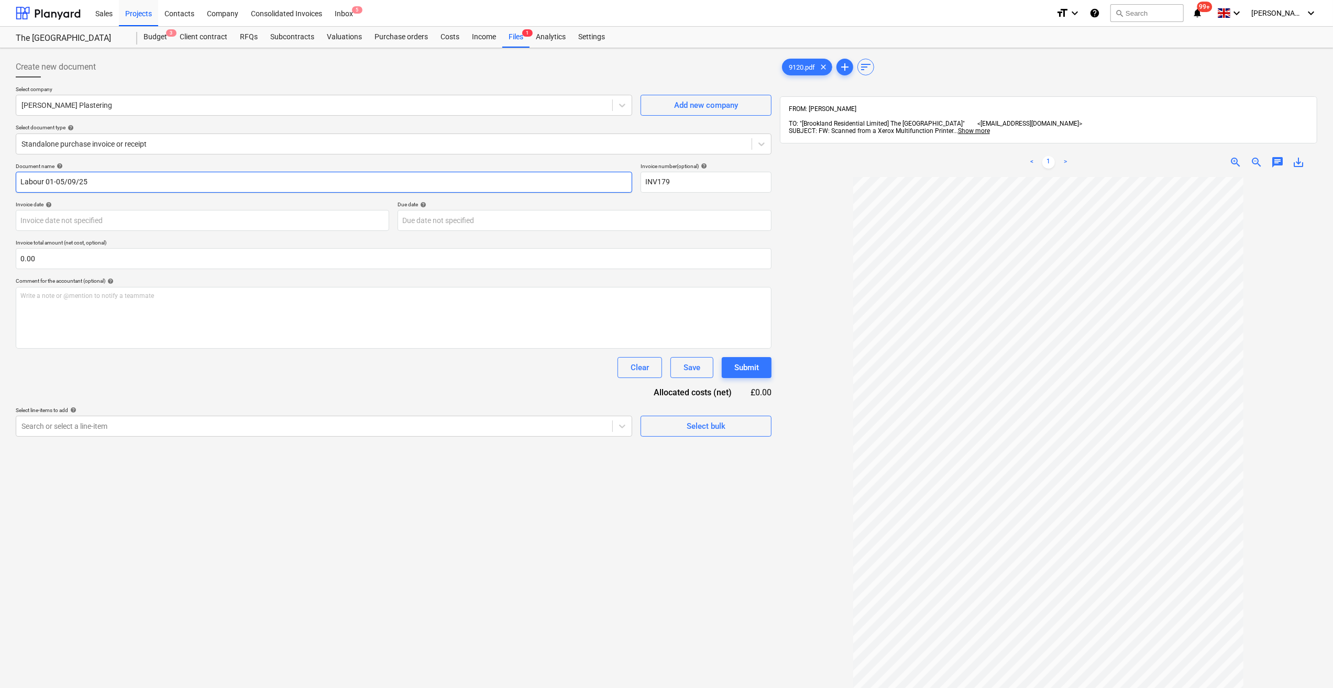
click at [96, 180] on input "Labour 01-05/09/25" at bounding box center [324, 182] width 617 height 21
drag, startPoint x: 105, startPoint y: 184, endPoint x: 109, endPoint y: 197, distance: 13.3
click at [106, 184] on input "Labour 01-05/09/25 - INV 179" at bounding box center [324, 182] width 617 height 21
type input "Labour 01-05/09/25 - INV179"
click at [35, 223] on body "Sales Projects Contacts Company Consolidated Invoices Inbox 5 format_size keybo…" at bounding box center [666, 344] width 1333 height 688
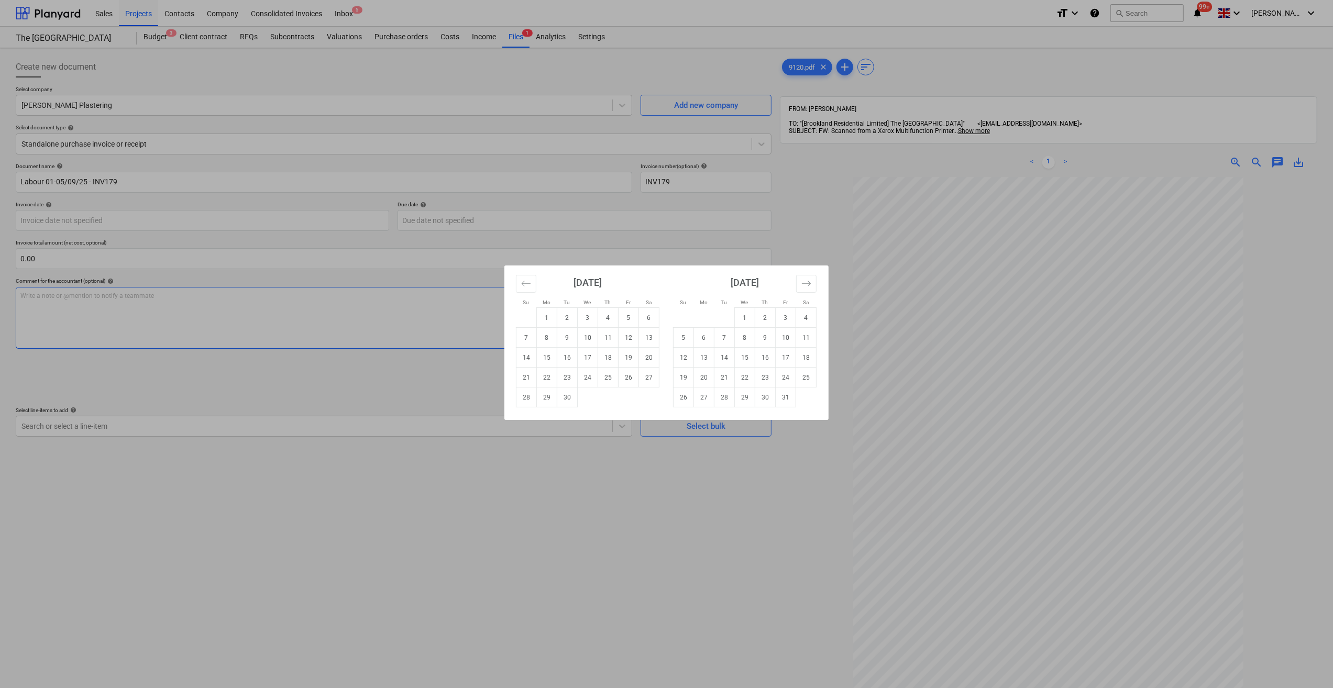
click at [646, 320] on td "6" at bounding box center [649, 318] width 20 height 20
type input "[DATE]"
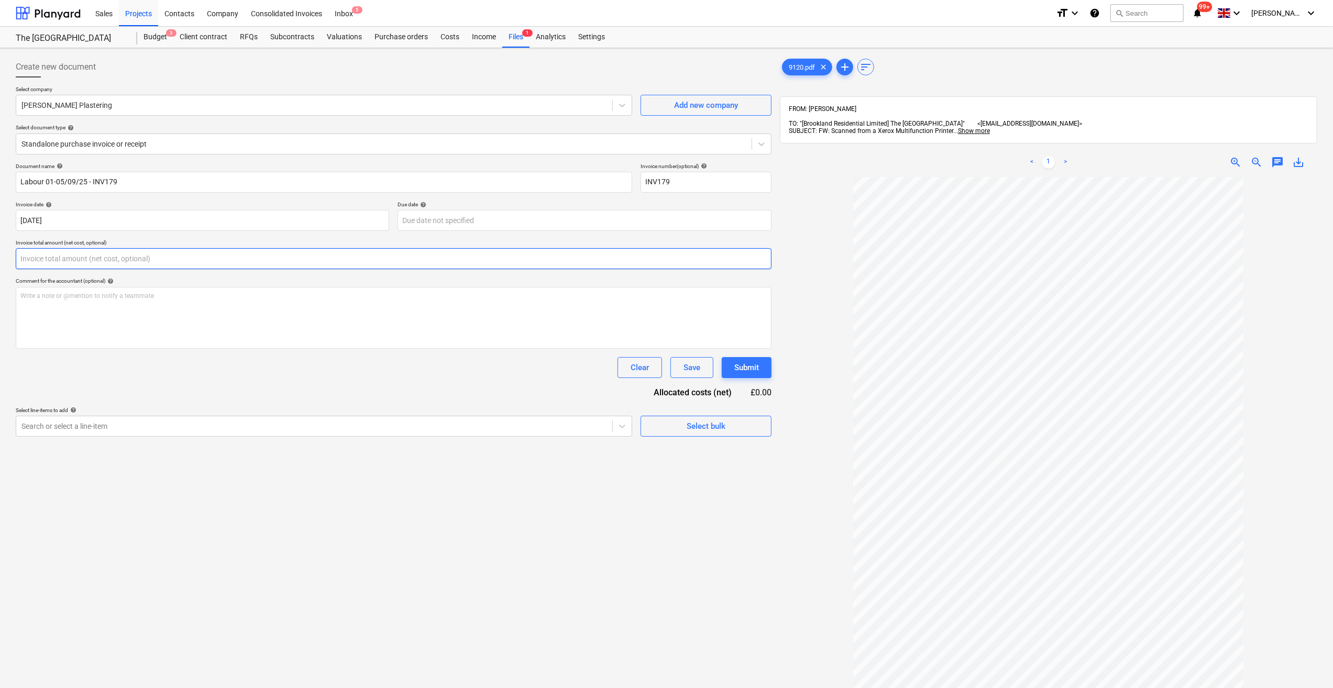
click at [39, 255] on input "text" at bounding box center [394, 258] width 756 height 21
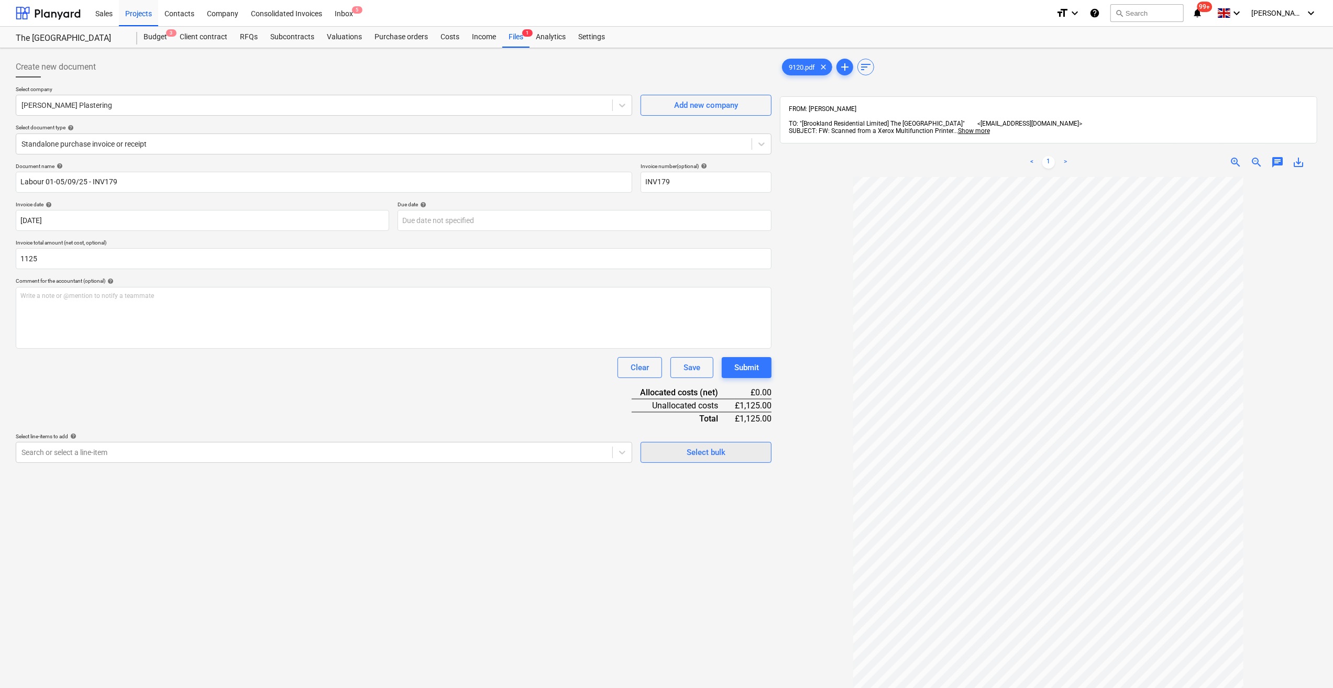
type input "1,125.00"
click at [702, 458] on div "Select bulk" at bounding box center [706, 453] width 39 height 14
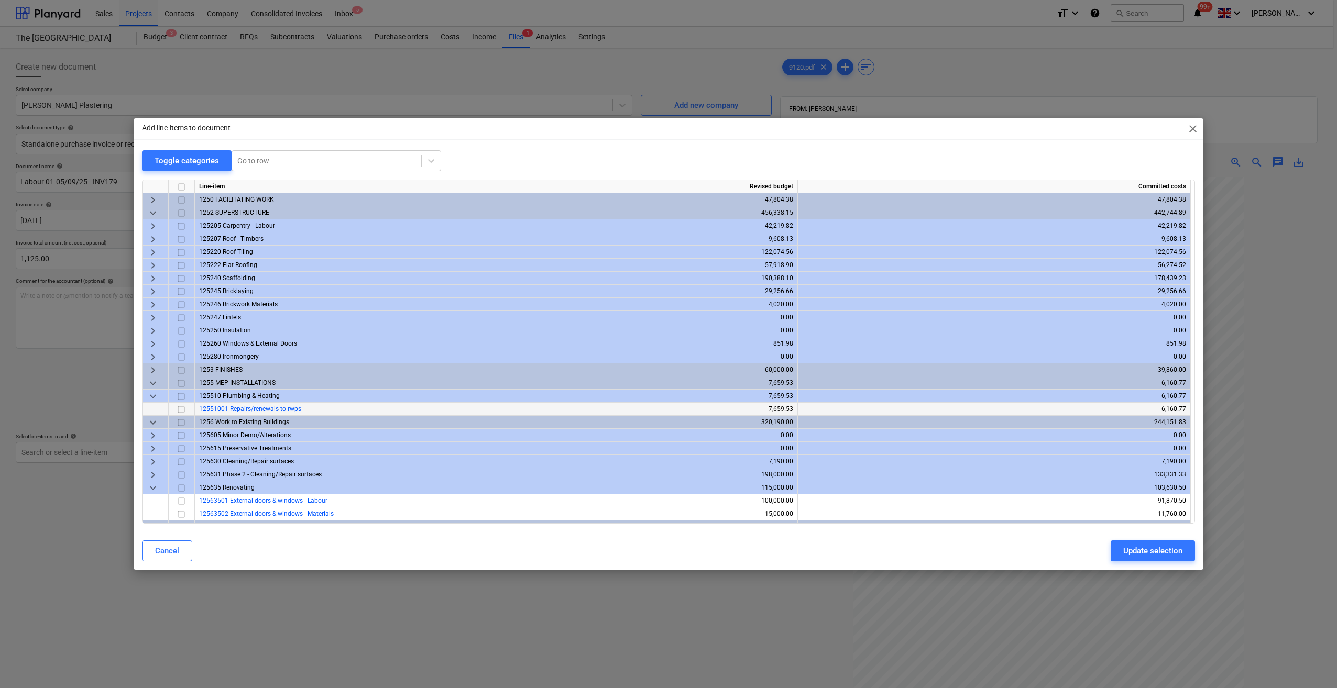
click at [180, 411] on input "checkbox" at bounding box center [181, 409] width 13 height 13
click at [179, 501] on input "checkbox" at bounding box center [181, 501] width 13 height 13
click at [1130, 550] on div "Update selection" at bounding box center [1152, 551] width 59 height 14
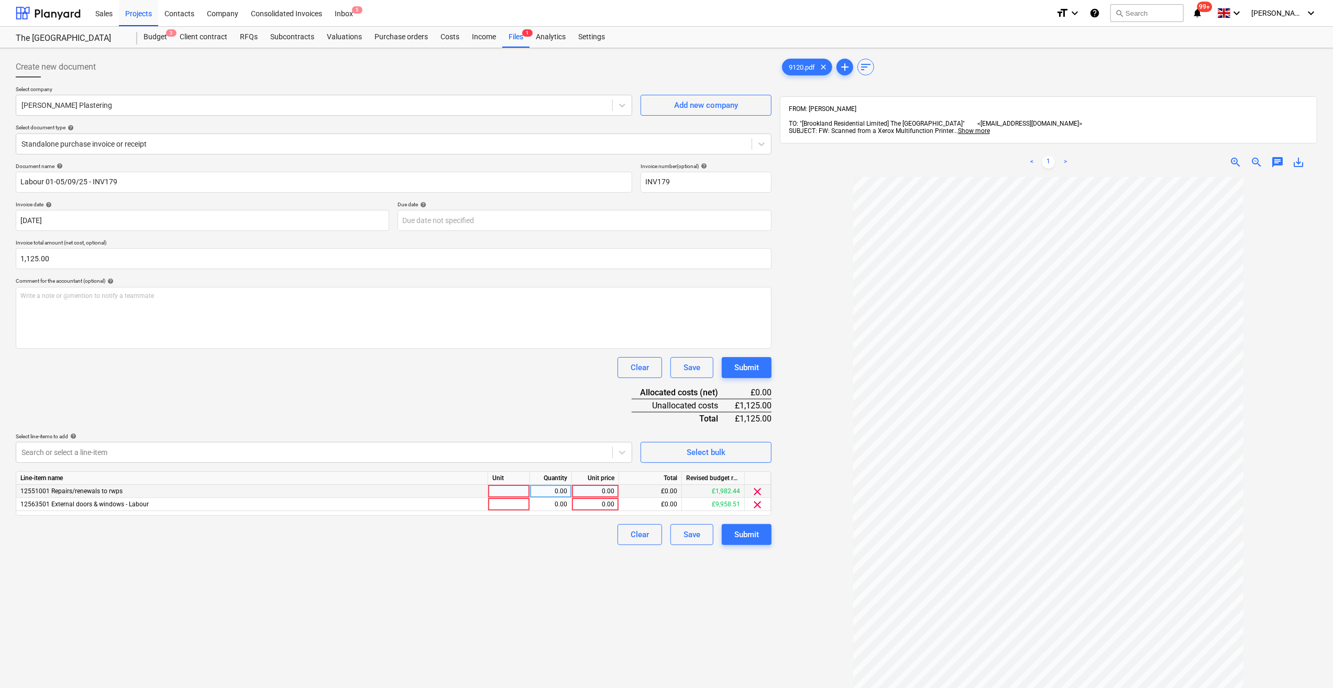
click at [498, 493] on div at bounding box center [509, 491] width 42 height 13
type input "Day"
click at [502, 506] on div at bounding box center [509, 504] width 42 height 13
type input "Day"
click at [567, 486] on div "0.00" at bounding box center [550, 491] width 33 height 13
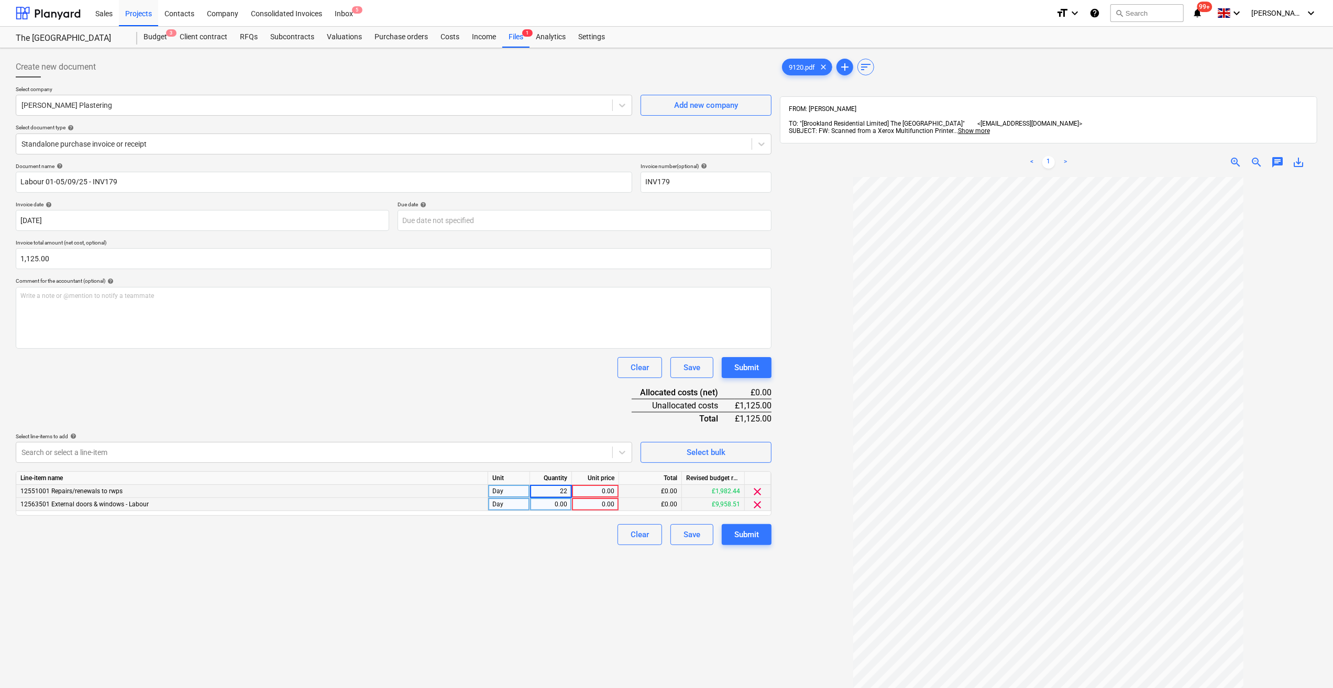
type input "2"
type input "1"
click at [547, 507] on div "0.00" at bounding box center [550, 504] width 33 height 13
type input "4"
click at [611, 494] on div "0.00" at bounding box center [595, 491] width 38 height 13
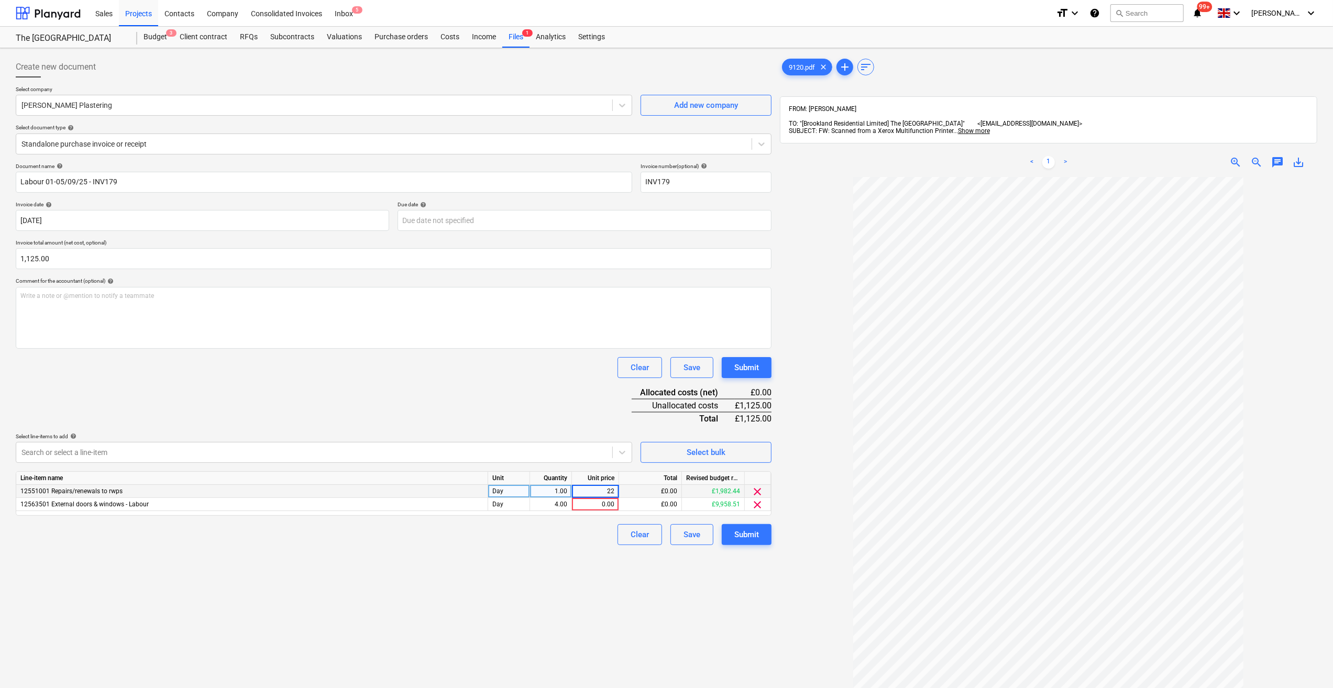
type input "225"
click at [602, 501] on div "0.00" at bounding box center [595, 504] width 38 height 13
type input "225"
click at [592, 533] on div "Clear Save Submit" at bounding box center [394, 534] width 756 height 21
click at [756, 538] on div "Submit" at bounding box center [746, 535] width 25 height 14
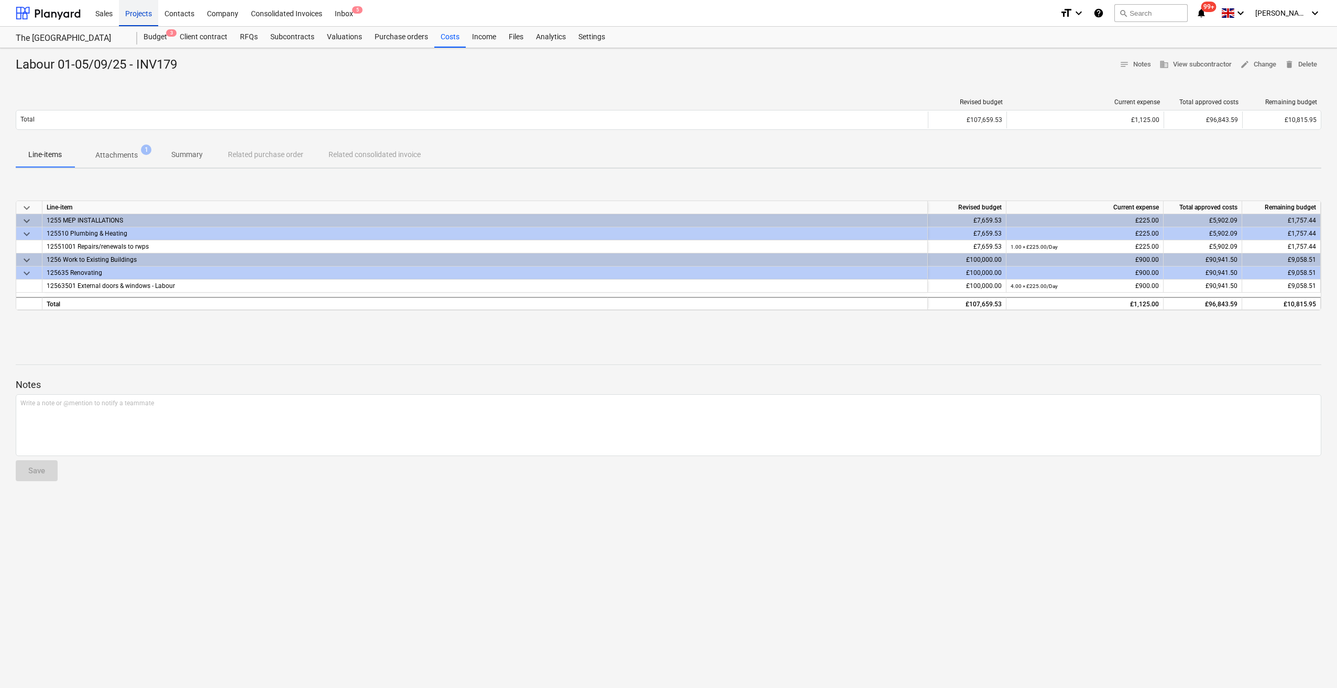
click at [142, 19] on div "Projects" at bounding box center [138, 12] width 39 height 27
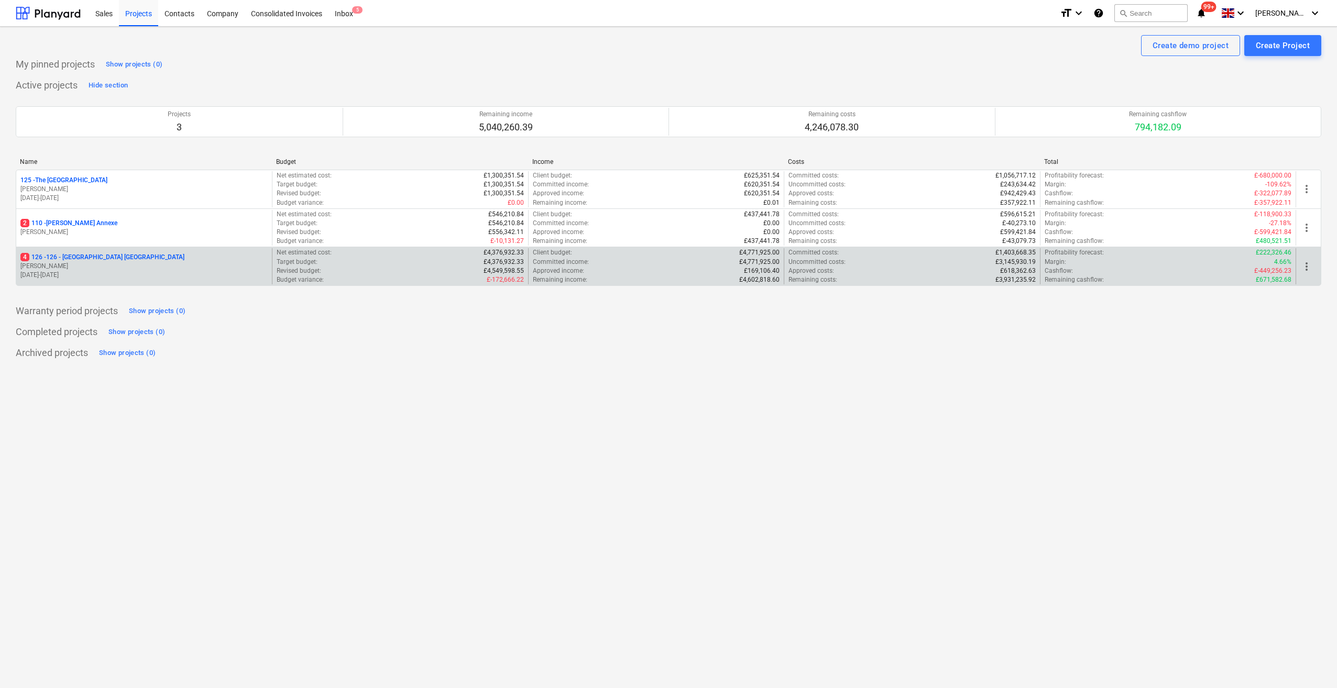
click at [96, 257] on p "4 126 - 126 - [GEOGRAPHIC_DATA] [GEOGRAPHIC_DATA]" at bounding box center [102, 257] width 164 height 9
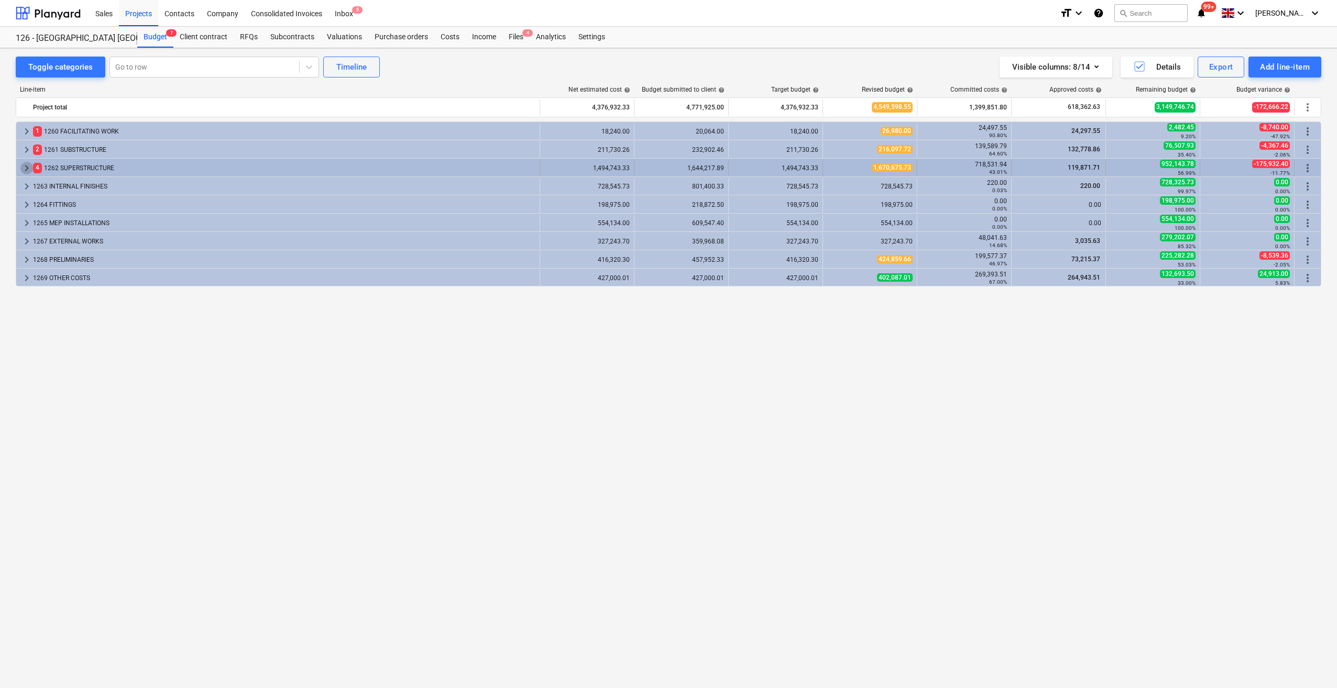
click at [23, 169] on span "keyboard_arrow_right" at bounding box center [26, 168] width 13 height 13
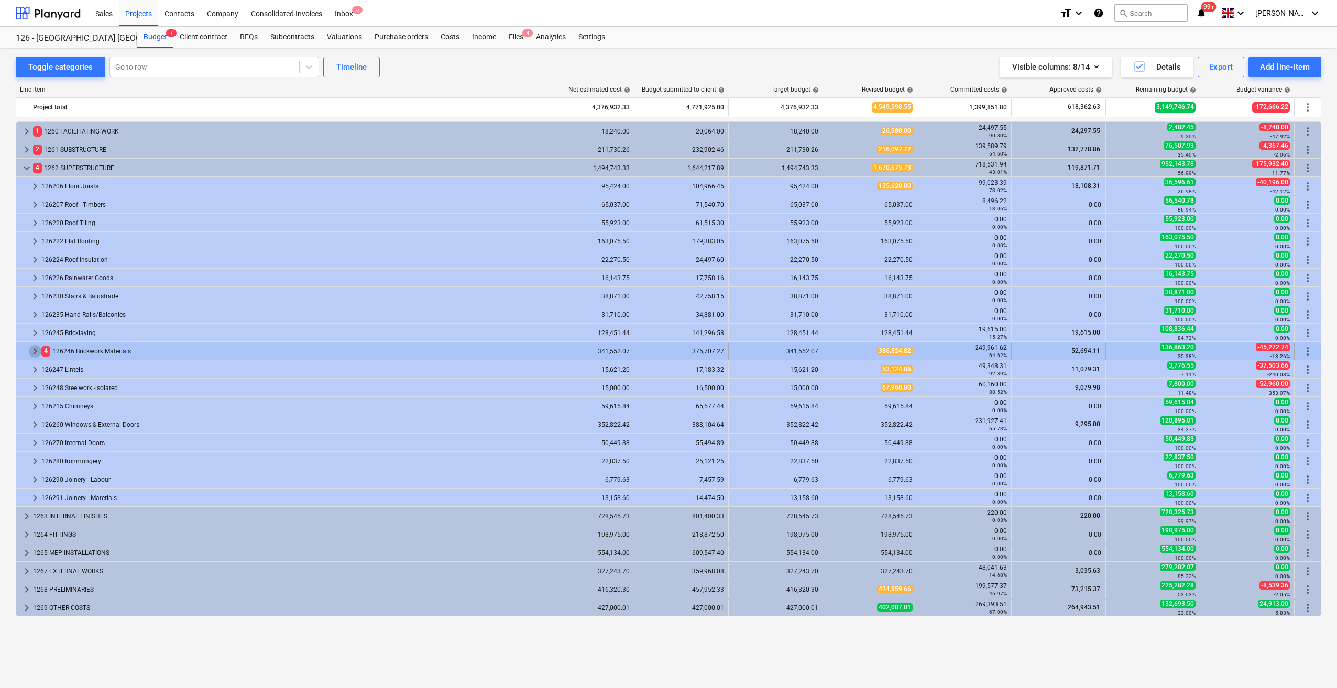
click at [32, 349] on span "keyboard_arrow_right" at bounding box center [35, 351] width 13 height 13
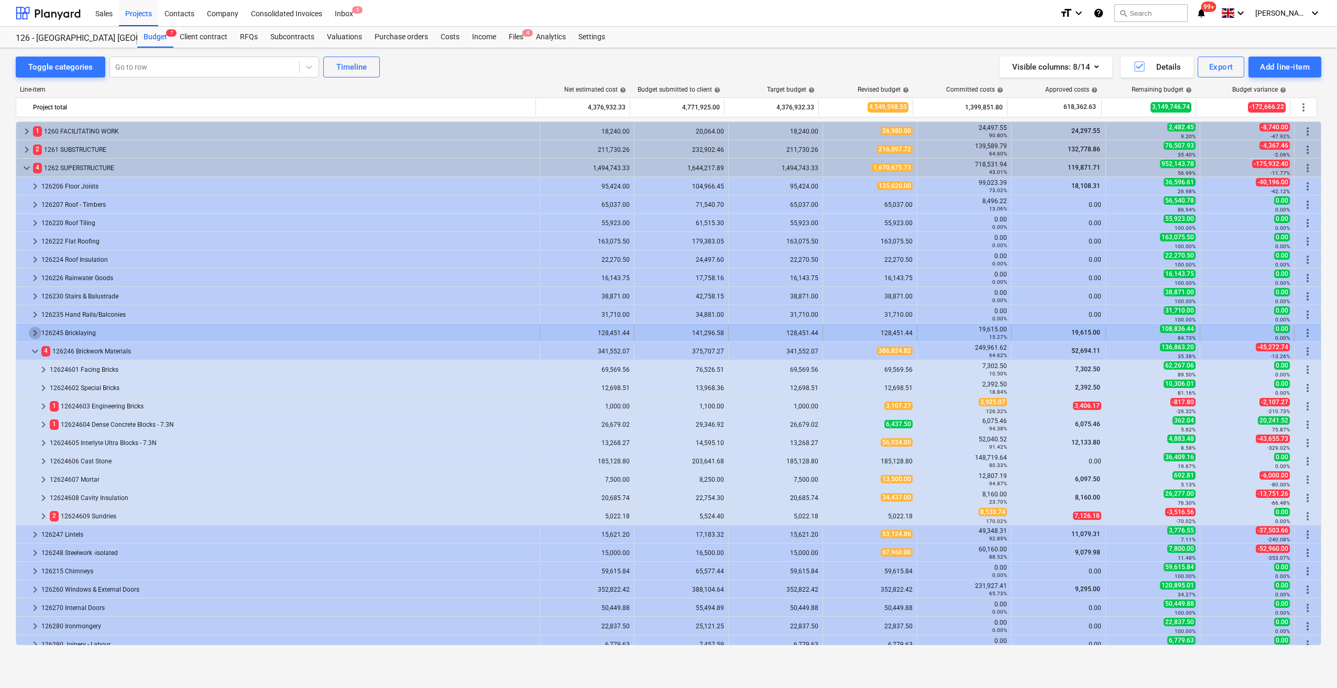
click at [35, 333] on span "keyboard_arrow_right" at bounding box center [35, 333] width 13 height 13
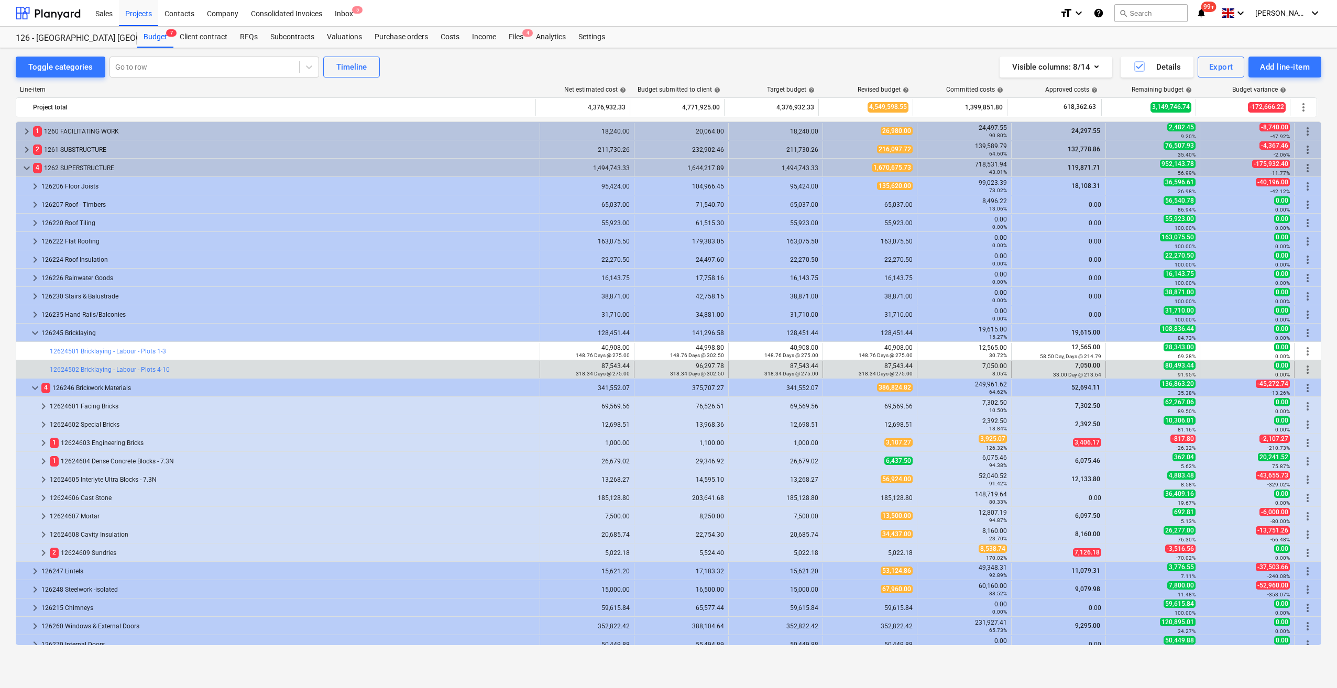
click at [34, 371] on div at bounding box center [28, 369] width 17 height 17
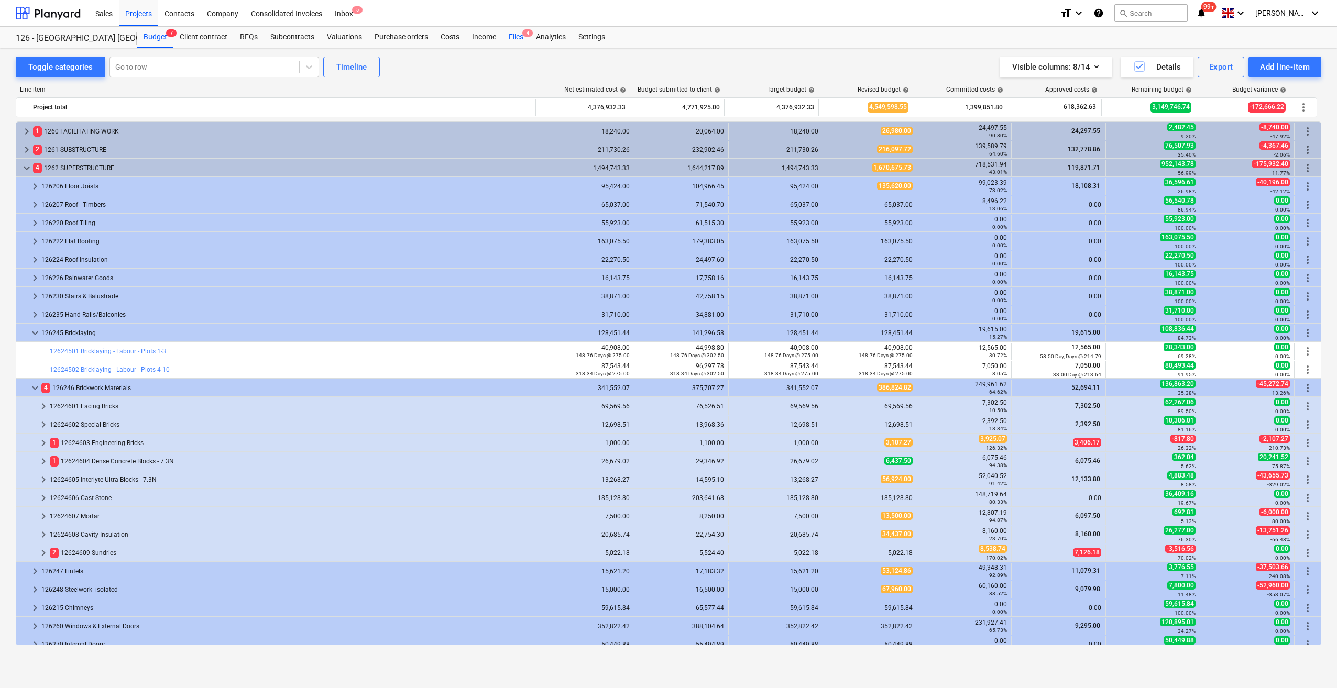
click at [514, 36] on div "Files 4" at bounding box center [515, 37] width 27 height 21
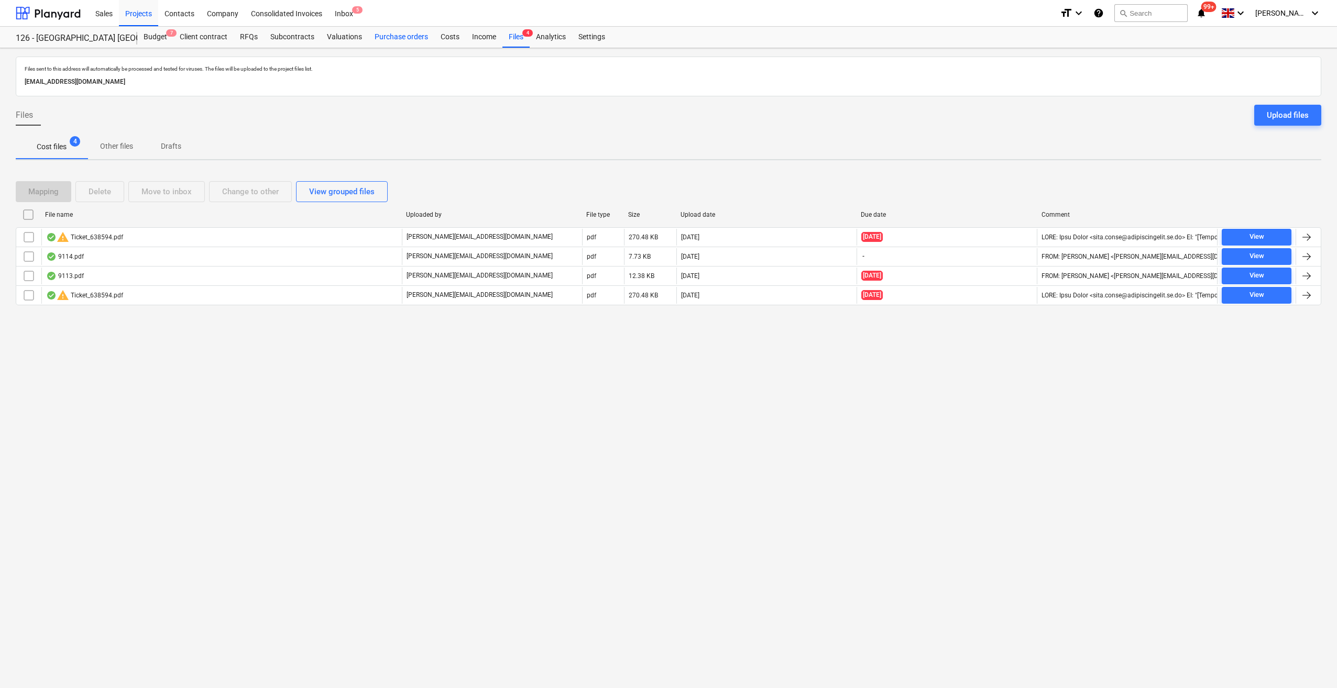
click at [398, 37] on div "Purchase orders" at bounding box center [401, 37] width 66 height 21
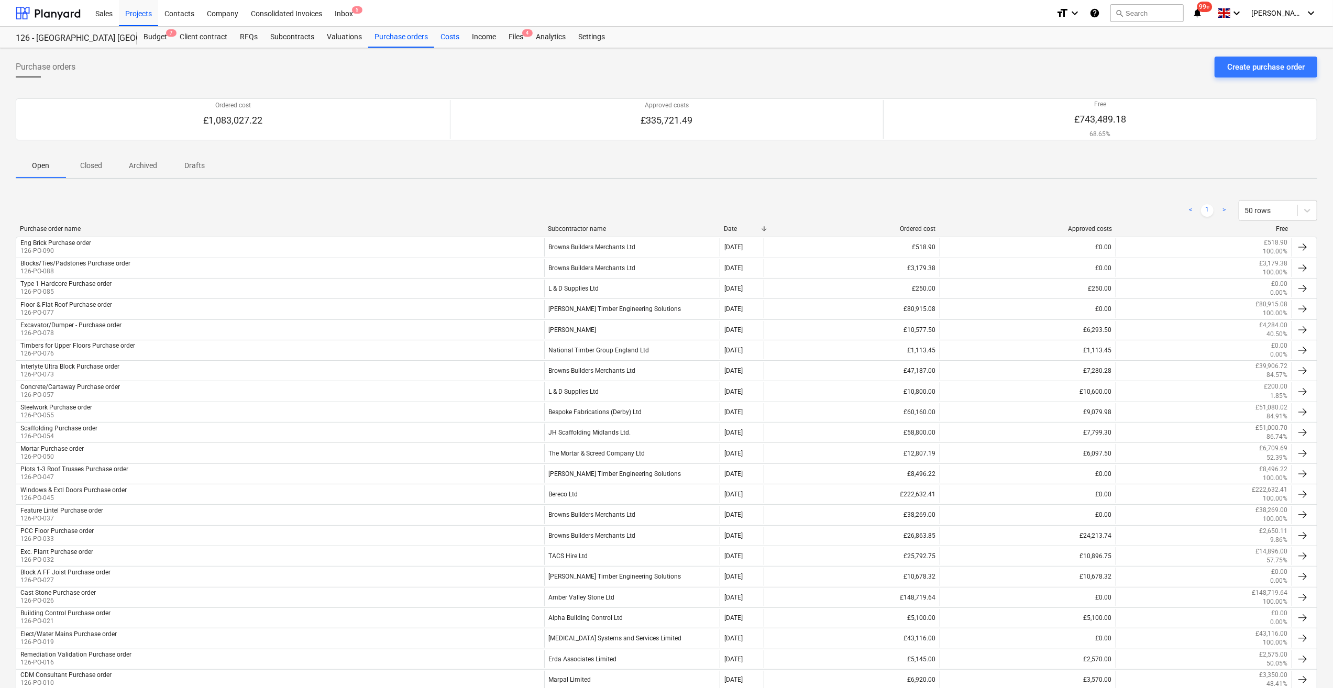
click at [450, 38] on div "Costs" at bounding box center [449, 37] width 31 height 21
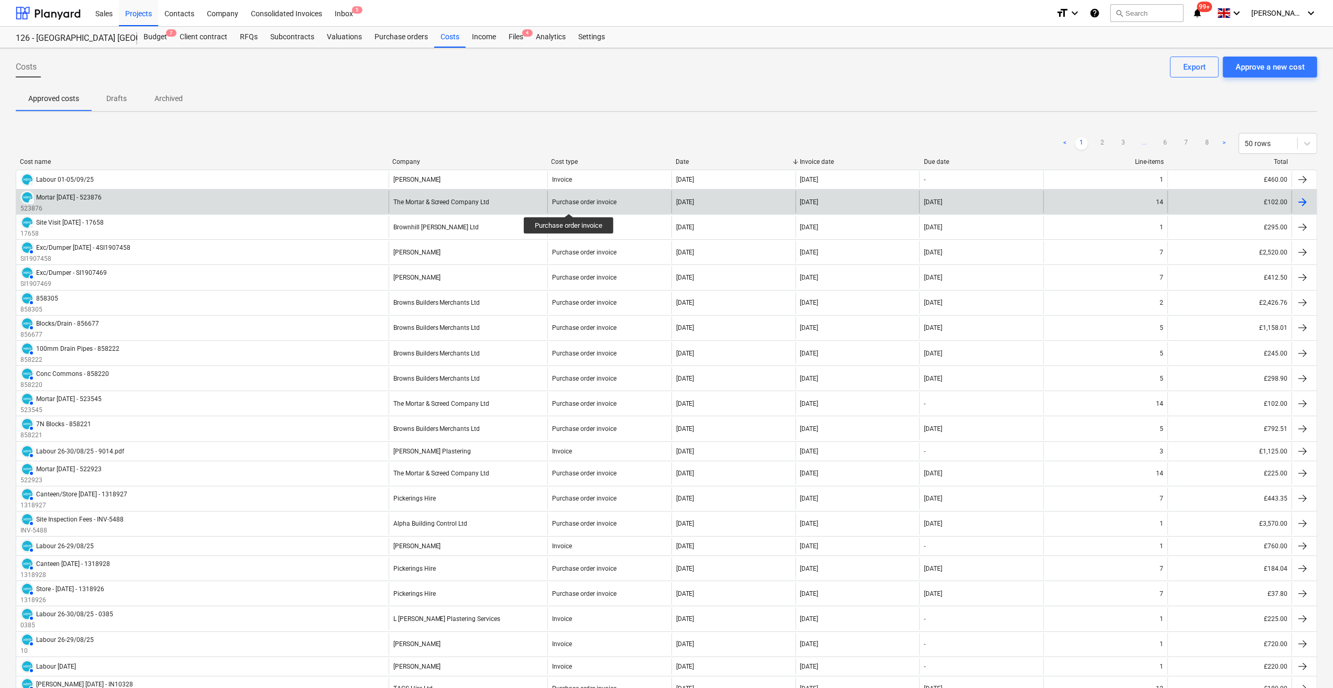
click at [569, 204] on div "Purchase order invoice" at bounding box center [584, 202] width 64 height 7
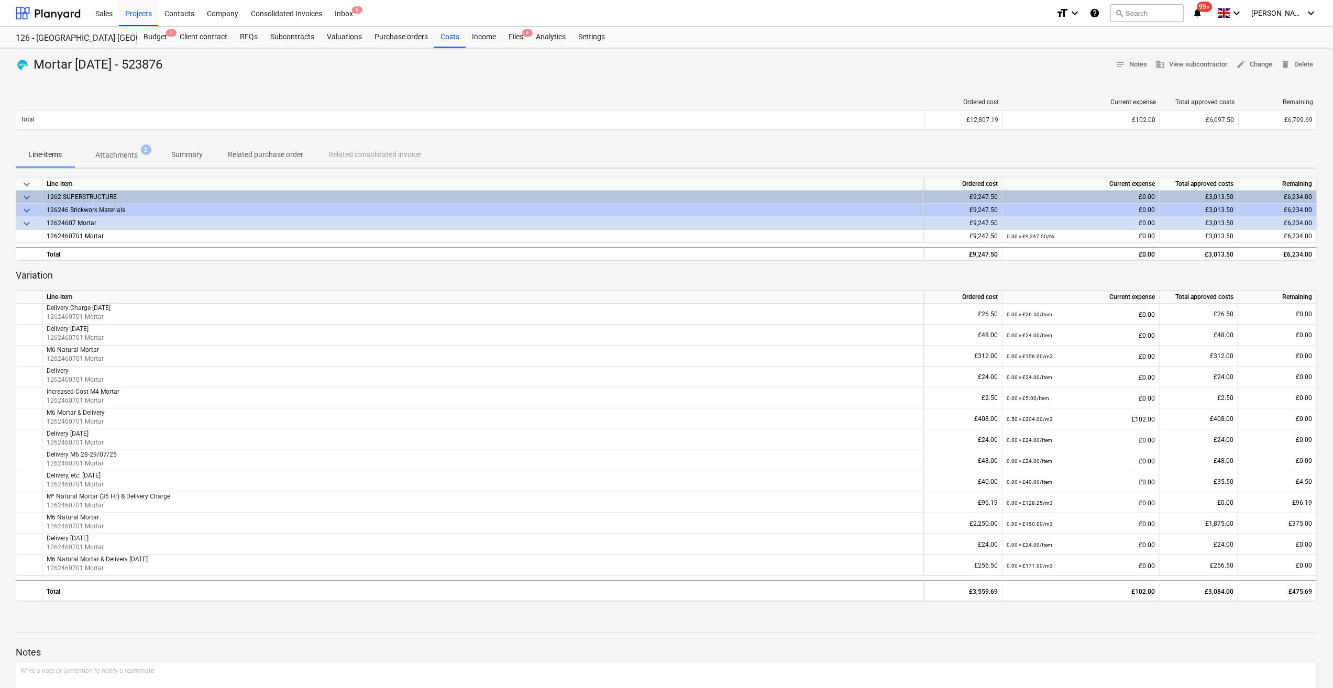
click at [121, 157] on p "Attachments" at bounding box center [116, 155] width 42 height 11
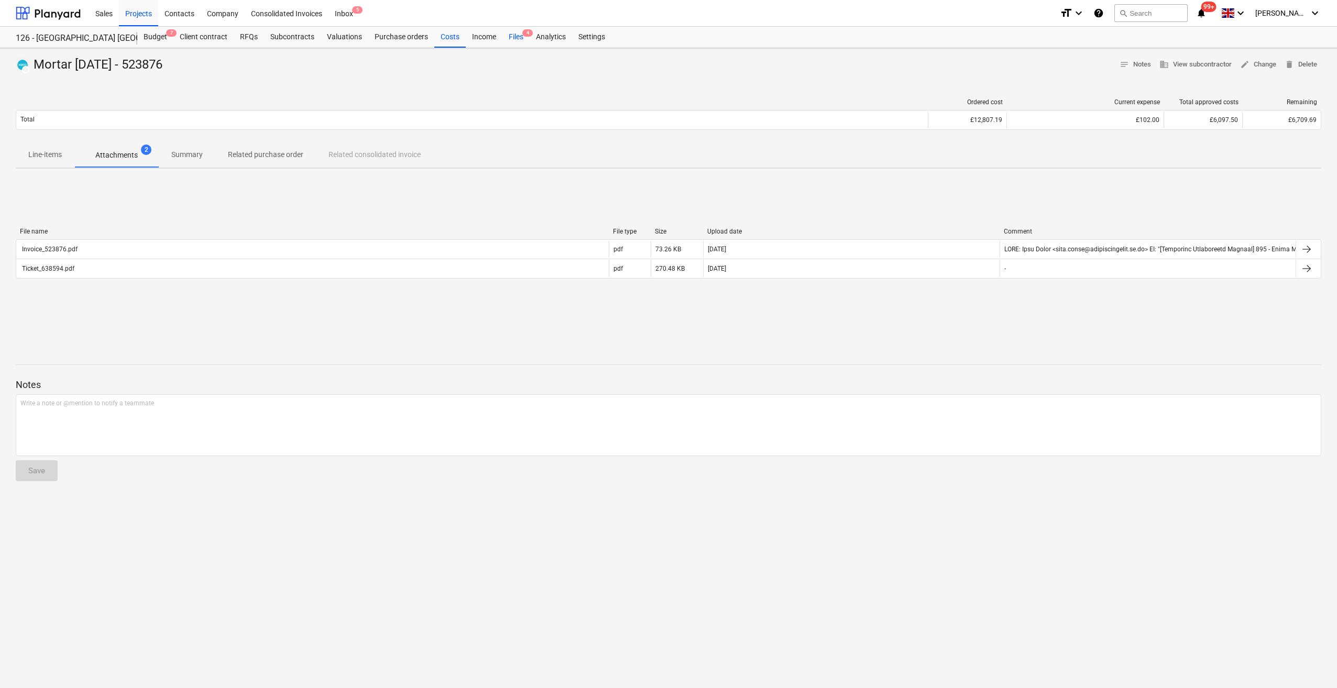
click at [508, 37] on div "Files 4" at bounding box center [515, 37] width 27 height 21
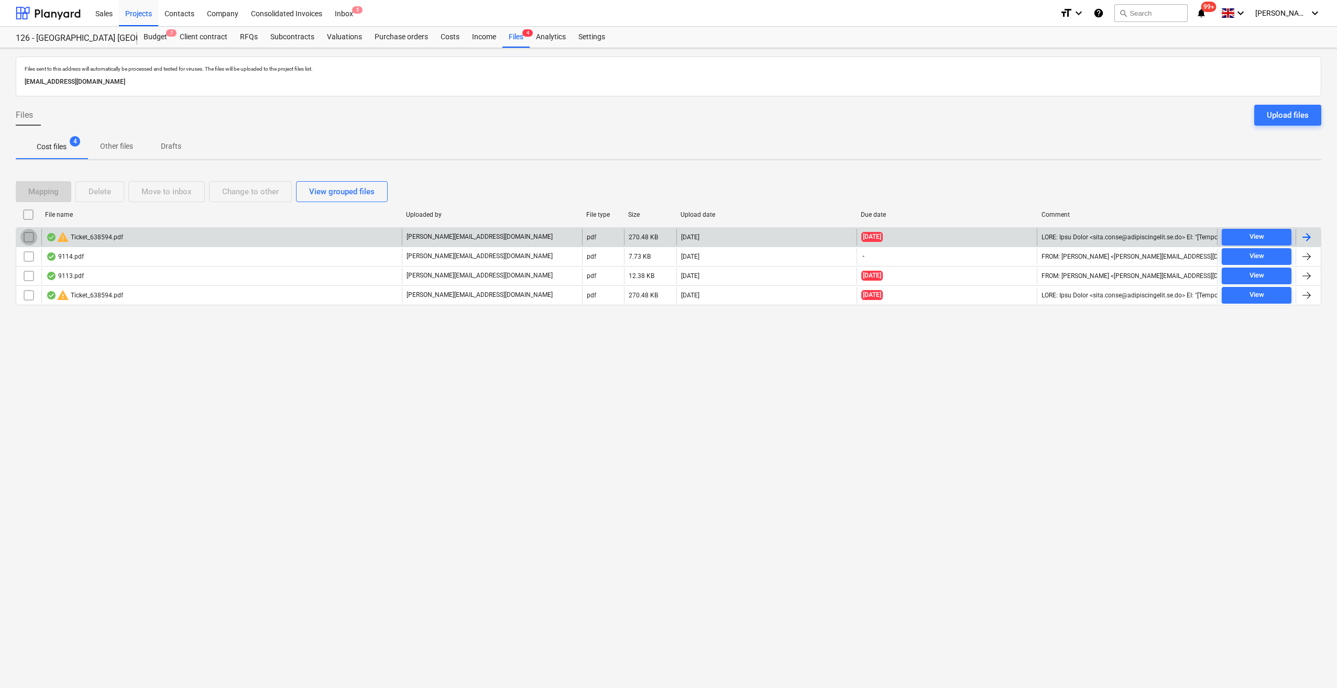
click at [23, 235] on input "checkbox" at bounding box center [28, 237] width 17 height 17
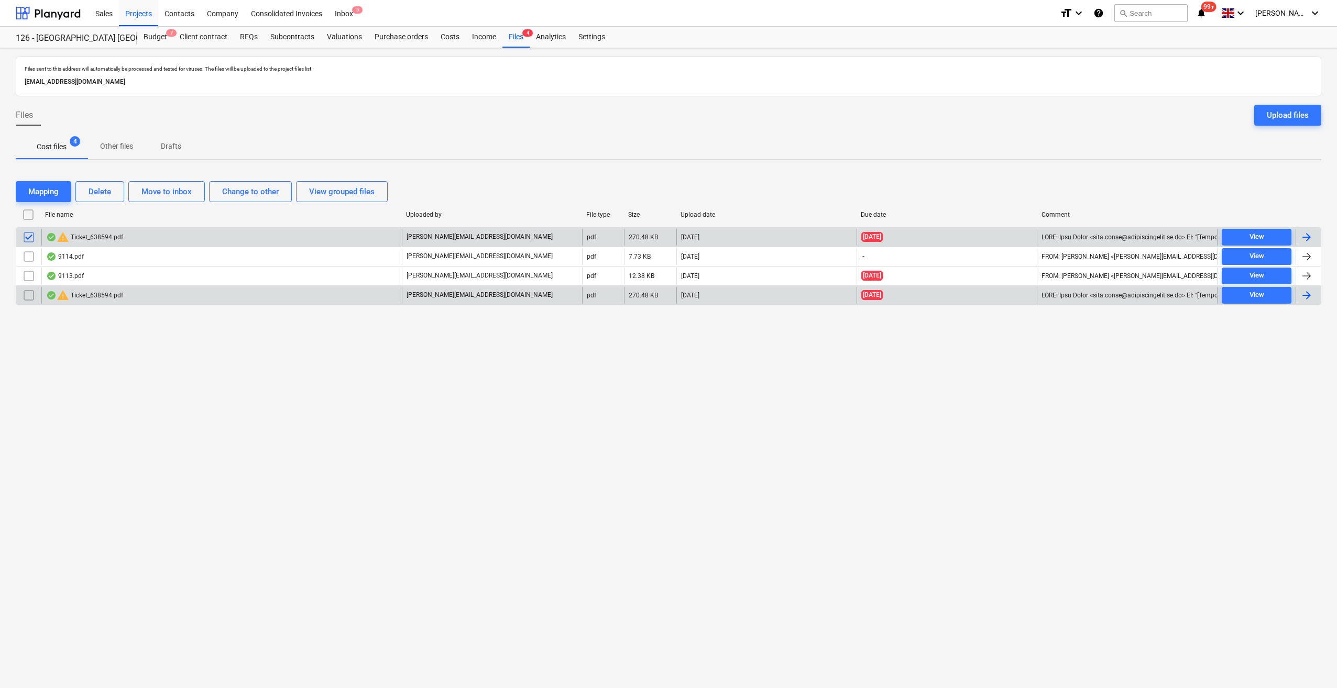
click at [26, 296] on input "checkbox" at bounding box center [28, 295] width 17 height 17
click at [103, 191] on div "Delete" at bounding box center [100, 192] width 23 height 14
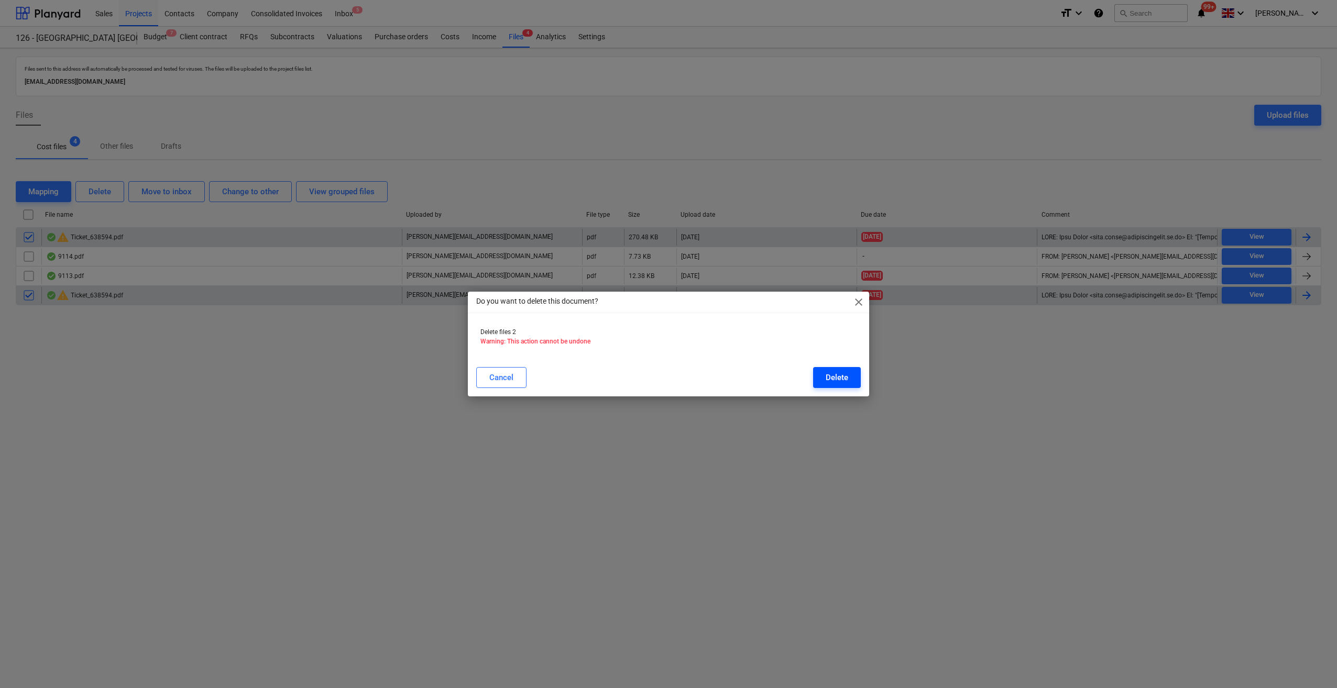
click at [831, 379] on div "Delete" at bounding box center [837, 378] width 23 height 14
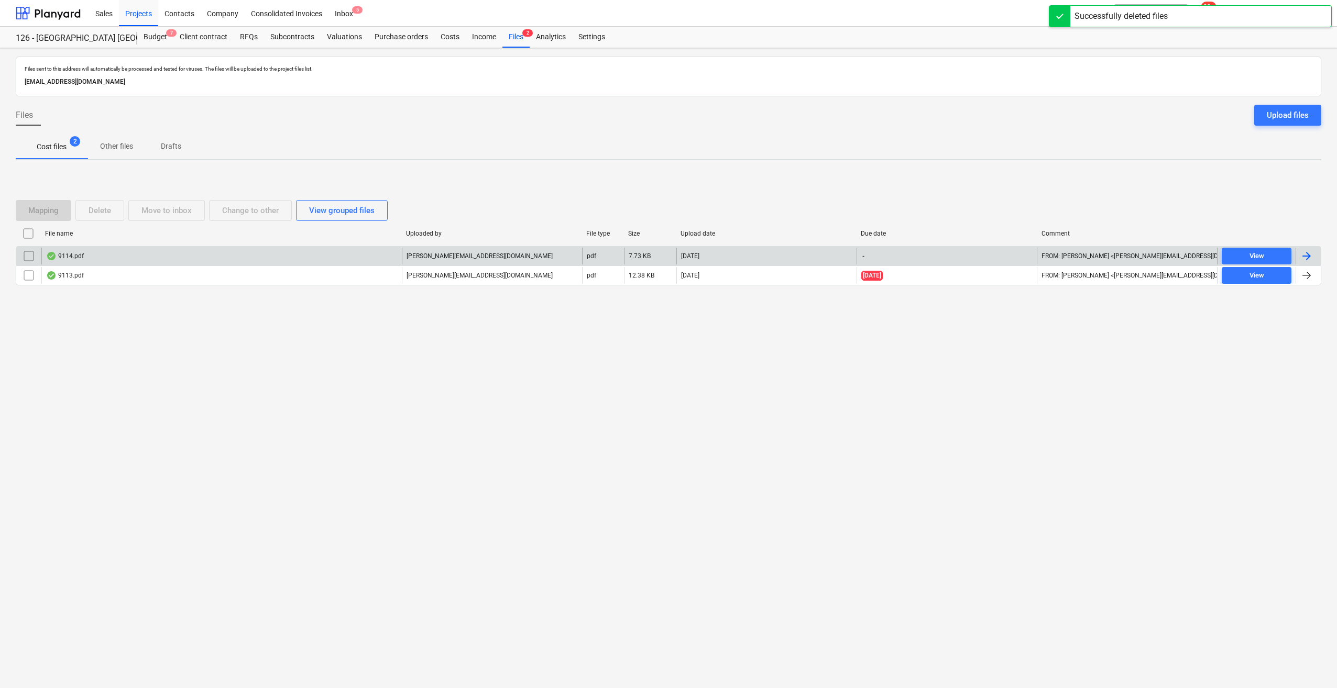
click at [1309, 257] on div at bounding box center [1306, 256] width 13 height 13
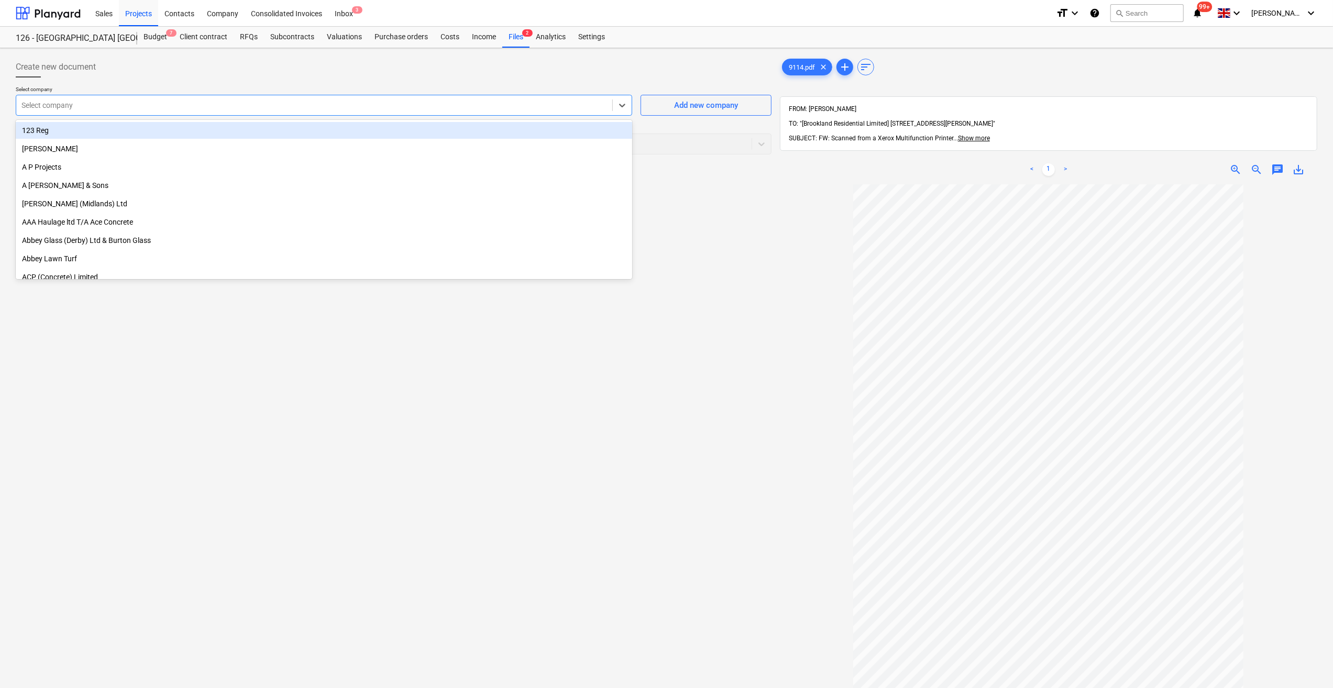
click at [53, 112] on div "Select company" at bounding box center [314, 105] width 596 height 15
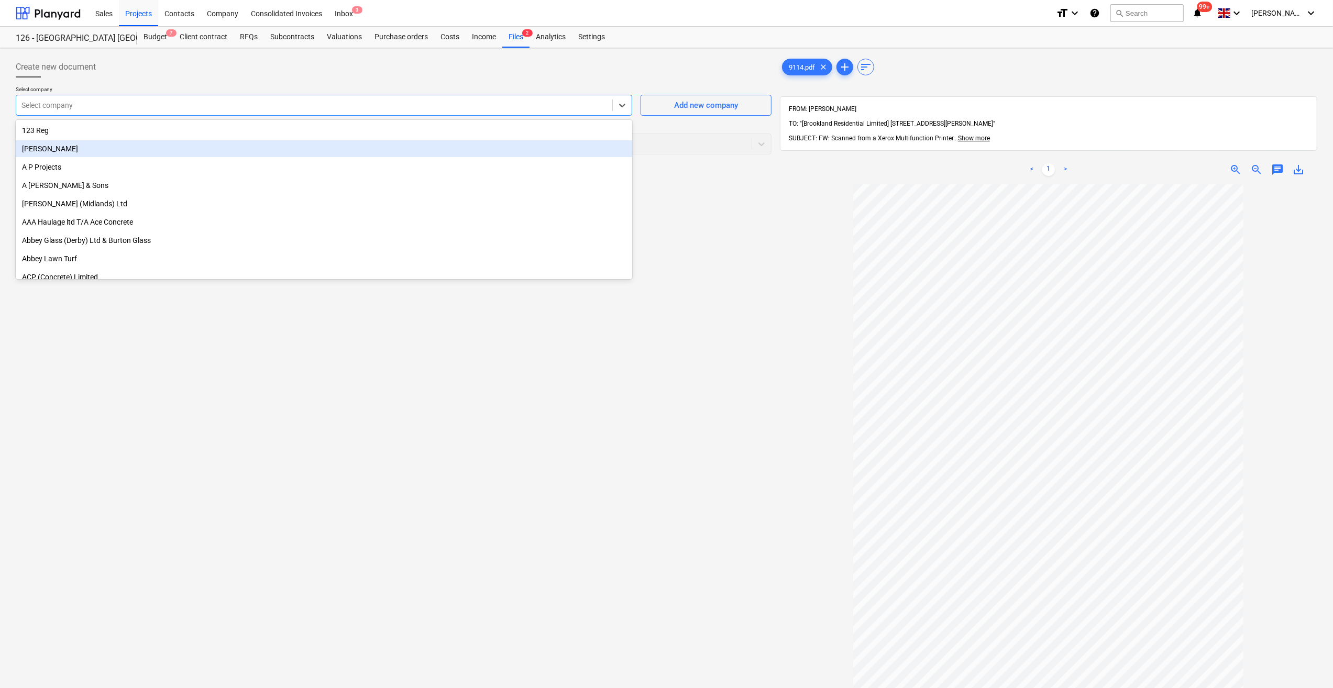
click at [49, 150] on div "[PERSON_NAME]" at bounding box center [324, 148] width 617 height 17
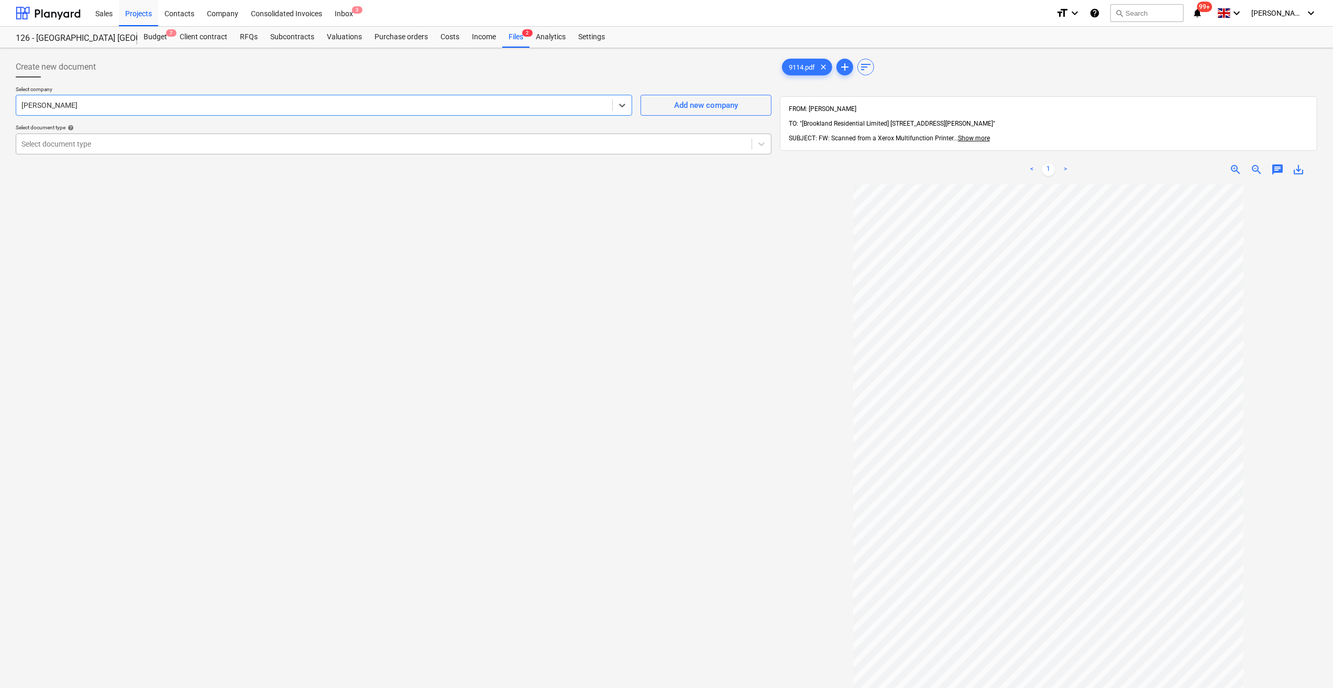
click at [103, 142] on div at bounding box center [383, 144] width 725 height 10
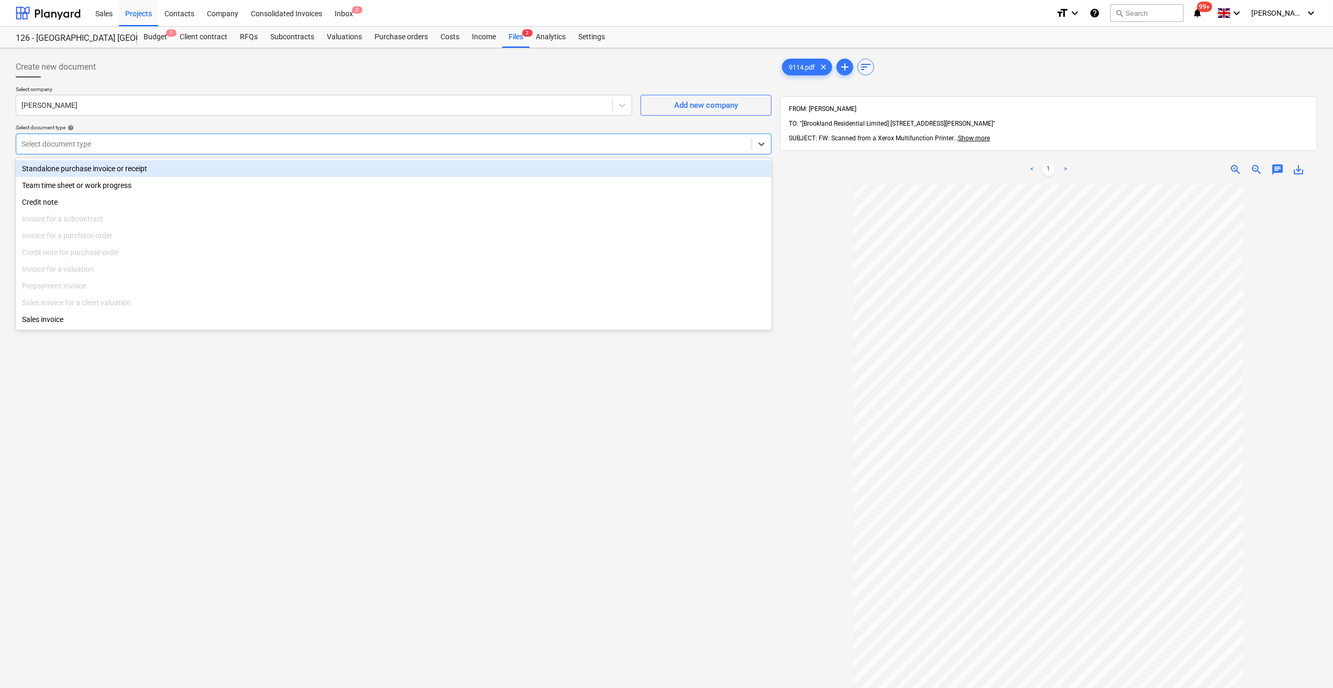
click at [80, 172] on div "Standalone purchase invoice or receipt" at bounding box center [394, 168] width 756 height 17
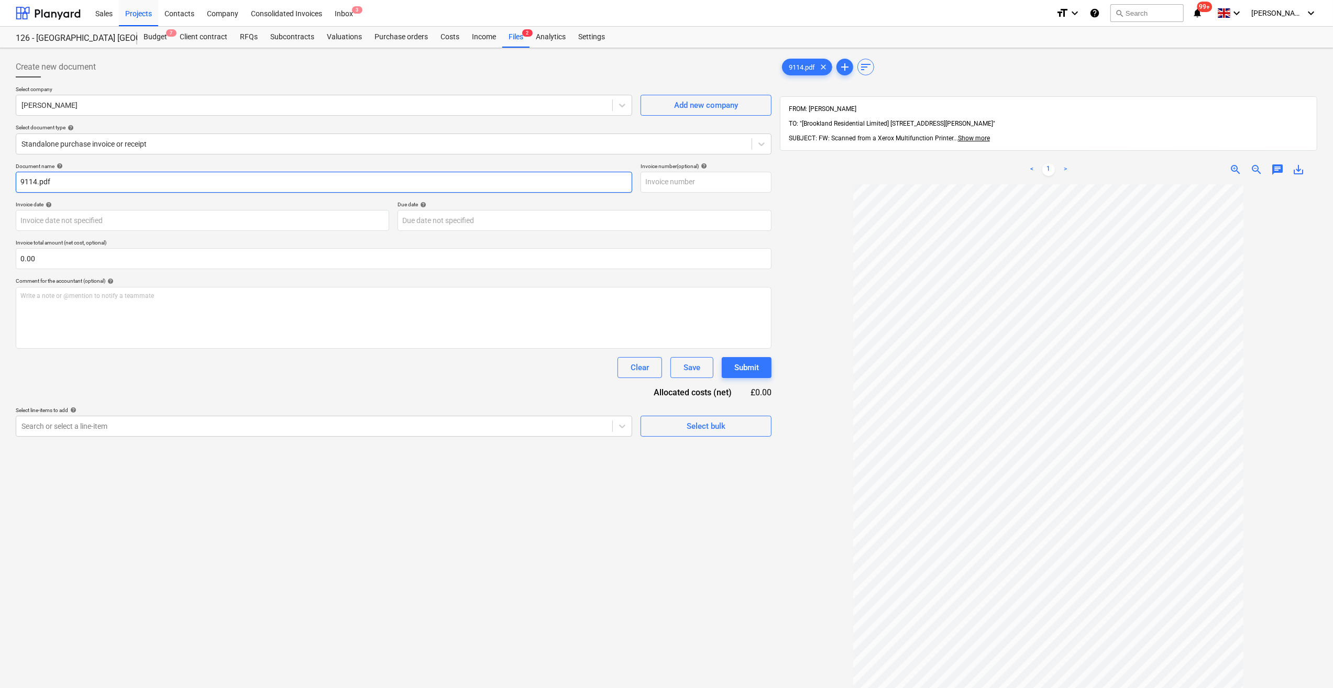
drag, startPoint x: 53, startPoint y: 183, endPoint x: 8, endPoint y: 177, distance: 45.5
click at [8, 177] on div "Create new document Select company [PERSON_NAME] Add new company Select documen…" at bounding box center [666, 450] width 1333 height 804
type input "Labour 01-05/09/25 - Brook/18"
click at [664, 180] on input "text" at bounding box center [706, 182] width 131 height 21
type input "Brook/18"
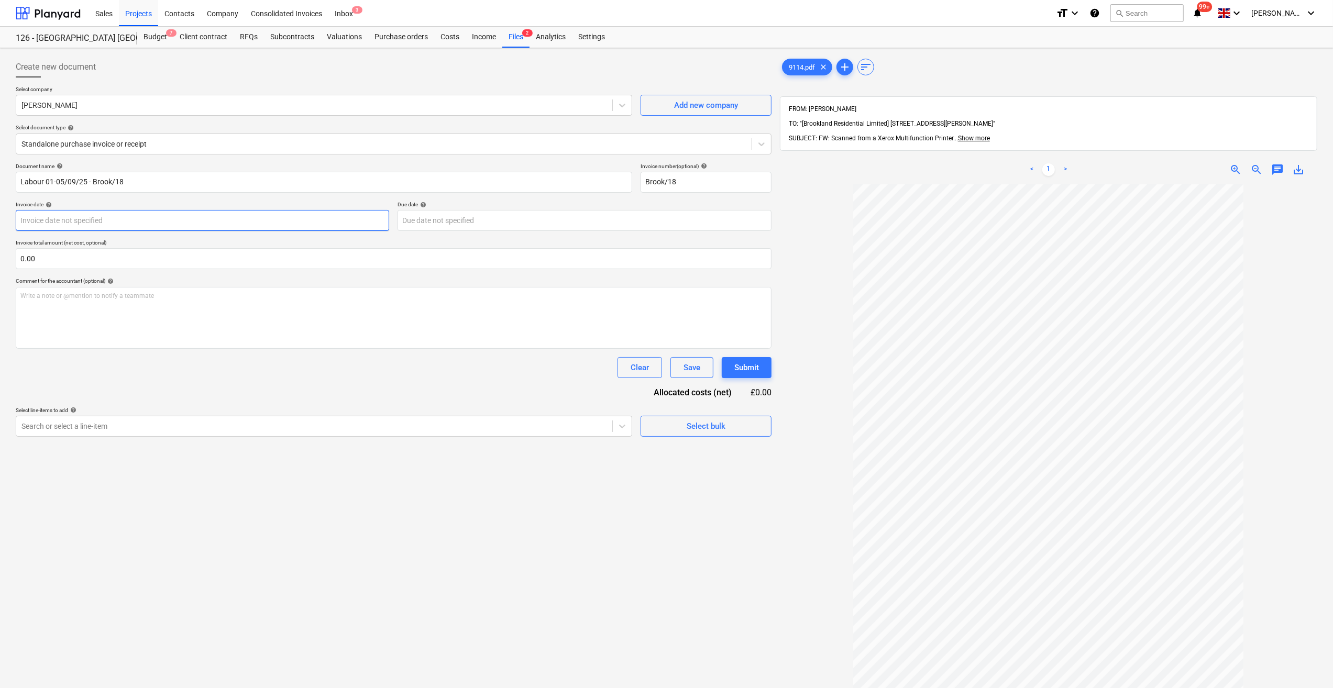
click at [76, 220] on body "Sales Projects Contacts Company Consolidated Invoices Inbox 3 format_size keybo…" at bounding box center [666, 344] width 1333 height 688
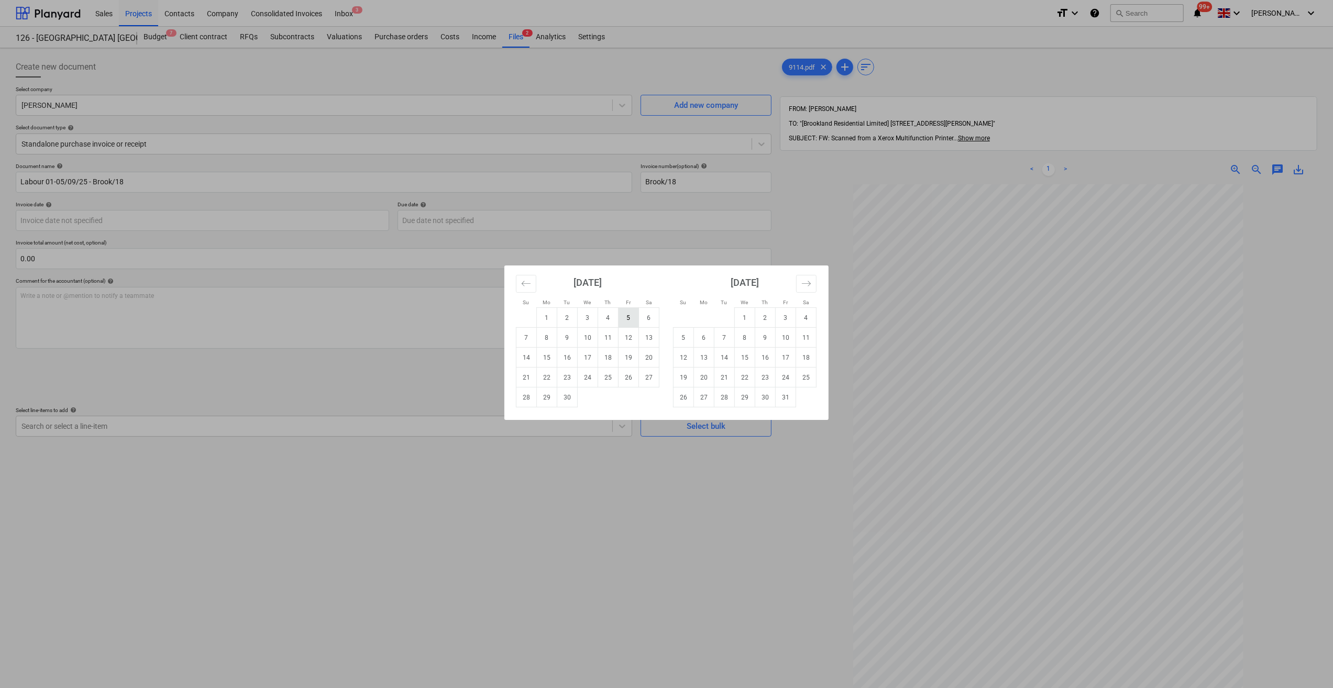
click at [623, 321] on td "5" at bounding box center [629, 318] width 20 height 20
type input "[DATE]"
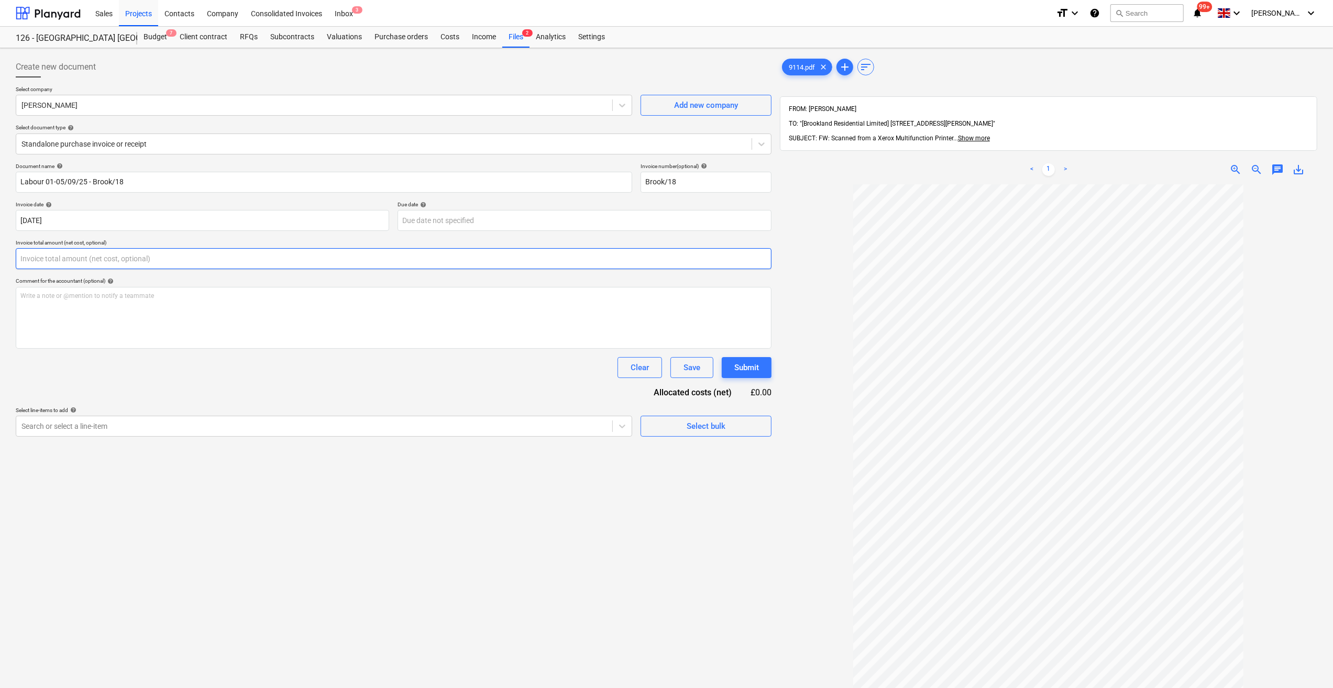
click at [48, 259] on input "text" at bounding box center [394, 258] width 756 height 21
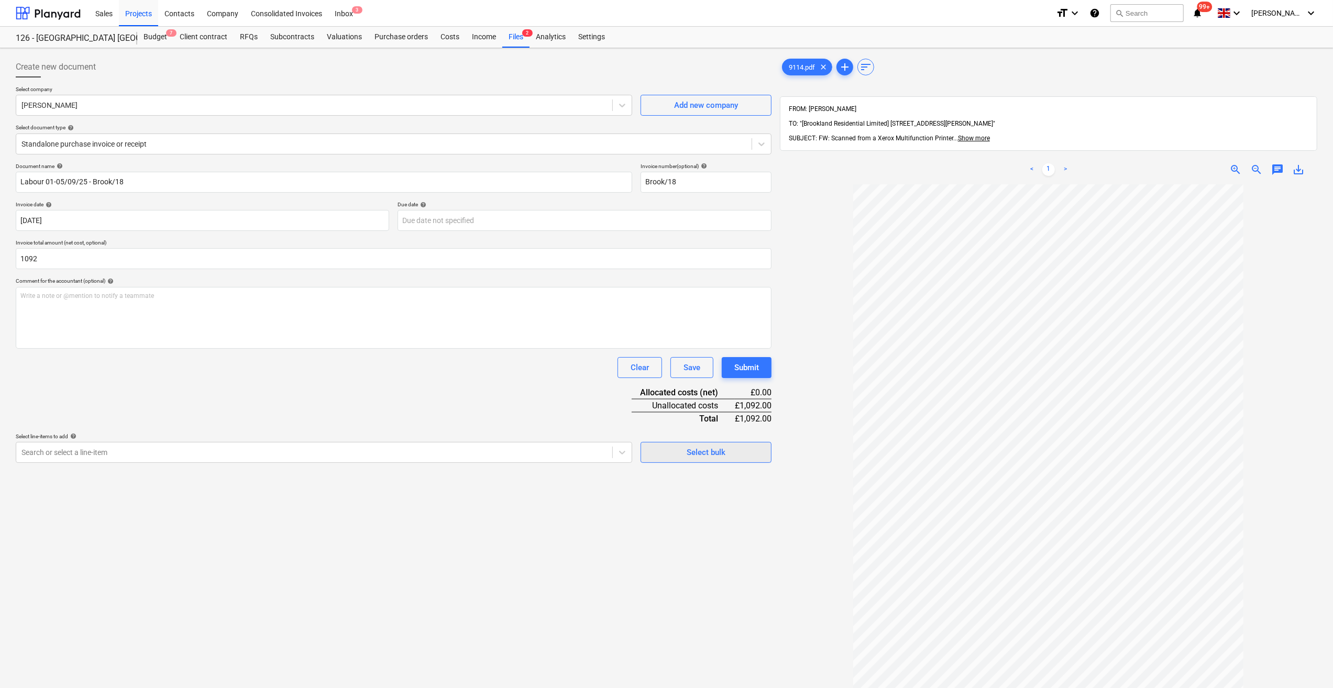
type input "1,092.00"
click at [694, 453] on div "Select bulk" at bounding box center [706, 453] width 39 height 14
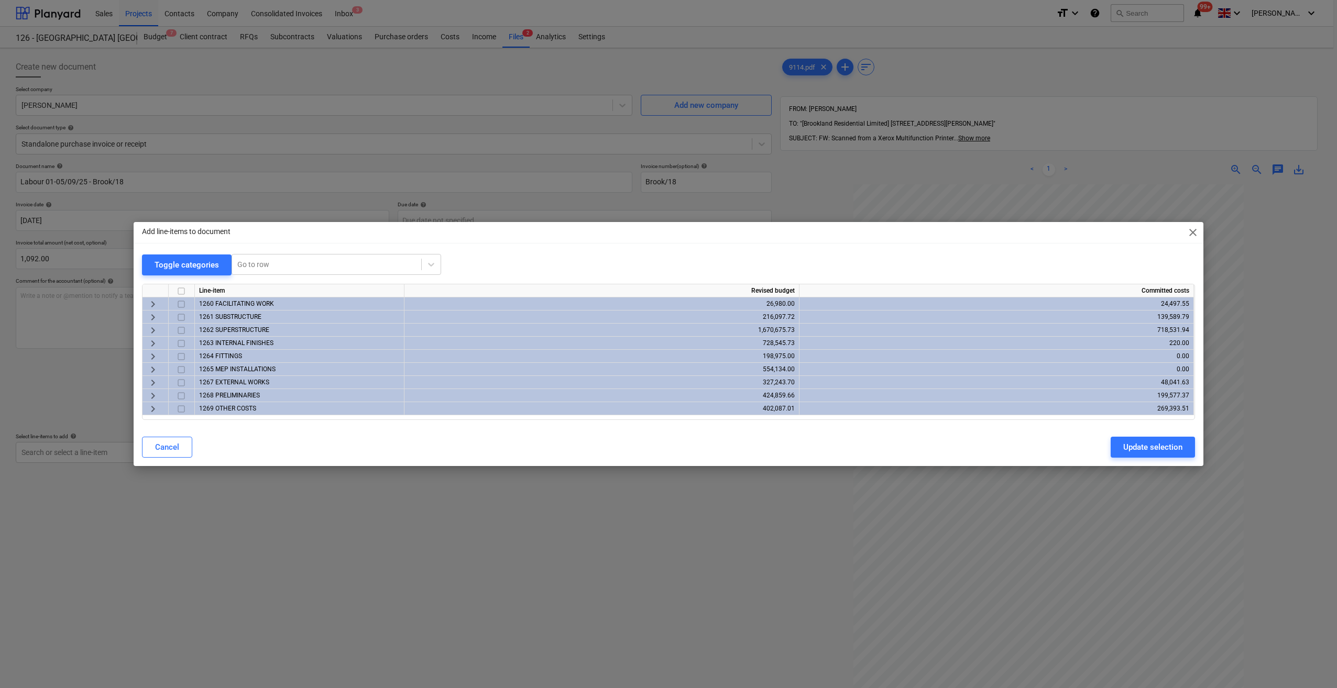
click at [153, 317] on span "keyboard_arrow_right" at bounding box center [153, 317] width 13 height 13
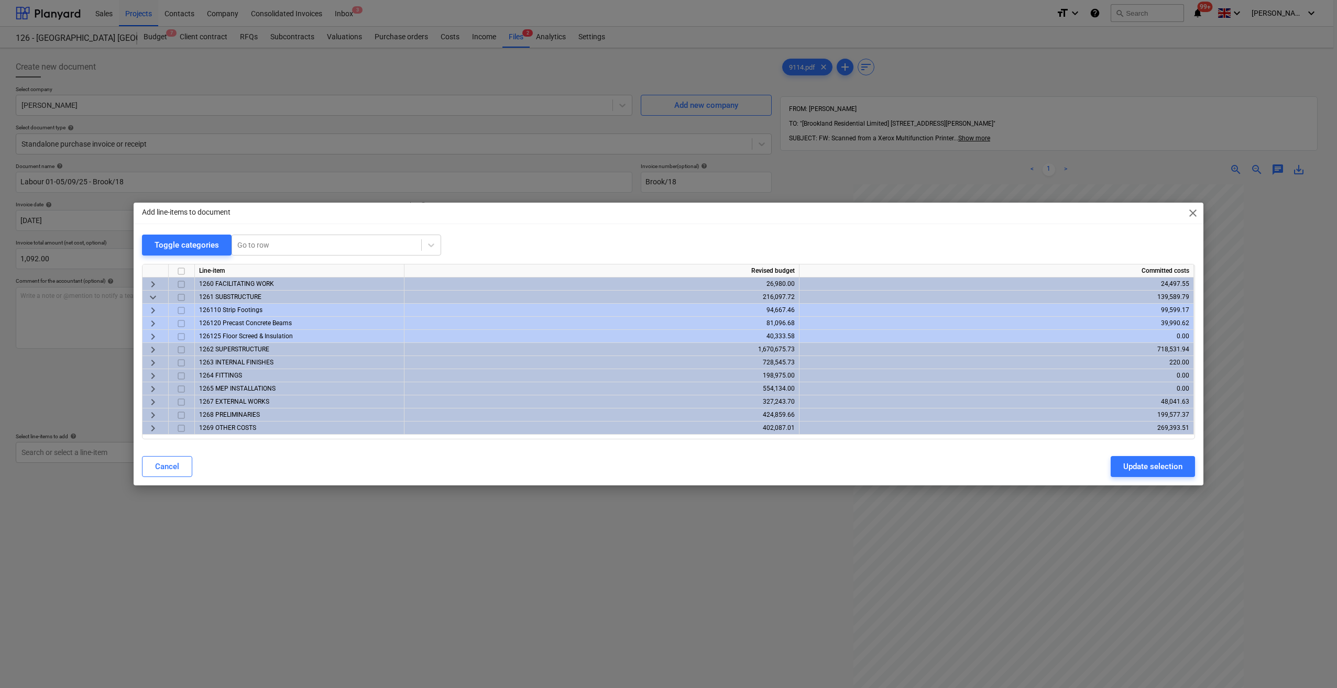
click at [152, 311] on span "keyboard_arrow_right" at bounding box center [153, 310] width 13 height 13
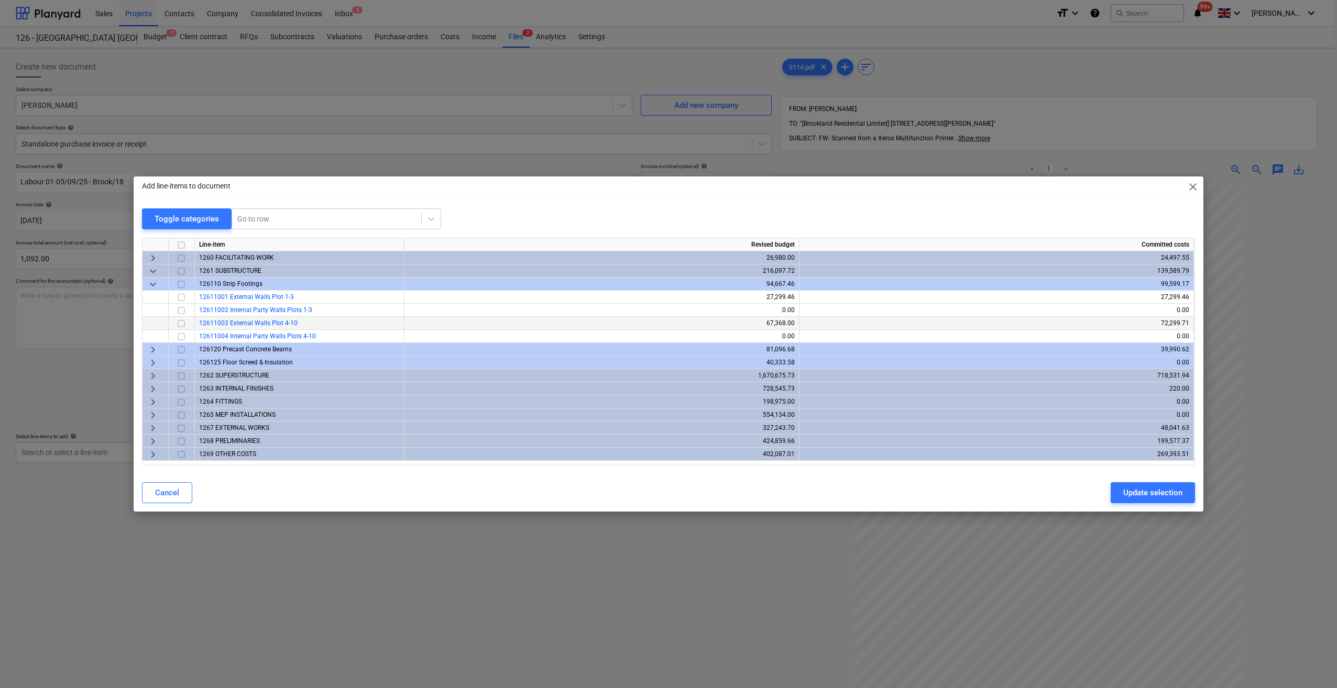
click at [181, 325] on input "checkbox" at bounding box center [181, 323] width 13 height 13
click at [152, 376] on span "keyboard_arrow_right" at bounding box center [153, 376] width 13 height 13
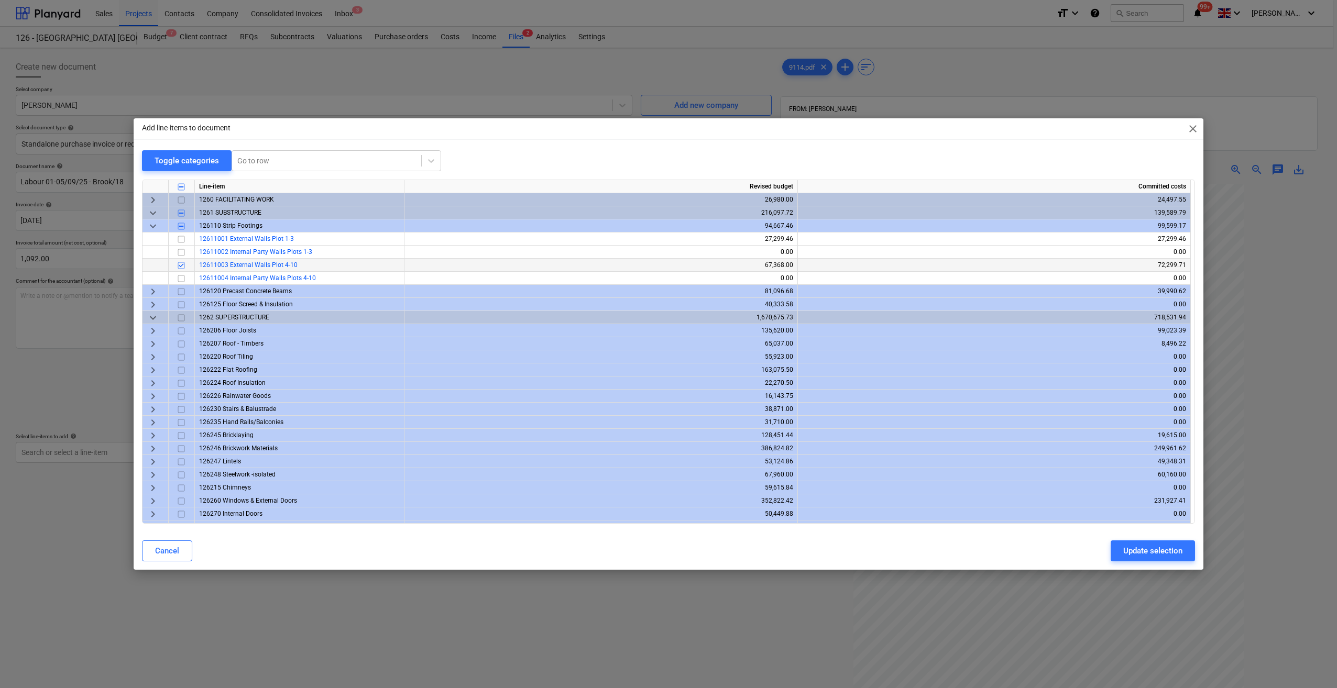
click at [148, 436] on span "keyboard_arrow_right" at bounding box center [153, 436] width 13 height 13
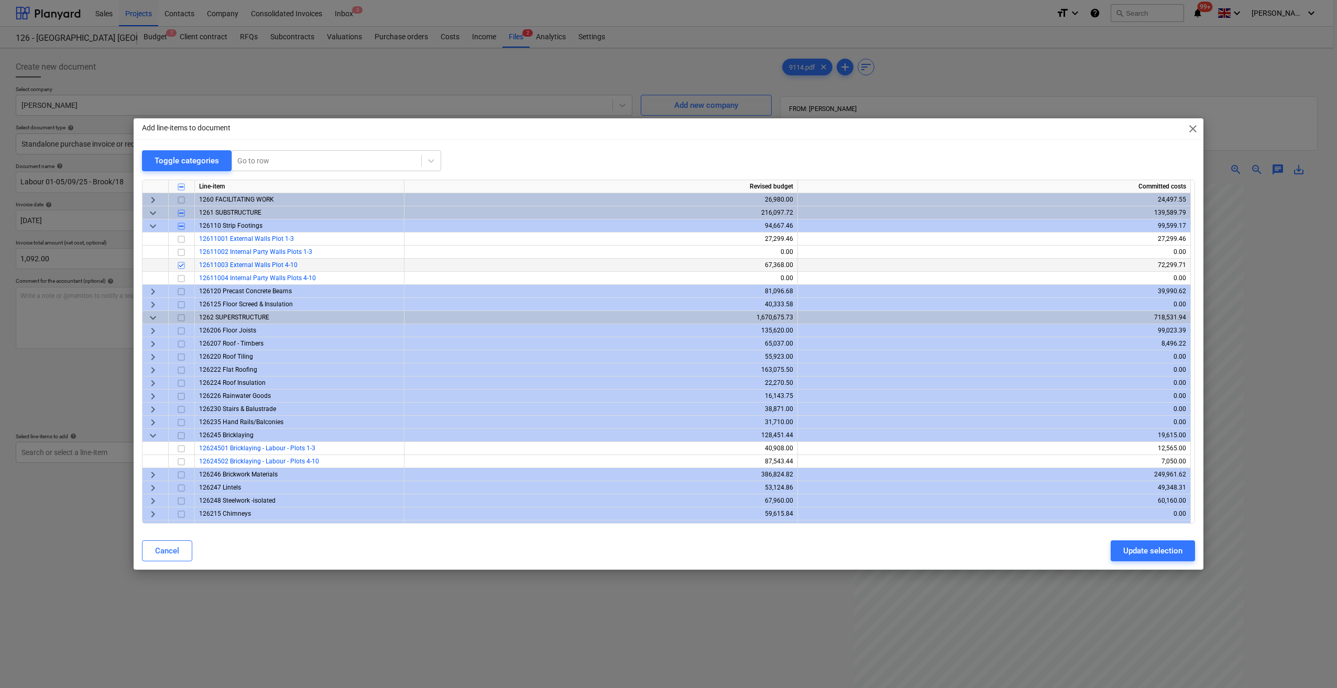
drag, startPoint x: 183, startPoint y: 462, endPoint x: 187, endPoint y: 468, distance: 7.3
click at [183, 462] on input "checkbox" at bounding box center [181, 462] width 13 height 13
click at [1143, 548] on div "Update selection" at bounding box center [1152, 551] width 59 height 14
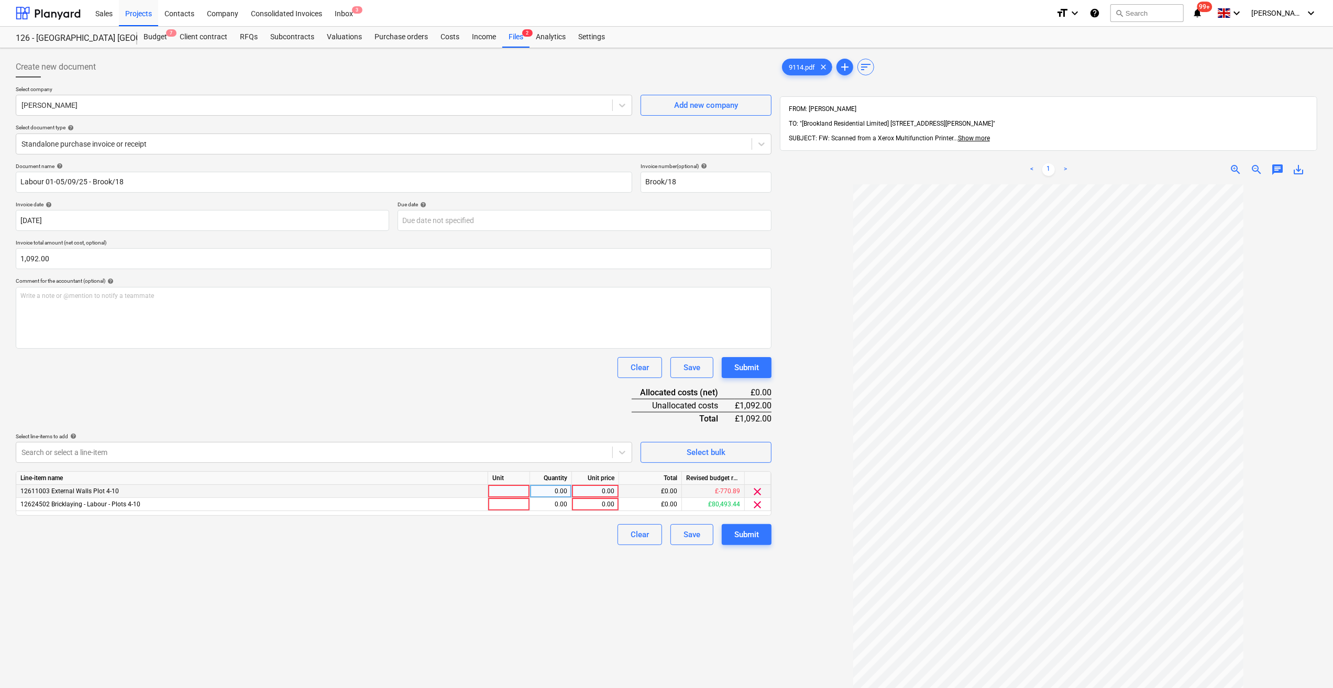
click at [513, 490] on div at bounding box center [509, 491] width 42 height 13
type input "d"
type input "Day"
click at [505, 504] on div at bounding box center [509, 504] width 42 height 13
type input "Day"
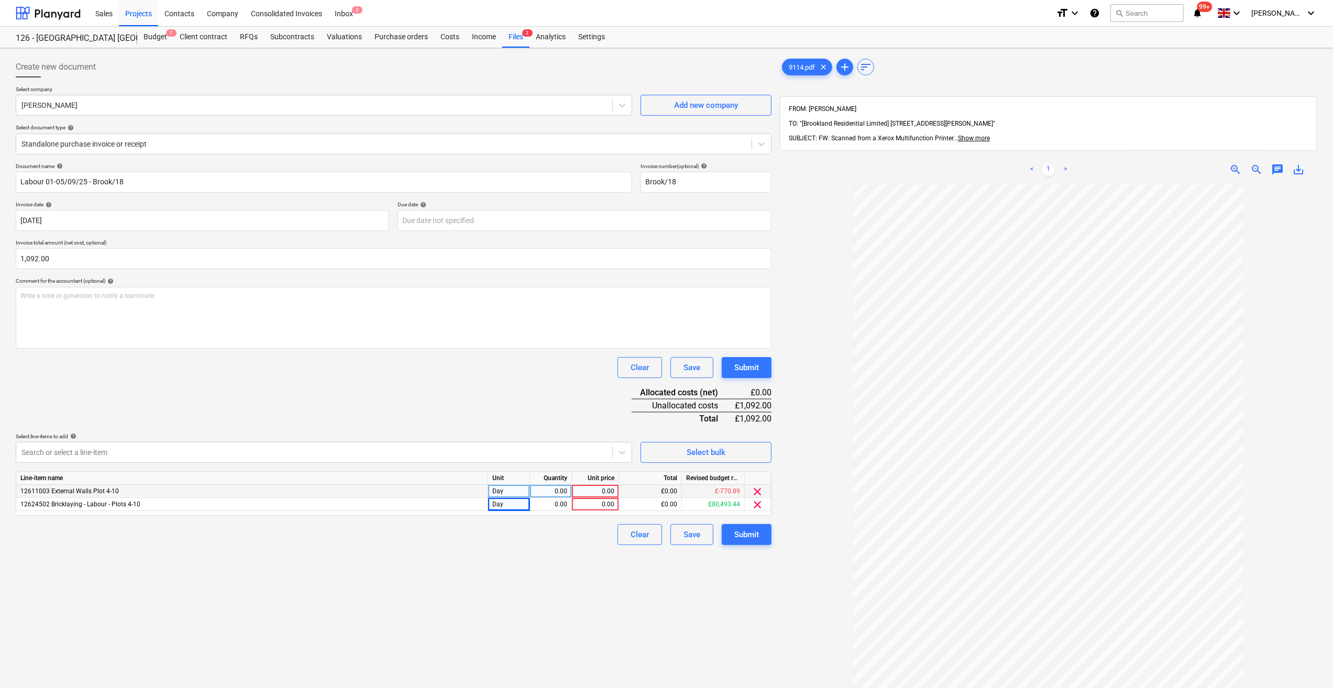
click at [589, 492] on div "0.00" at bounding box center [595, 491] width 38 height 13
type input "230"
click at [593, 502] on div "0.00" at bounding box center [595, 504] width 38 height 13
type input "230"
click at [556, 492] on div "0.00" at bounding box center [550, 491] width 33 height 13
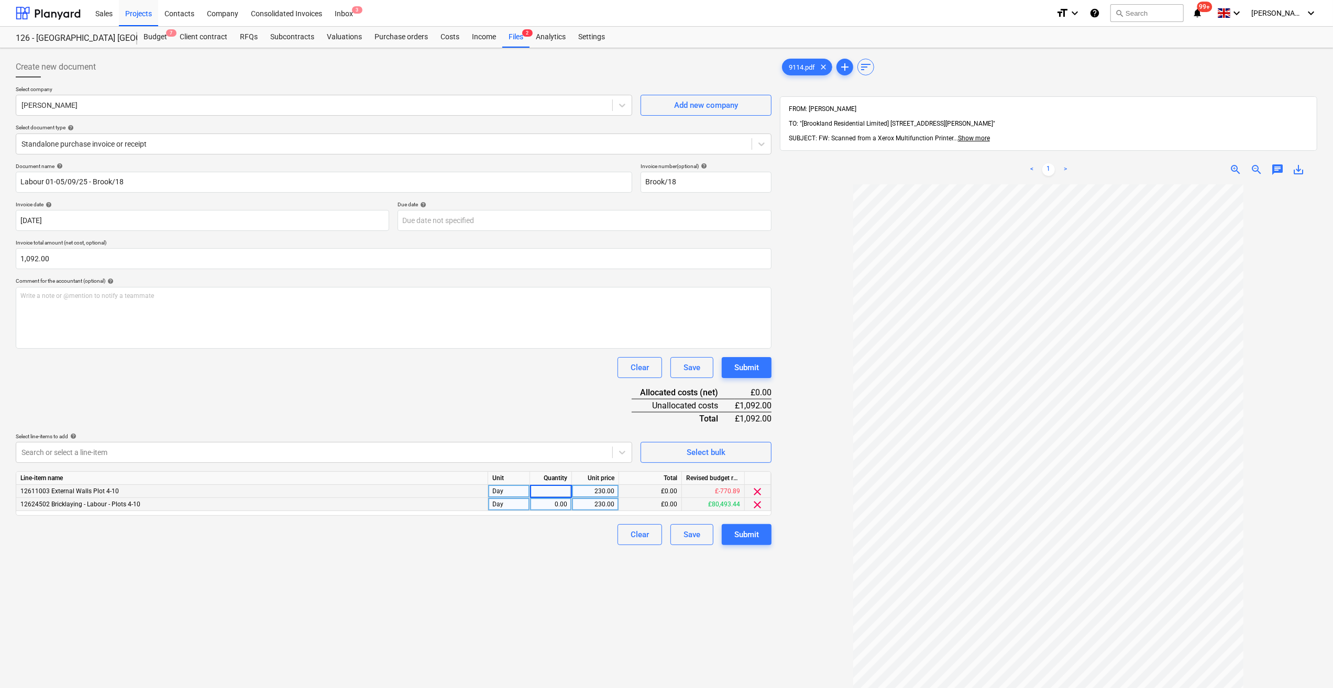
type input "1"
click at [554, 504] on div "0.00" at bounding box center [550, 504] width 33 height 13
type input "3.747826"
click at [576, 534] on div "Clear Save Submit" at bounding box center [394, 534] width 756 height 21
click at [746, 534] on div "Submit" at bounding box center [746, 535] width 25 height 14
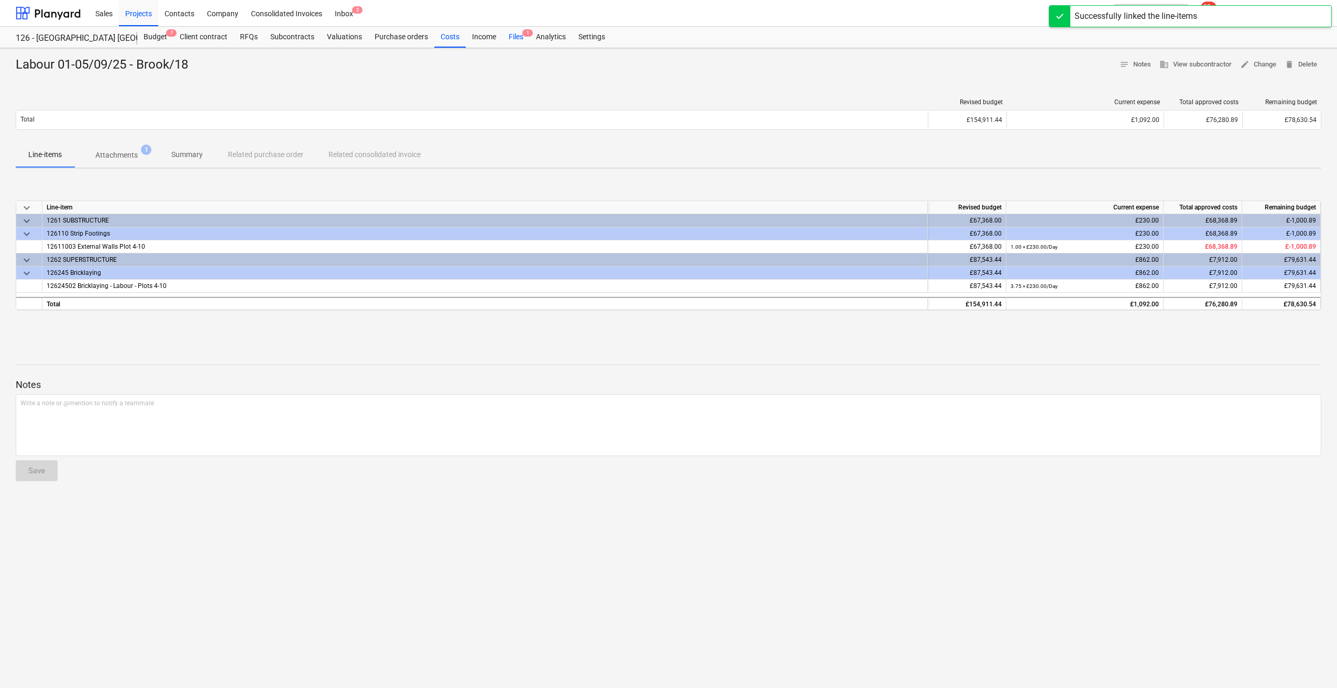
click at [510, 39] on div "Files 1" at bounding box center [515, 37] width 27 height 21
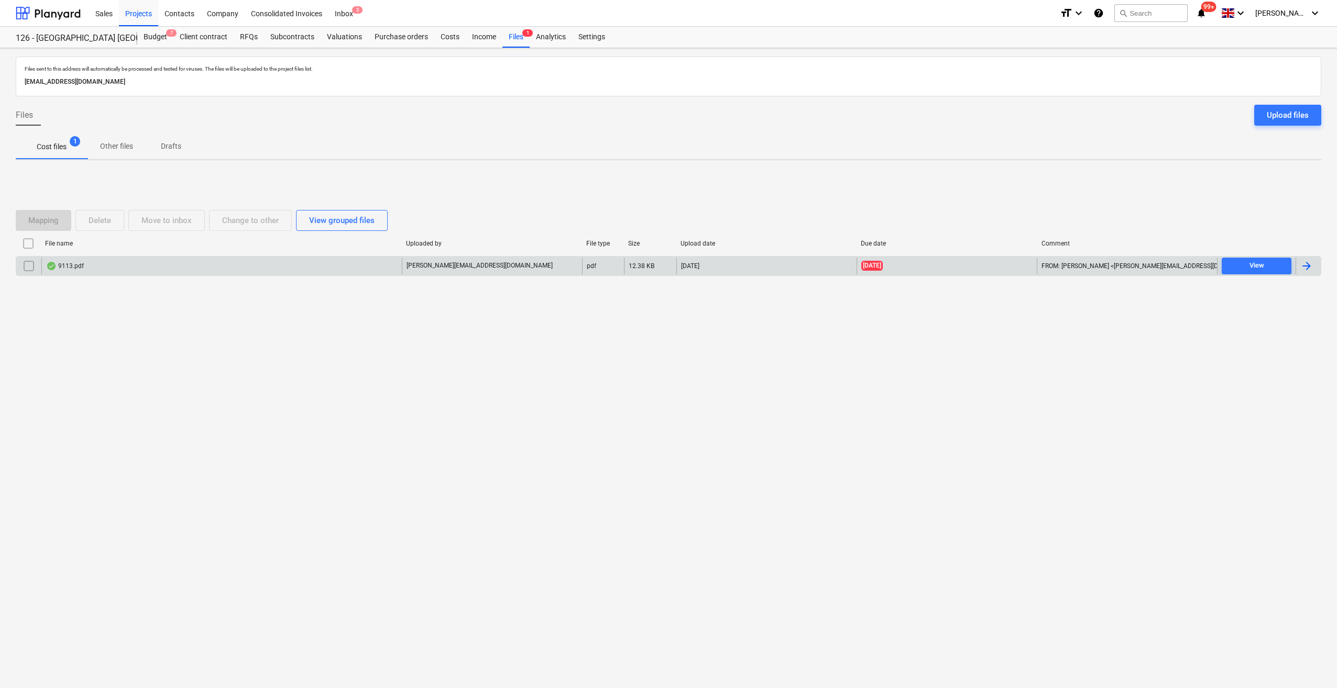
click at [1307, 266] on div at bounding box center [1306, 266] width 13 height 13
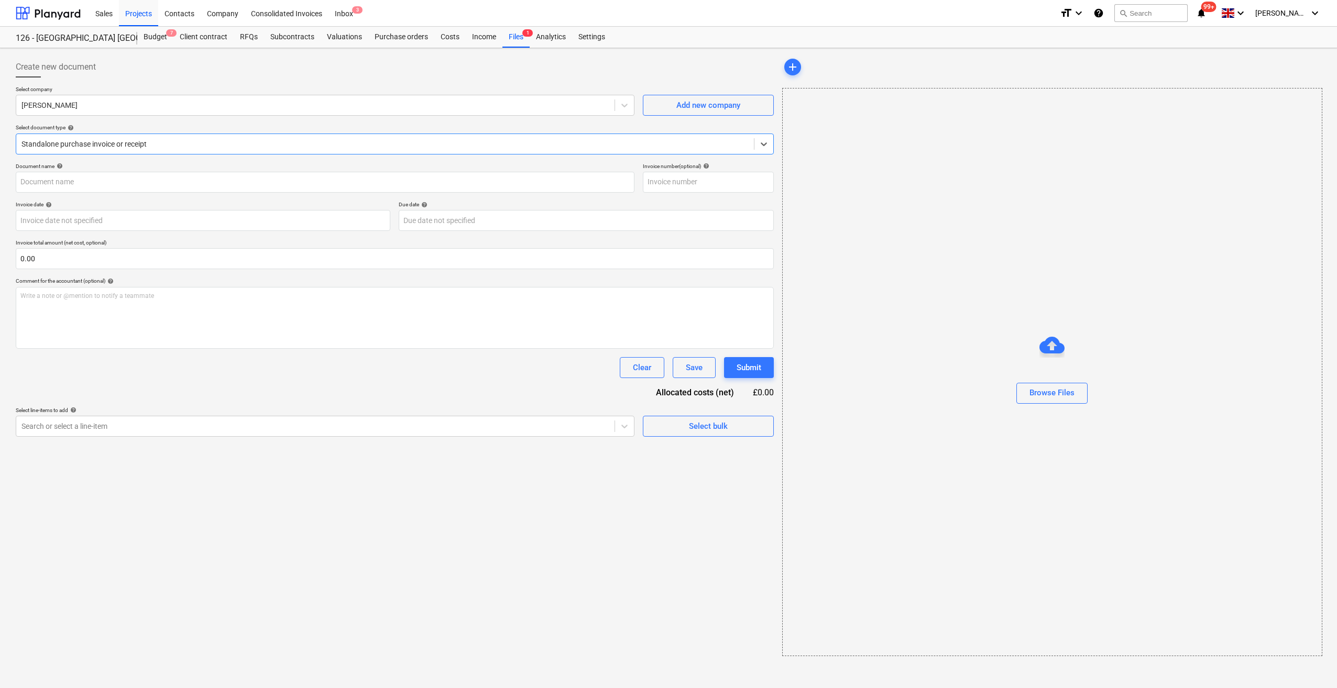
type input "13"
type input "[DATE]"
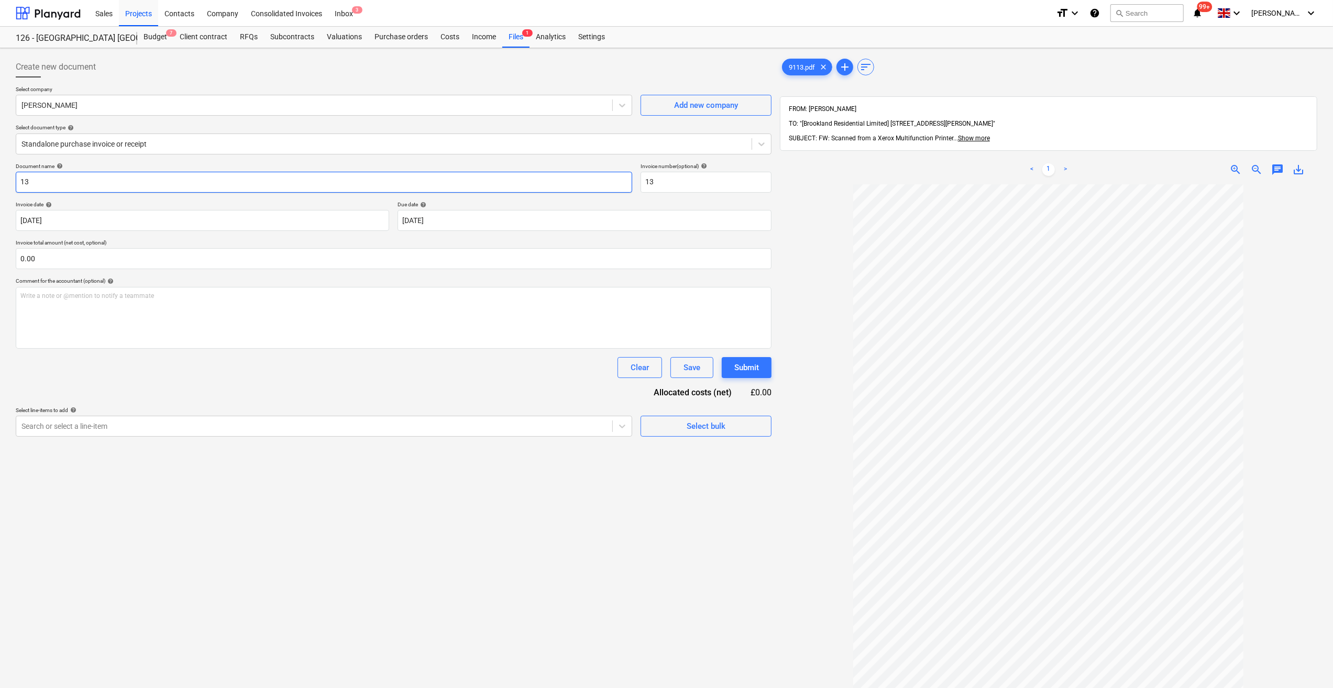
click at [19, 182] on input "13" at bounding box center [324, 182] width 617 height 21
type input "Labour 01-05/09/25 - 13"
click at [65, 255] on input "text" at bounding box center [394, 258] width 756 height 21
type input "1,092.50"
click at [688, 454] on div "Select bulk" at bounding box center [706, 453] width 39 height 14
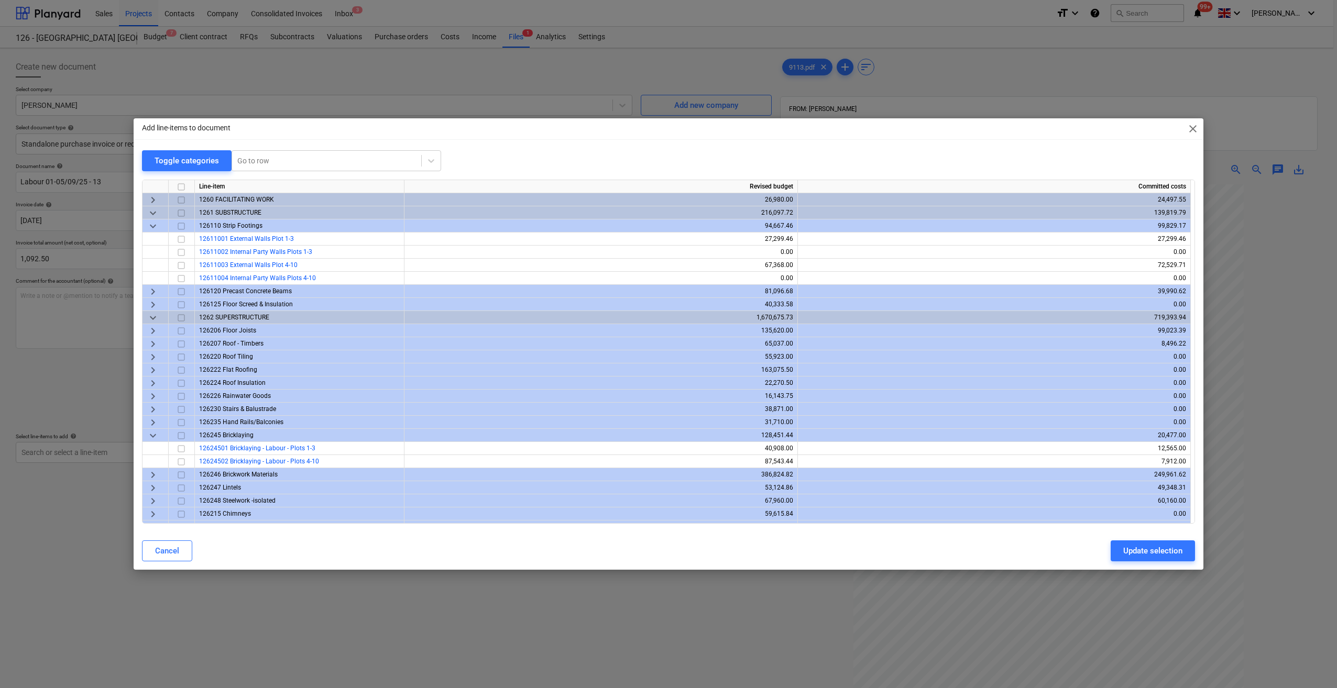
drag, startPoint x: 180, startPoint y: 463, endPoint x: 224, endPoint y: 478, distance: 46.5
click at [185, 463] on input "checkbox" at bounding box center [181, 462] width 13 height 13
click at [1155, 554] on div "Update selection" at bounding box center [1152, 551] width 59 height 14
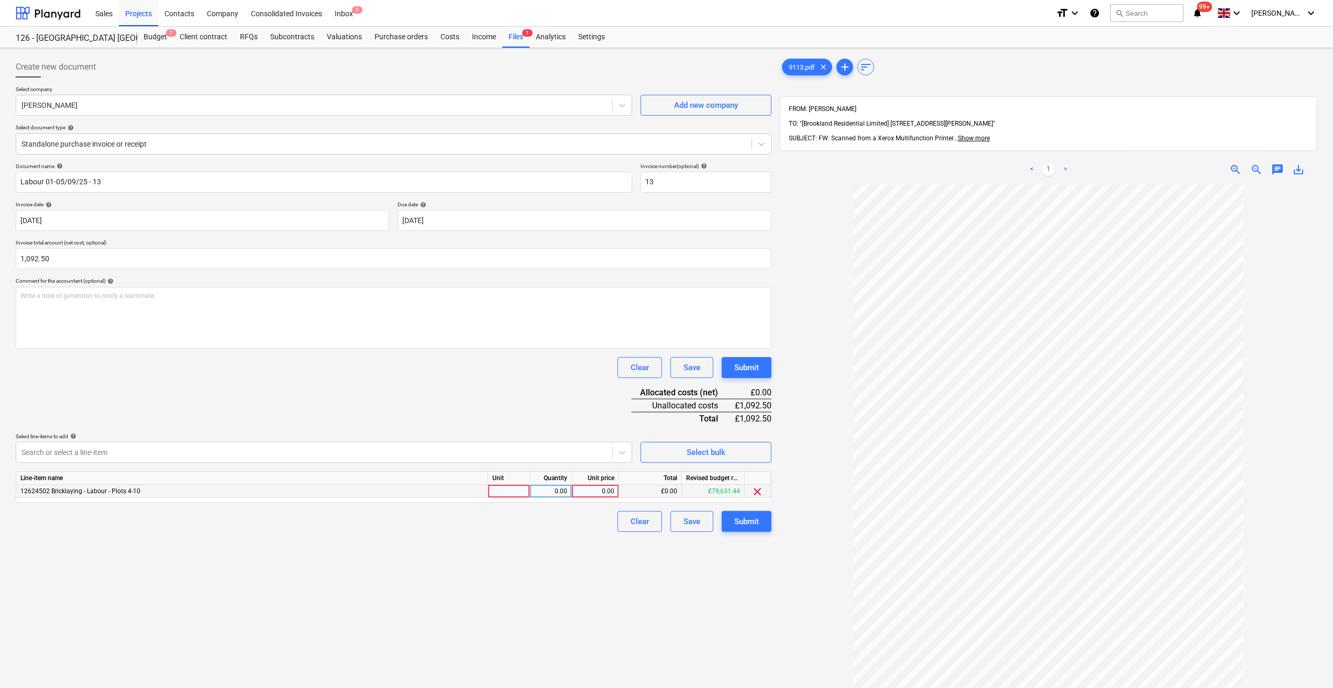
click at [503, 489] on div at bounding box center [509, 491] width 42 height 13
type input "5"
type input "Day"
click at [554, 490] on div "0.00" at bounding box center [550, 491] width 33 height 13
type input "4.747826"
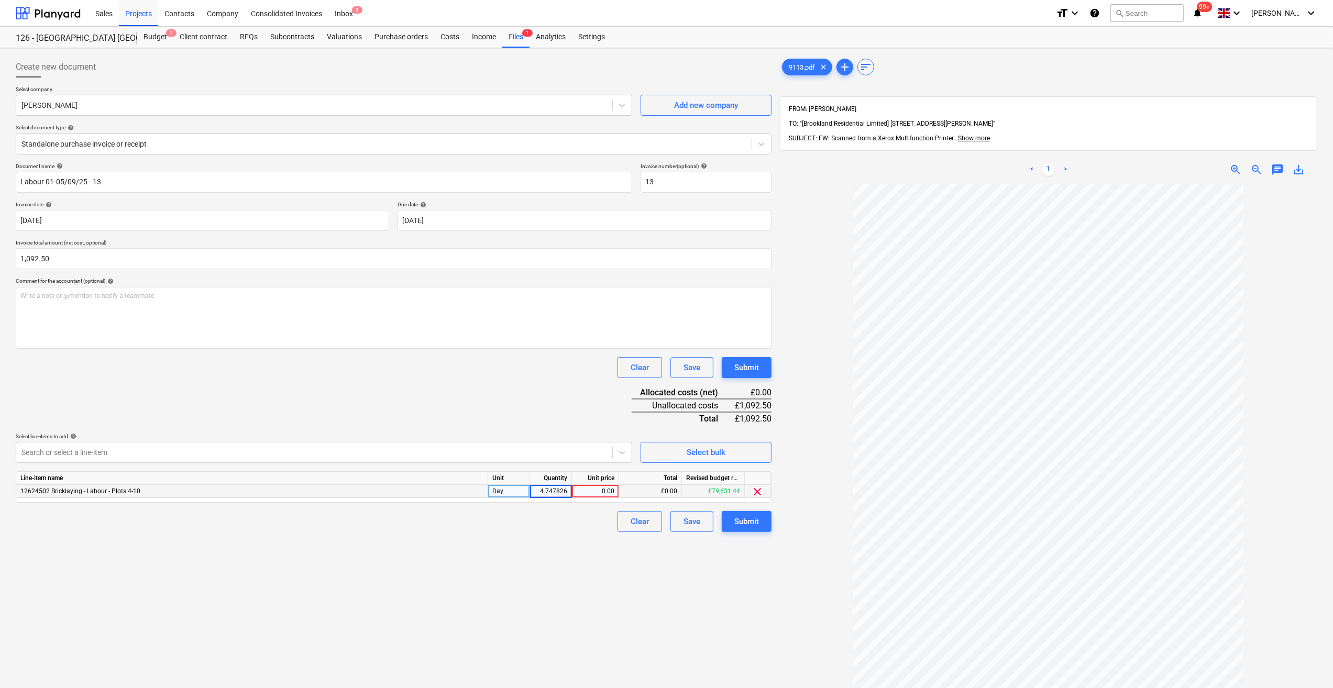
click at [601, 492] on div "0.00" at bounding box center [595, 491] width 38 height 13
type input "230"
click at [571, 516] on div "Clear Save Submit" at bounding box center [394, 521] width 756 height 21
click at [568, 491] on div "4.75" at bounding box center [551, 491] width 42 height 13
click at [557, 492] on input "4.7478" at bounding box center [550, 491] width 41 height 13
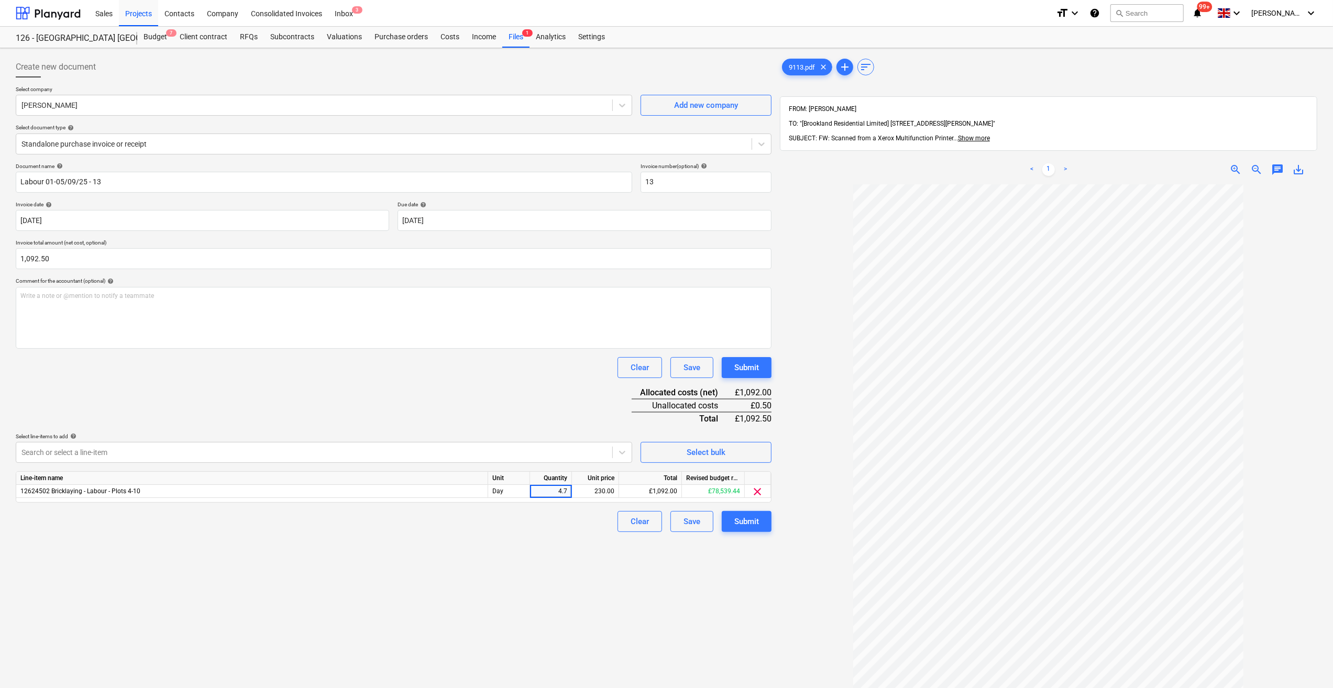
type input "4.75"
click at [741, 526] on div "Submit" at bounding box center [746, 522] width 25 height 14
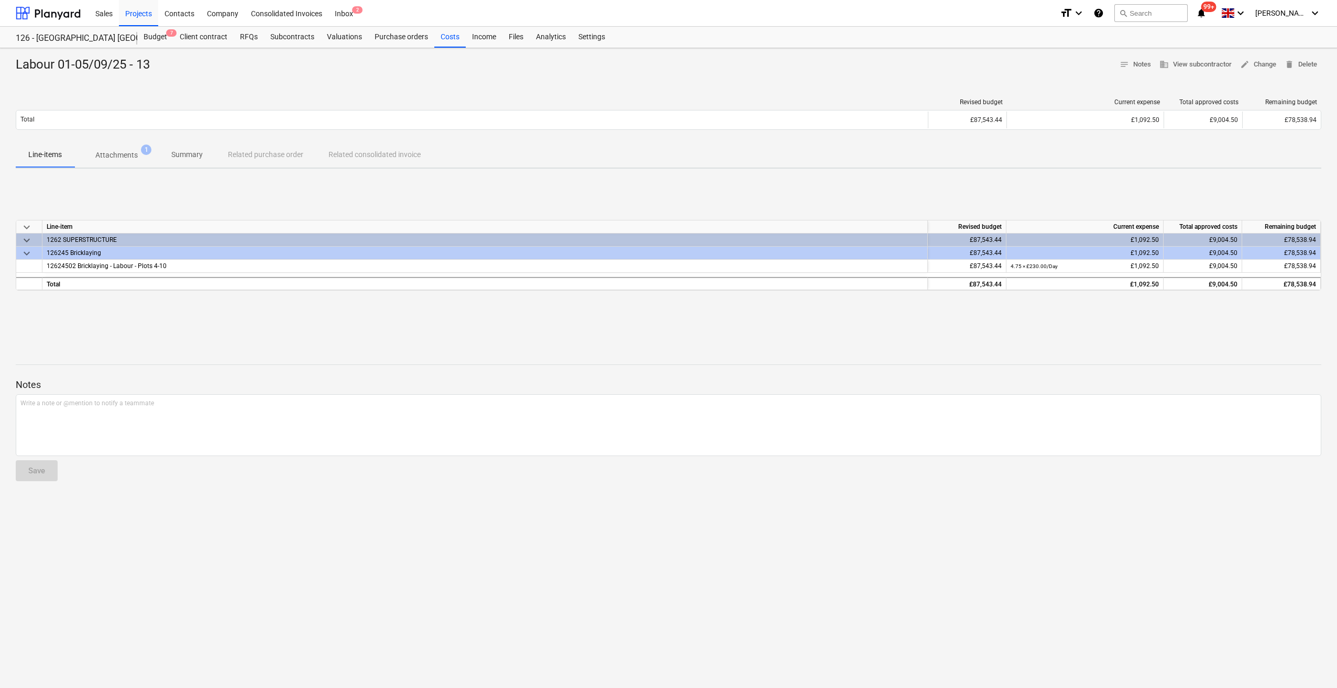
drag, startPoint x: 1233, startPoint y: 629, endPoint x: 1140, endPoint y: 617, distance: 93.4
click at [1233, 629] on div "Labour 01-05/09/25 - 13 notes Notes business View subcontractor edit Change del…" at bounding box center [668, 368] width 1337 height 640
